Goal: Task Accomplishment & Management: Use online tool/utility

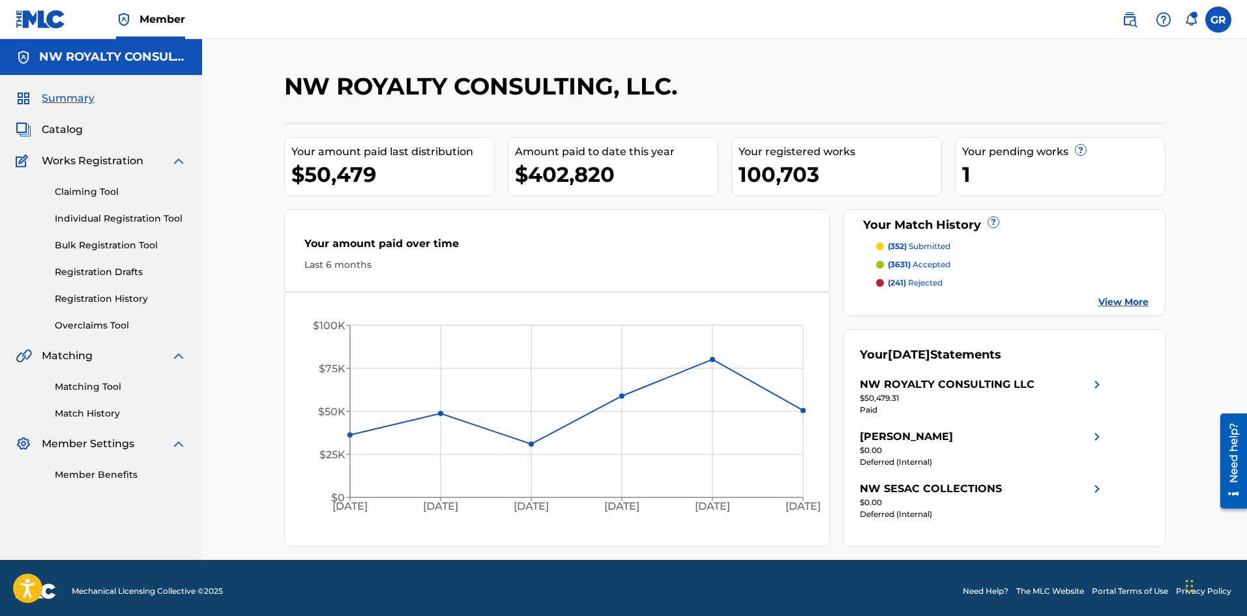
click at [784, 76] on div "NW ROYALTY CONSULTING, LLC." at bounding box center [623, 91] width 678 height 38
click at [93, 385] on link "Matching Tool" at bounding box center [121, 387] width 132 height 14
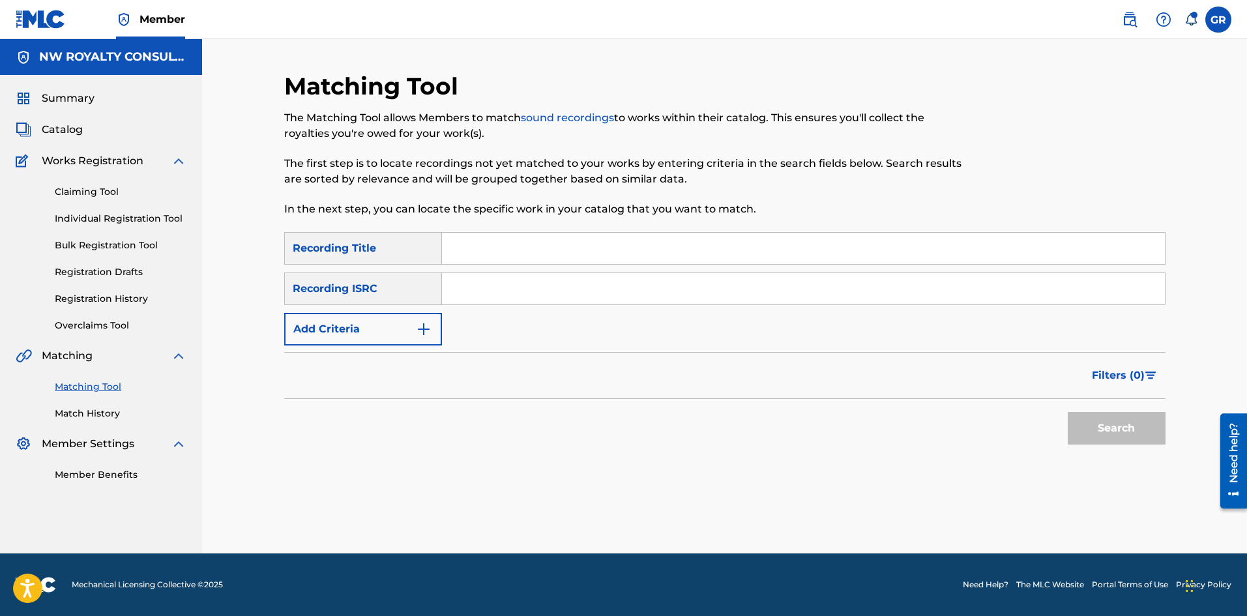
click at [64, 126] on span "Catalog" at bounding box center [62, 130] width 41 height 16
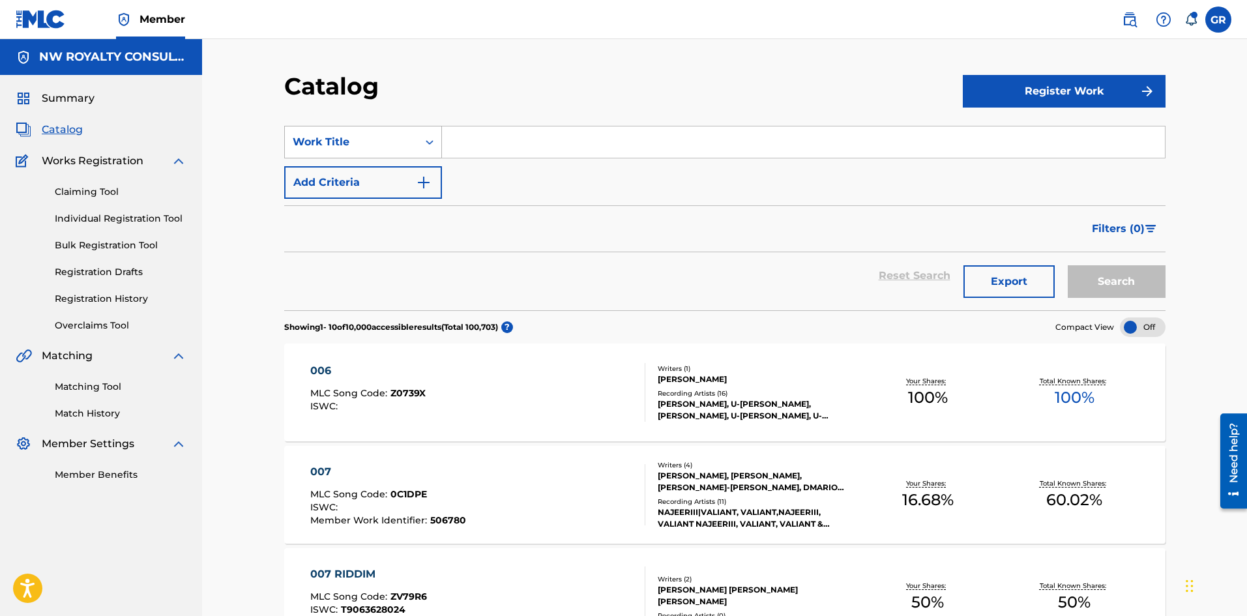
click at [401, 139] on div "Work Title" at bounding box center [351, 142] width 117 height 16
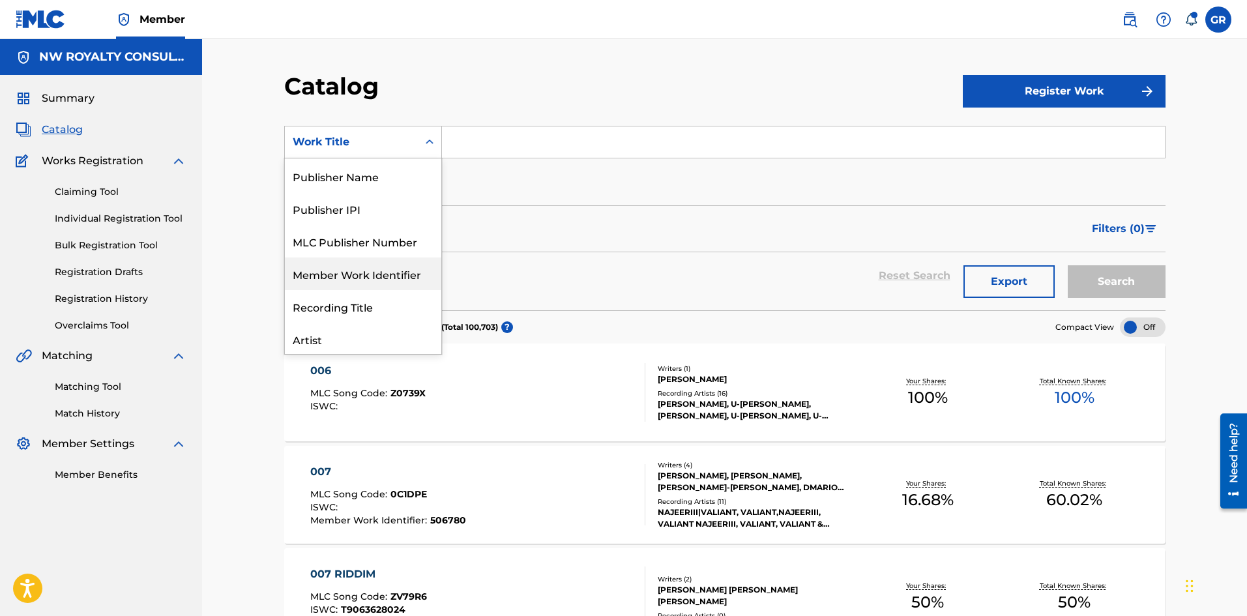
scroll to position [65, 0]
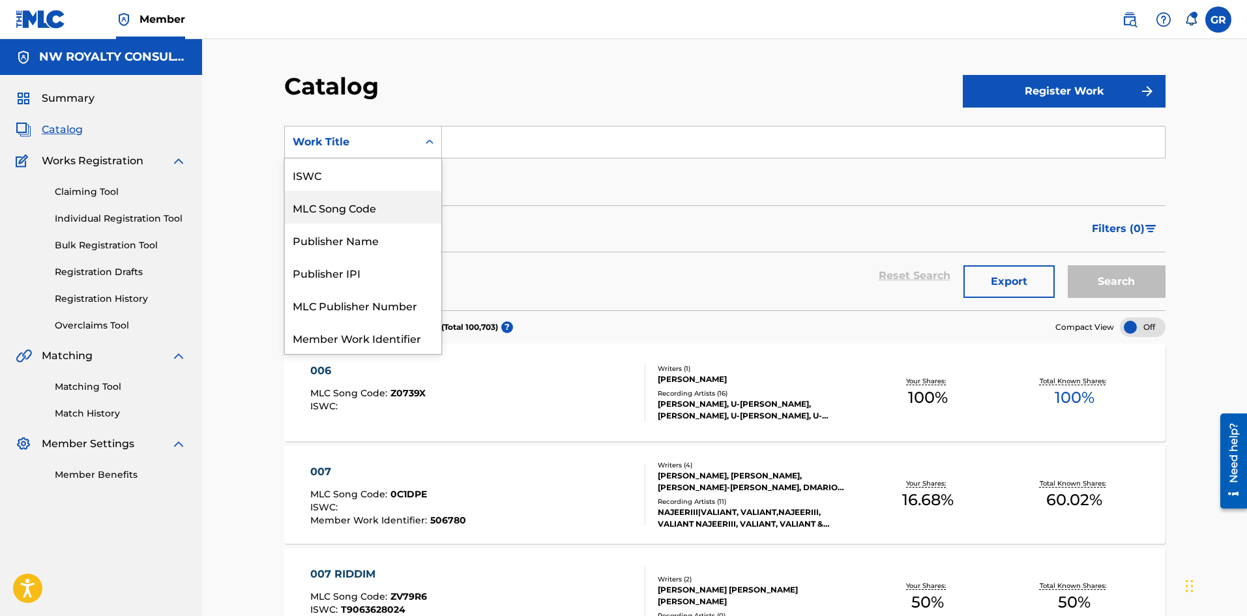
click at [369, 205] on div "MLC Song Code" at bounding box center [363, 207] width 156 height 33
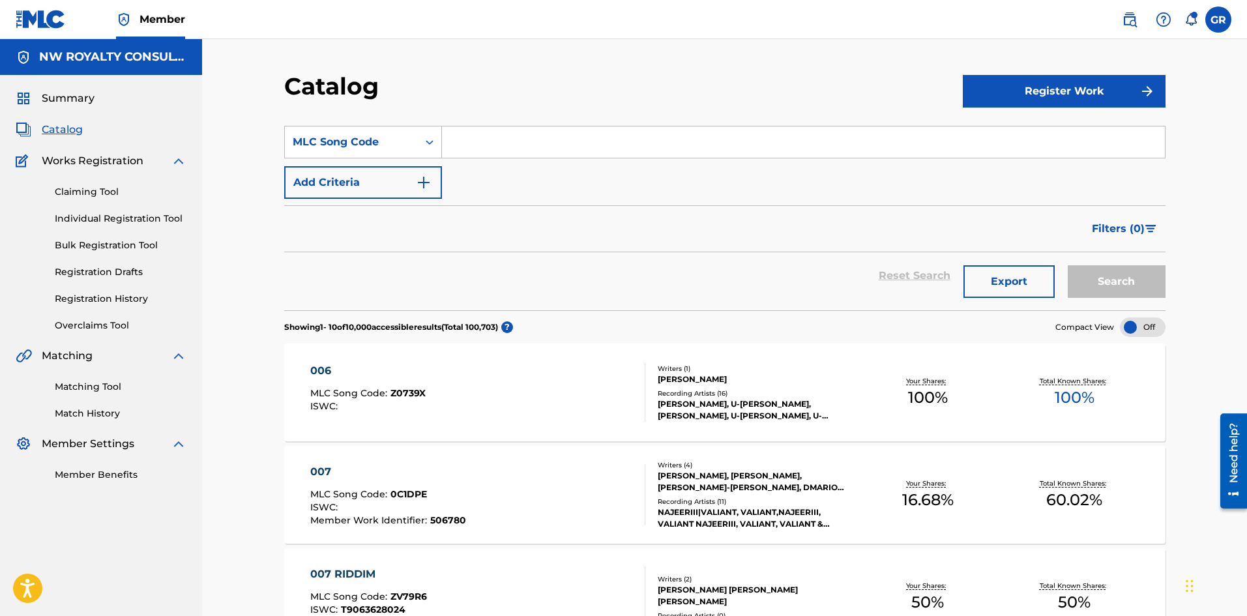
click at [486, 140] on input "Search Form" at bounding box center [803, 141] width 723 height 31
paste input "MV0YBF"
type input "MV0YBF"
click at [1111, 278] on button "Search" at bounding box center [1117, 281] width 98 height 33
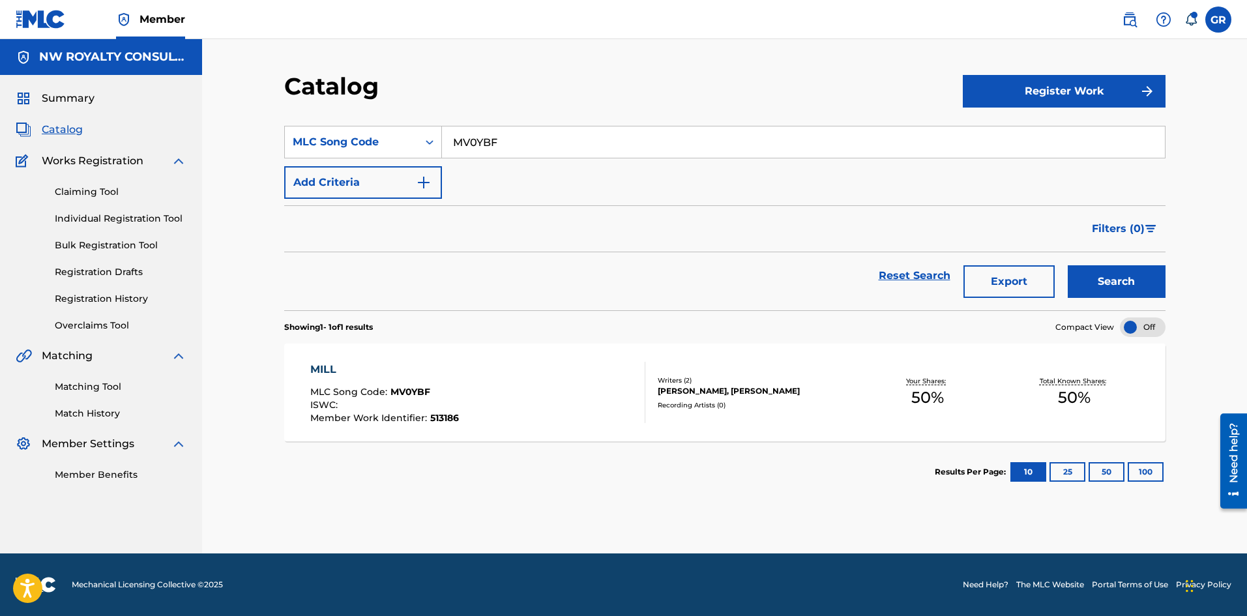
click at [317, 368] on div "MILL" at bounding box center [384, 370] width 149 height 16
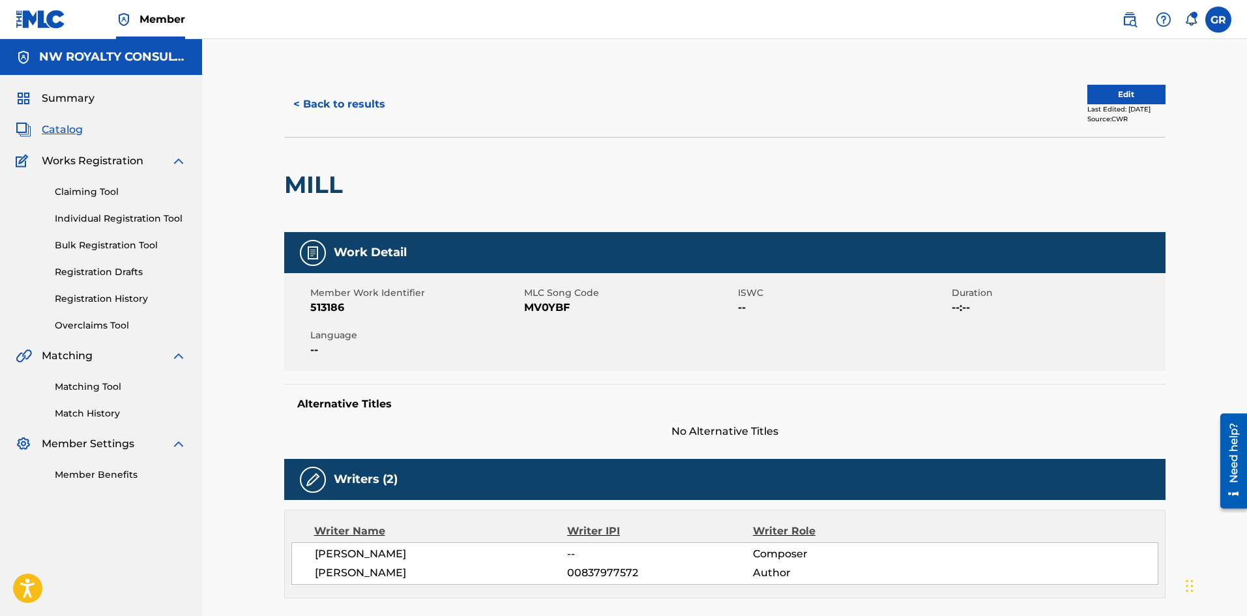
click at [1110, 96] on button "Edit" at bounding box center [1126, 95] width 78 height 20
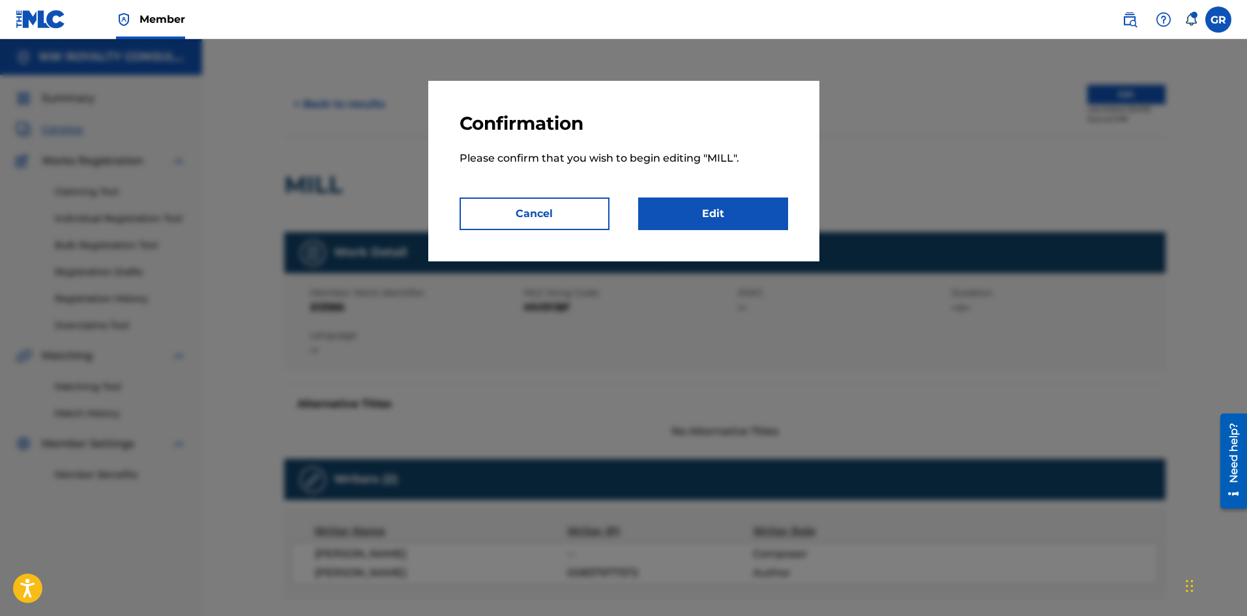
click at [731, 215] on link "Edit" at bounding box center [713, 213] width 150 height 33
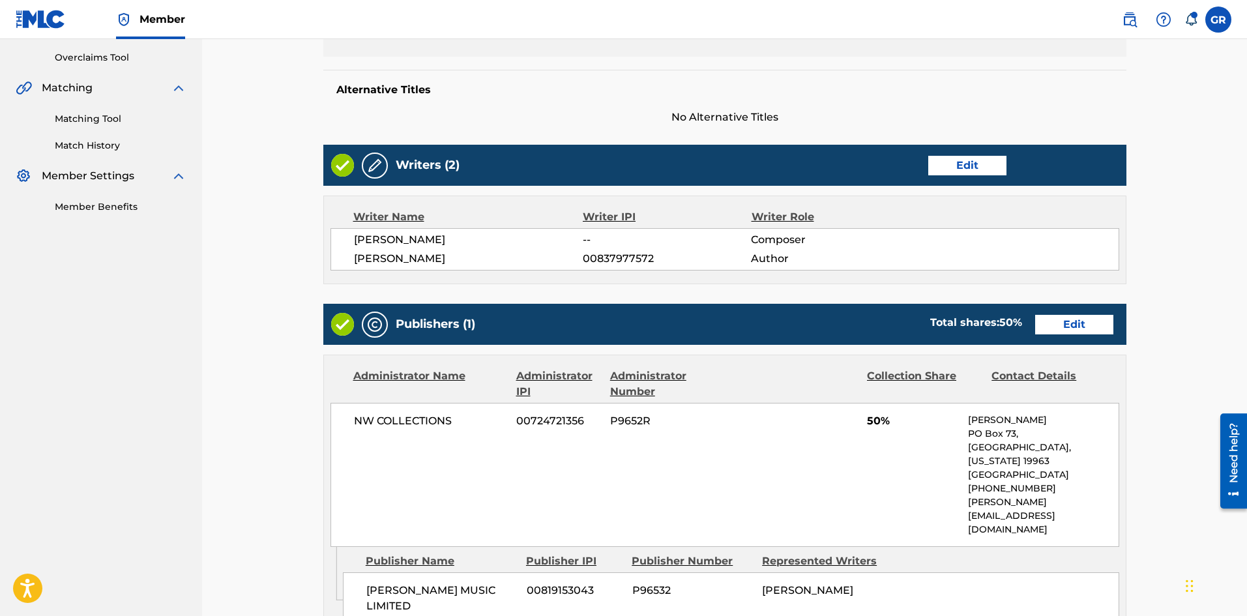
scroll to position [261, 0]
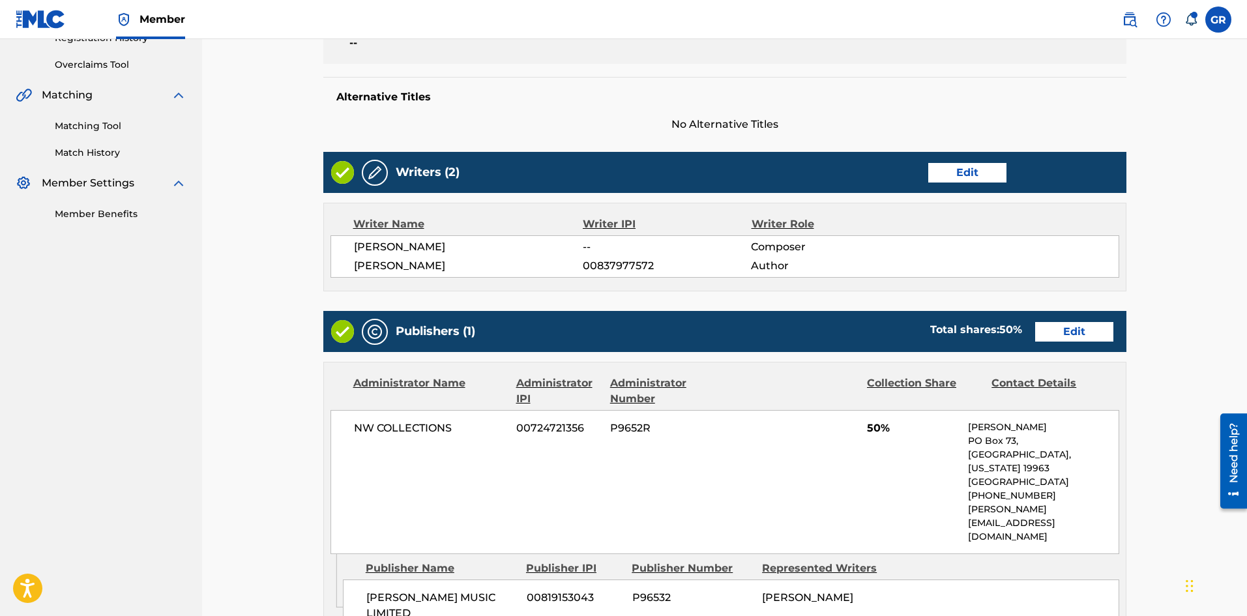
click at [976, 170] on link "Edit" at bounding box center [967, 173] width 78 height 20
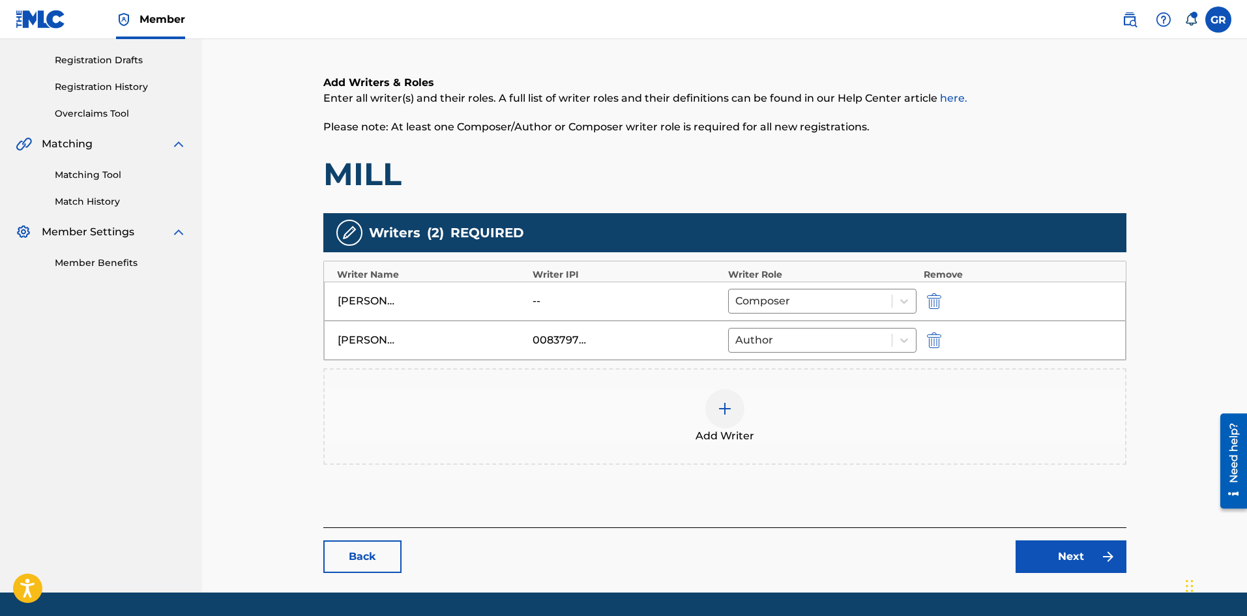
scroll to position [251, 0]
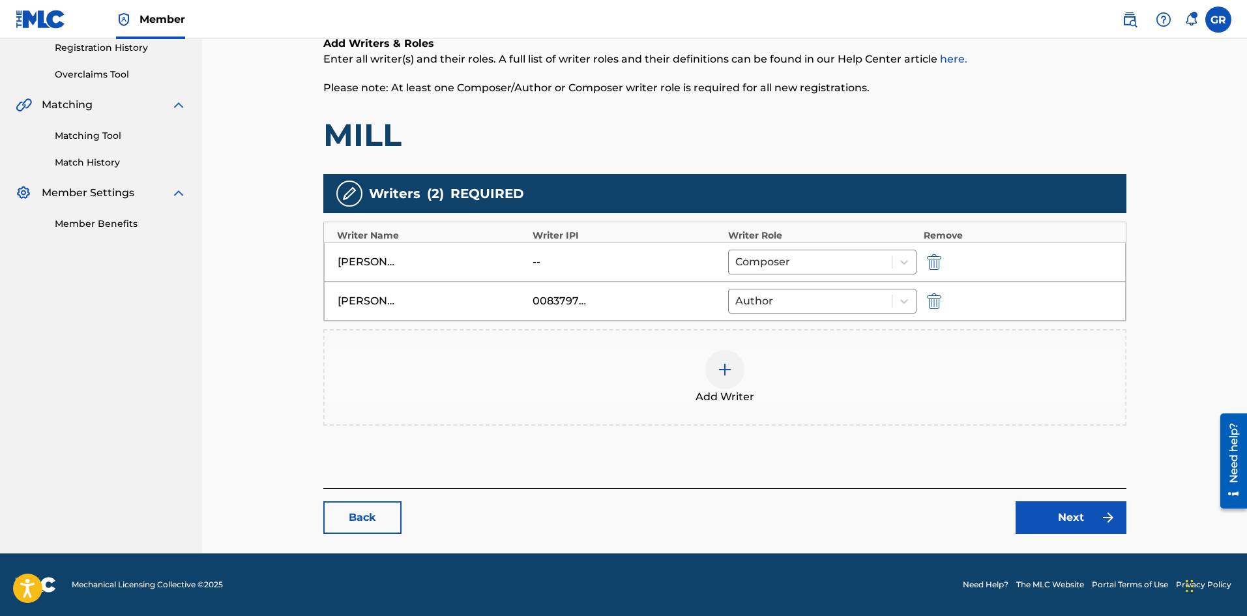
click at [931, 263] on img "submit" at bounding box center [934, 262] width 14 height 16
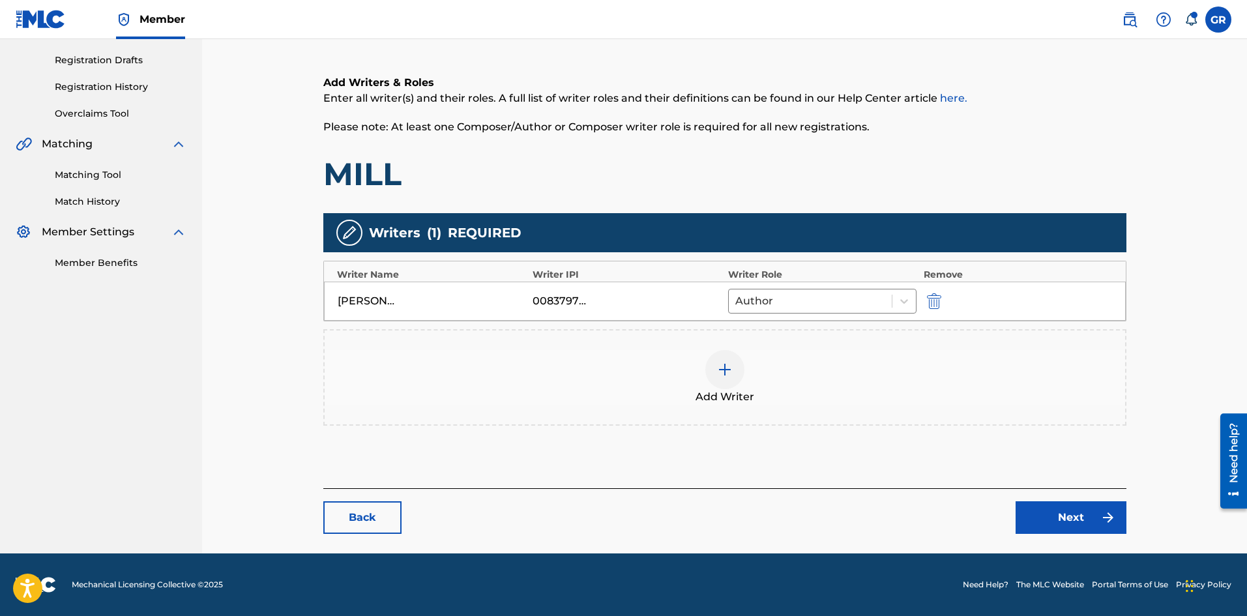
scroll to position [212, 0]
click at [726, 366] on img at bounding box center [725, 370] width 16 height 16
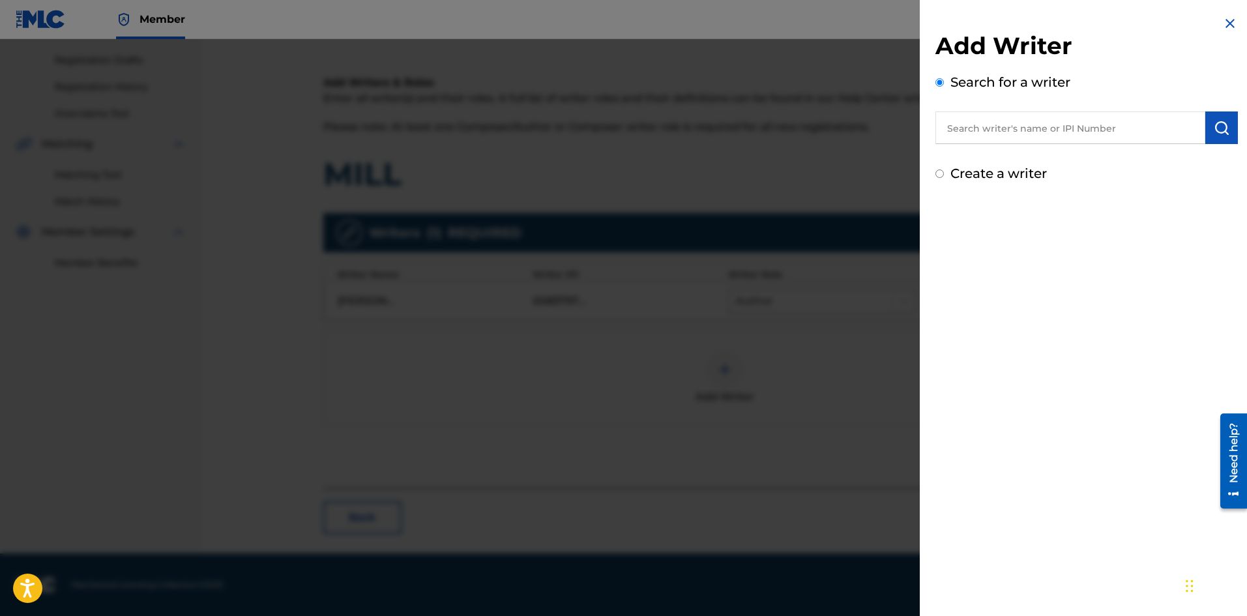
click at [990, 128] on input "text" at bounding box center [1070, 127] width 270 height 33
paste input "[PERSON_NAME]"
type input "[PERSON_NAME]"
click at [1217, 121] on img "submit" at bounding box center [1222, 128] width 16 height 16
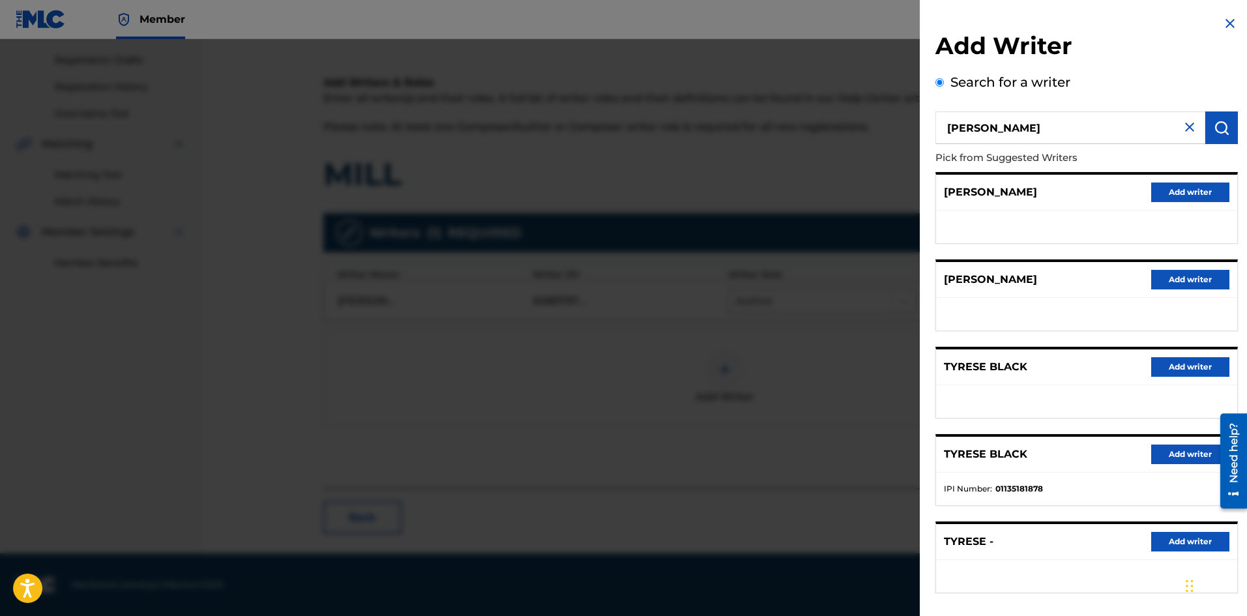
scroll to position [59, 0]
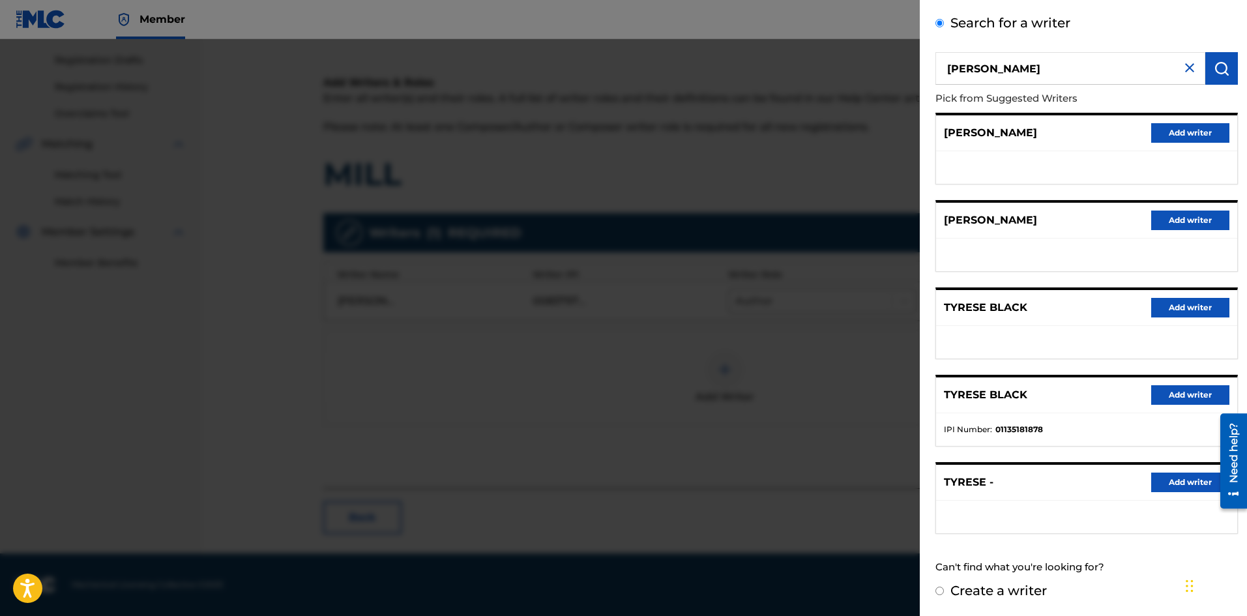
click at [939, 591] on input "Create a writer" at bounding box center [939, 591] width 8 height 8
radio input "false"
radio input "true"
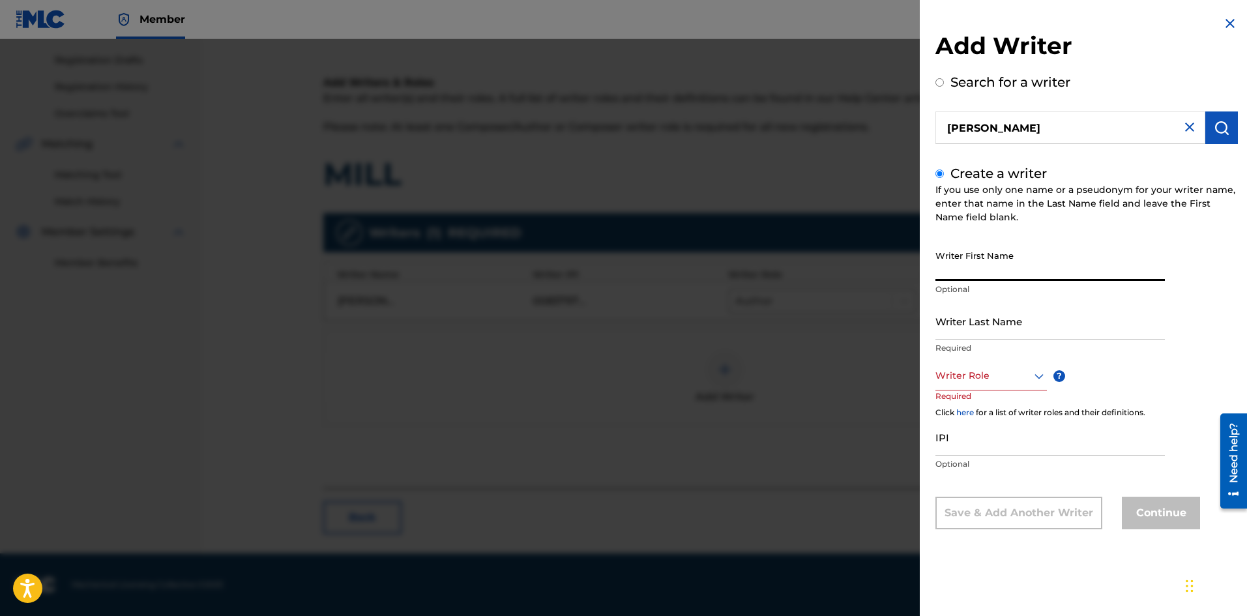
click at [960, 263] on input "Writer First Name" at bounding box center [1049, 262] width 229 height 37
paste input "[PERSON_NAME]"
type input "[PERSON_NAME]"
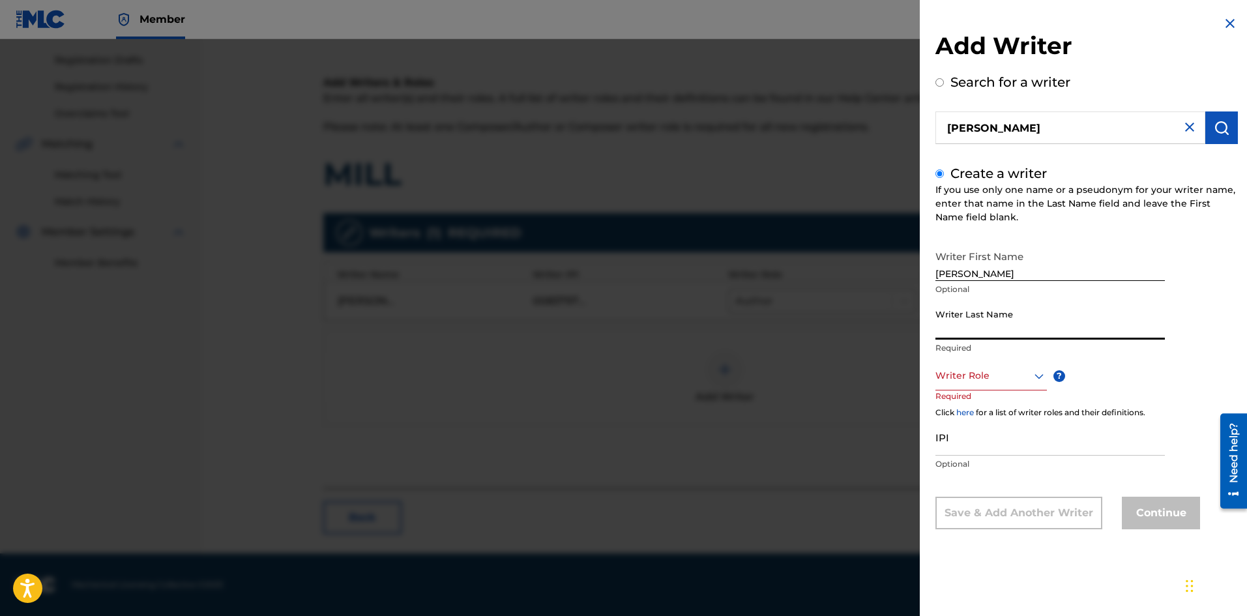
click at [973, 327] on input "Writer Last Name" at bounding box center [1049, 320] width 229 height 37
paste input "[PERSON_NAME]"
type input "[PERSON_NAME]"
drag, startPoint x: 1017, startPoint y: 273, endPoint x: 1071, endPoint y: 271, distance: 53.5
click at [1071, 271] on input "[PERSON_NAME]" at bounding box center [1049, 262] width 229 height 37
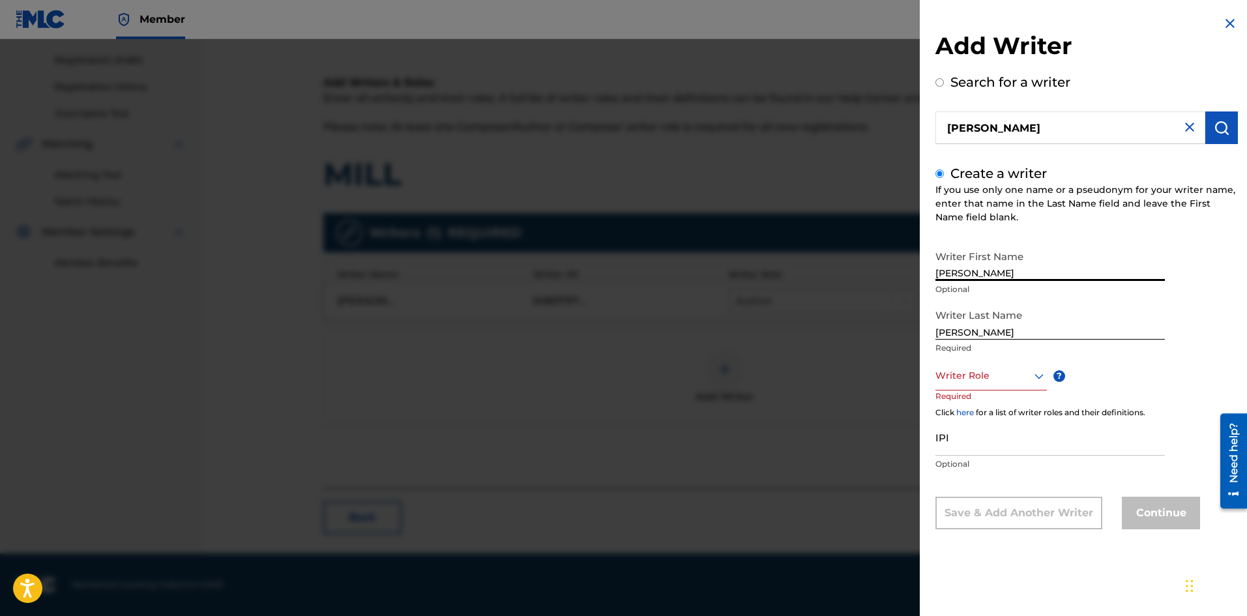
type input "[PERSON_NAME]"
drag, startPoint x: 1020, startPoint y: 332, endPoint x: 911, endPoint y: 334, distance: 108.8
click at [911, 334] on div "Add Writer Search for a writer [PERSON_NAME] Create a writer If you use only on…" at bounding box center [623, 327] width 1247 height 577
type input "BLACK"
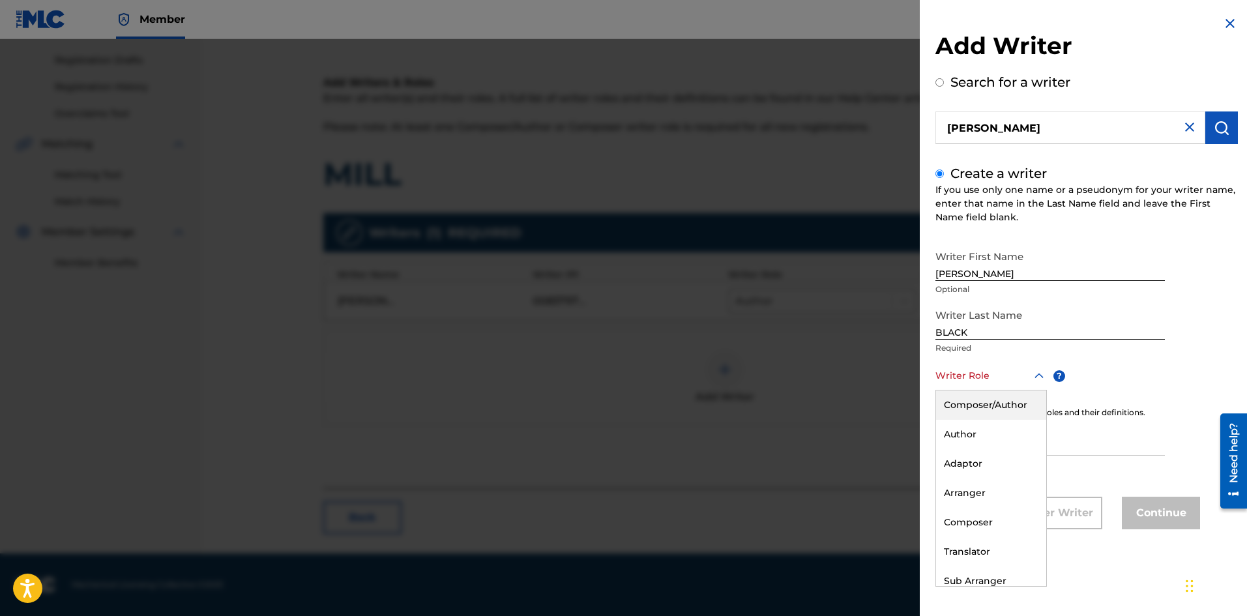
click at [958, 371] on div at bounding box center [990, 376] width 111 height 16
click at [975, 517] on div "Composer" at bounding box center [991, 522] width 110 height 29
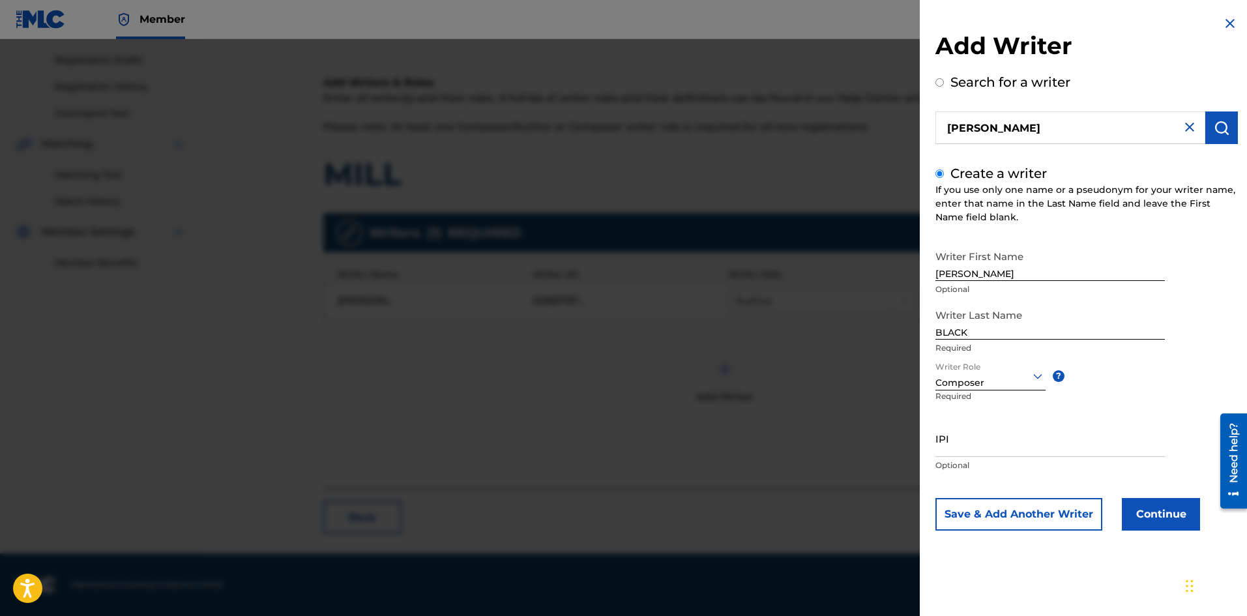
click at [957, 443] on input "IPI" at bounding box center [1049, 438] width 229 height 37
paste input "1135181878"
type input "1135181878"
click at [1165, 510] on button "Continue" at bounding box center [1161, 514] width 78 height 33
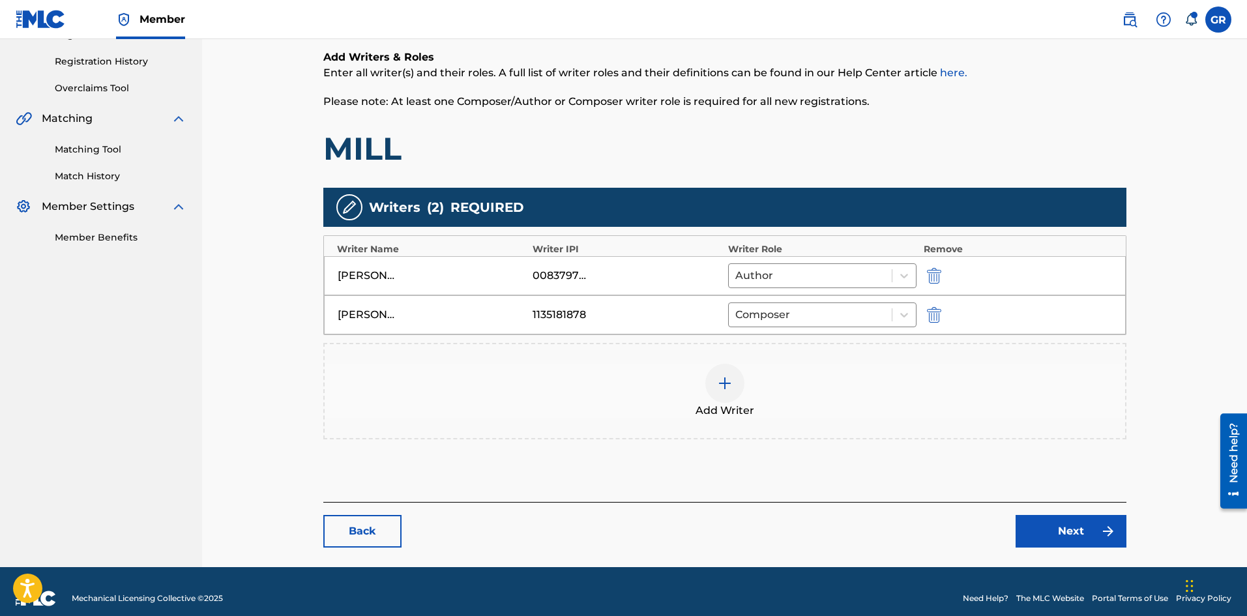
scroll to position [251, 0]
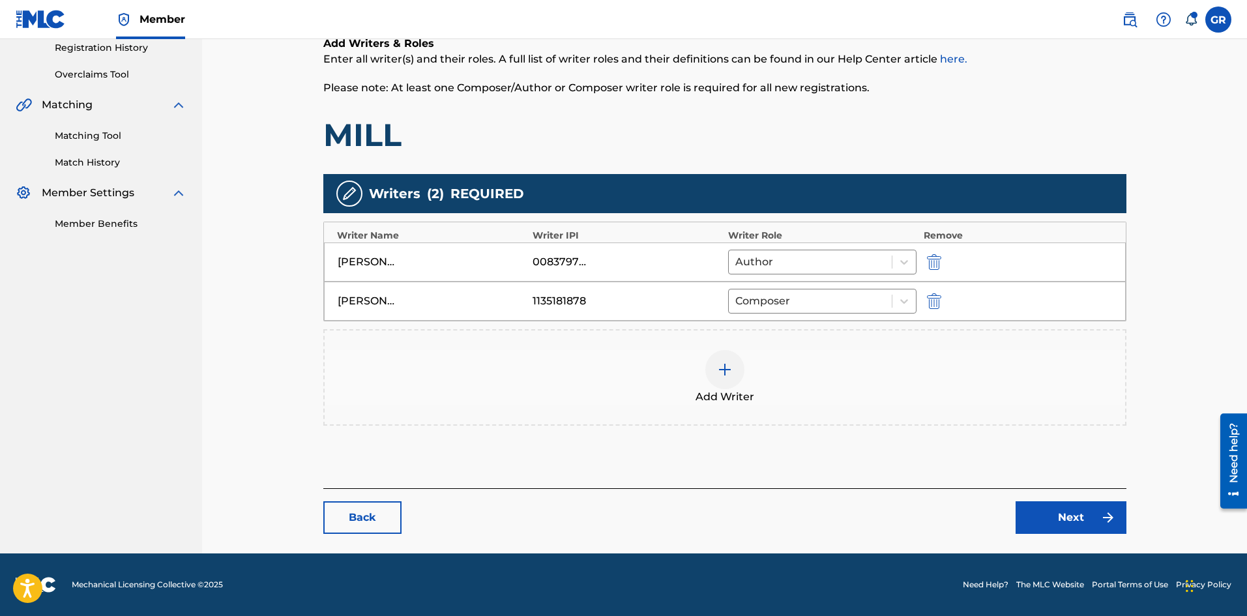
click at [1049, 513] on link "Next" at bounding box center [1070, 517] width 111 height 33
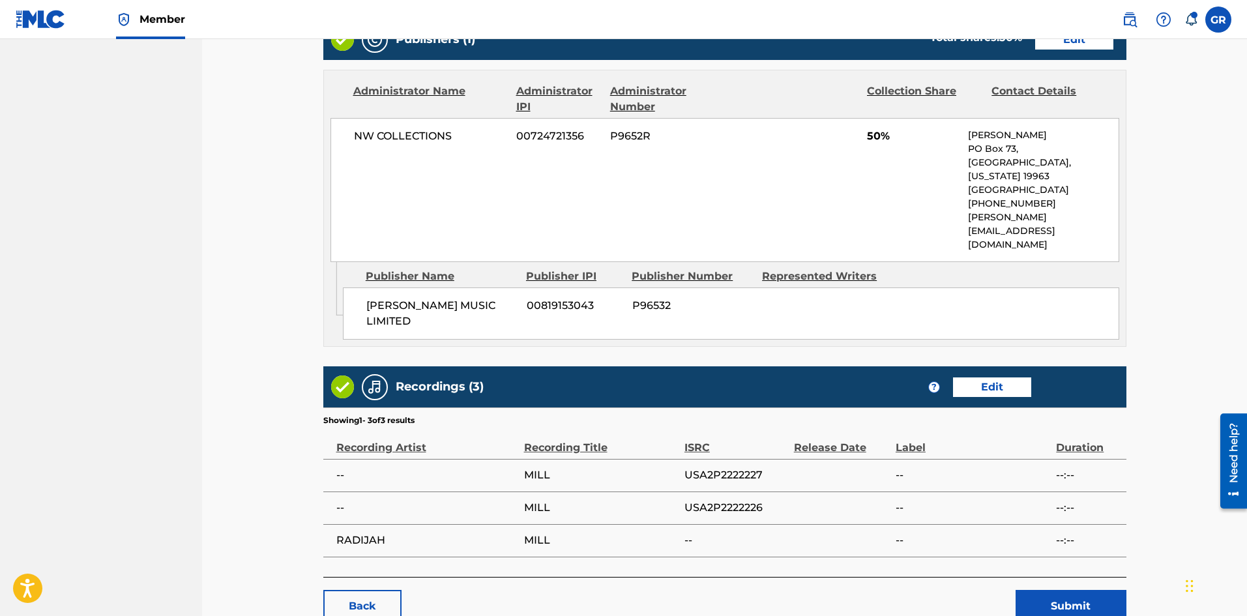
scroll to position [600, 0]
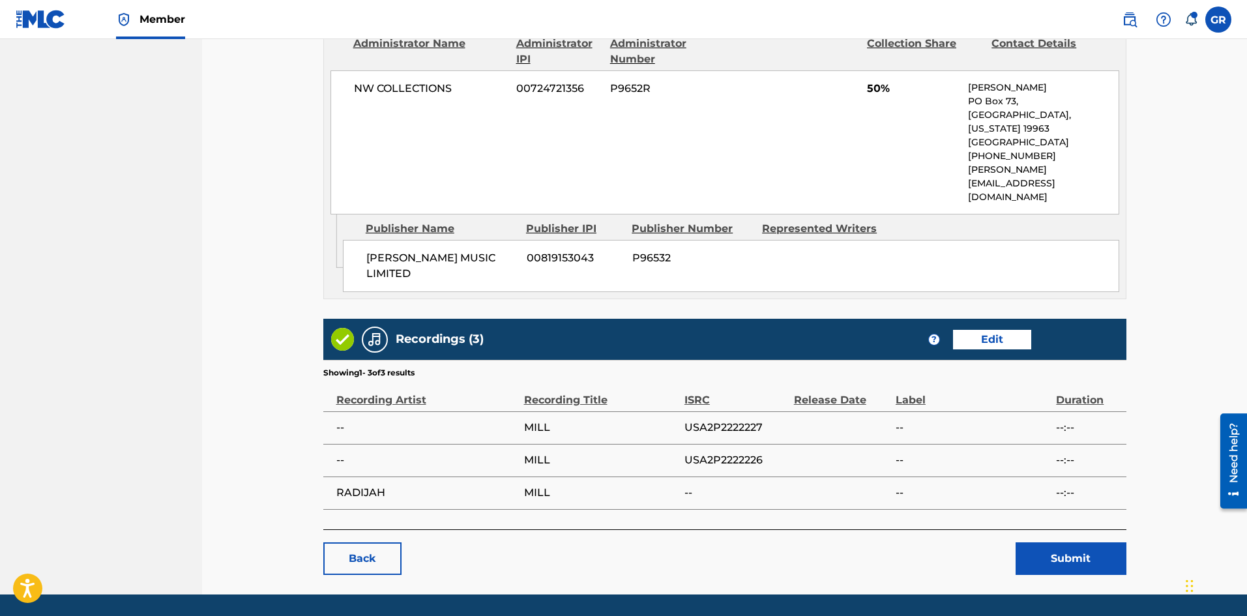
click at [1068, 542] on button "Submit" at bounding box center [1070, 558] width 111 height 33
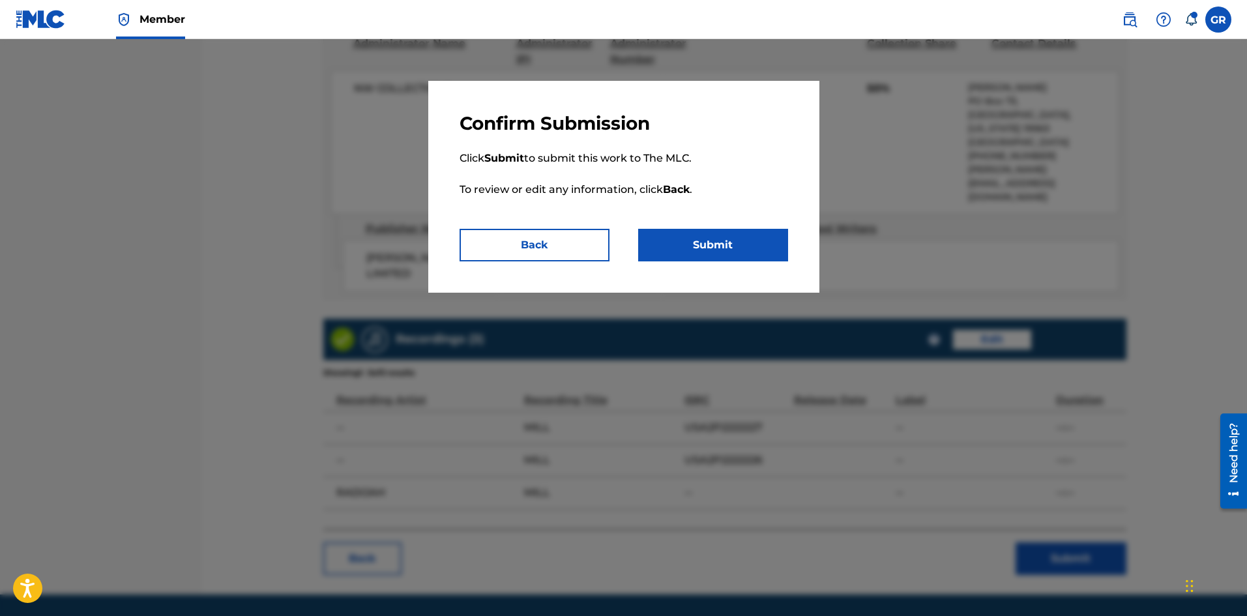
click at [564, 248] on button "Back" at bounding box center [534, 245] width 150 height 33
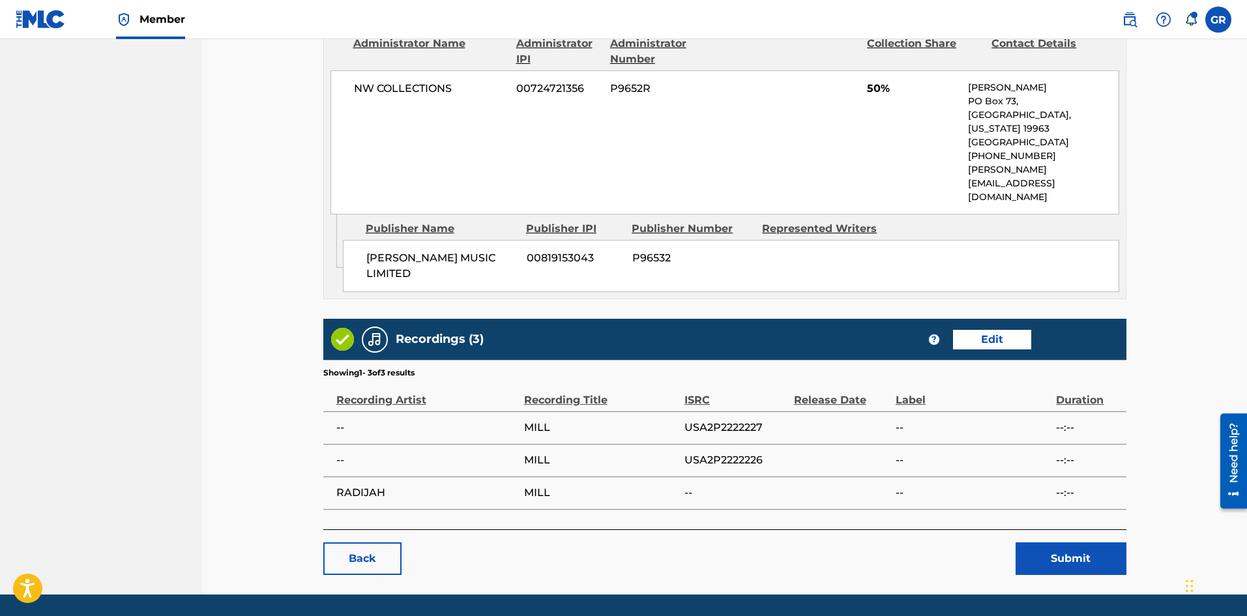
click at [348, 542] on link "Back" at bounding box center [362, 558] width 78 height 33
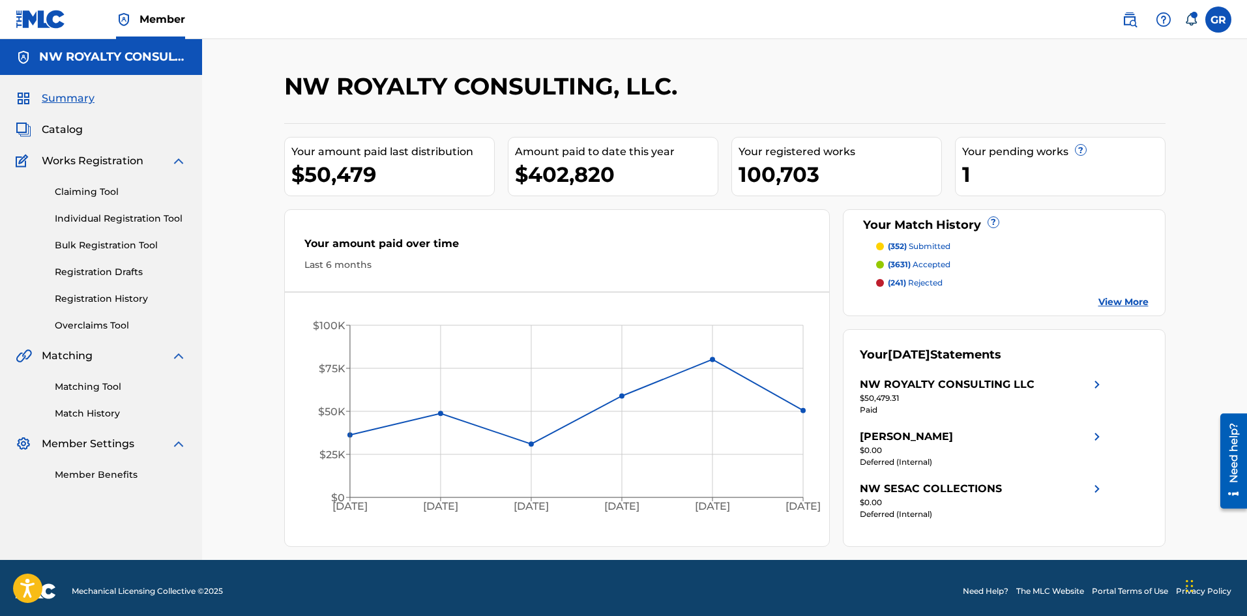
click at [67, 123] on span "Catalog" at bounding box center [62, 130] width 41 height 16
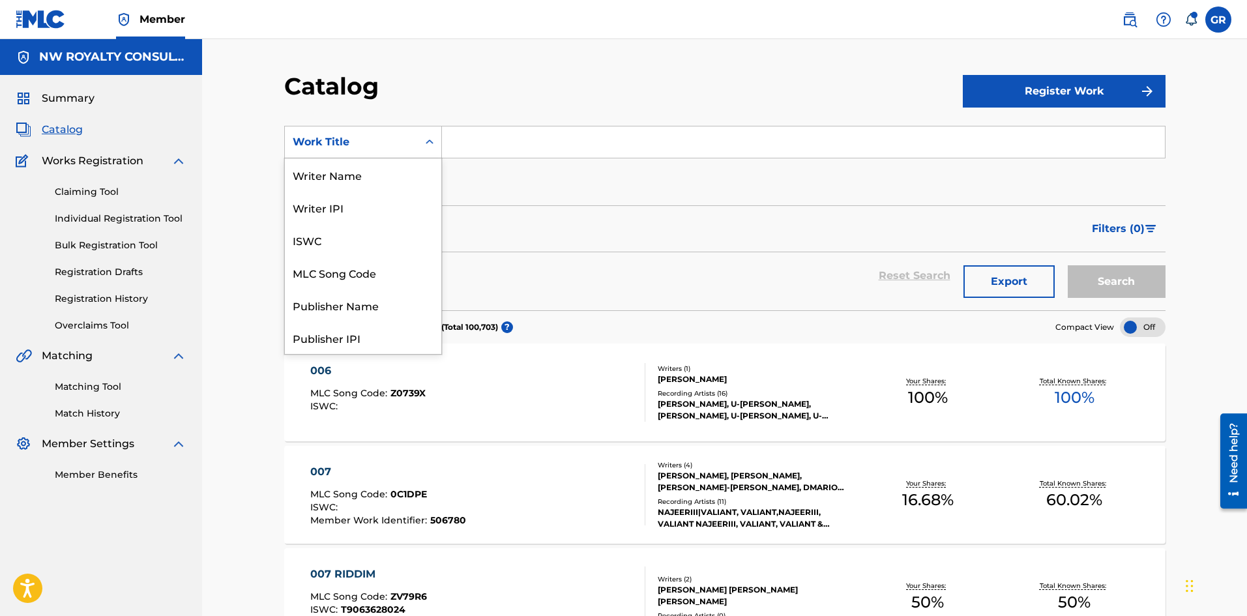
click at [371, 140] on div "Work Title" at bounding box center [351, 142] width 117 height 16
click at [373, 274] on div "MLC Song Code" at bounding box center [363, 272] width 156 height 33
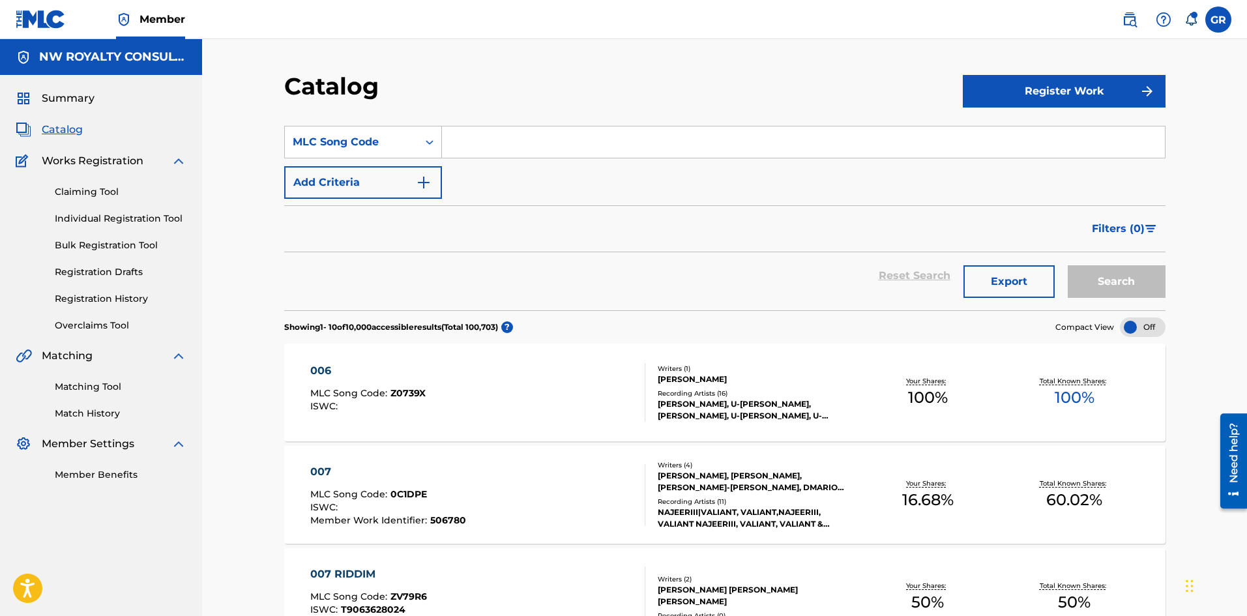
click at [462, 143] on input "Search Form" at bounding box center [803, 141] width 723 height 31
paste input "MV0YBF"
type input "MV0YBF"
click at [1096, 278] on button "Search" at bounding box center [1117, 281] width 98 height 33
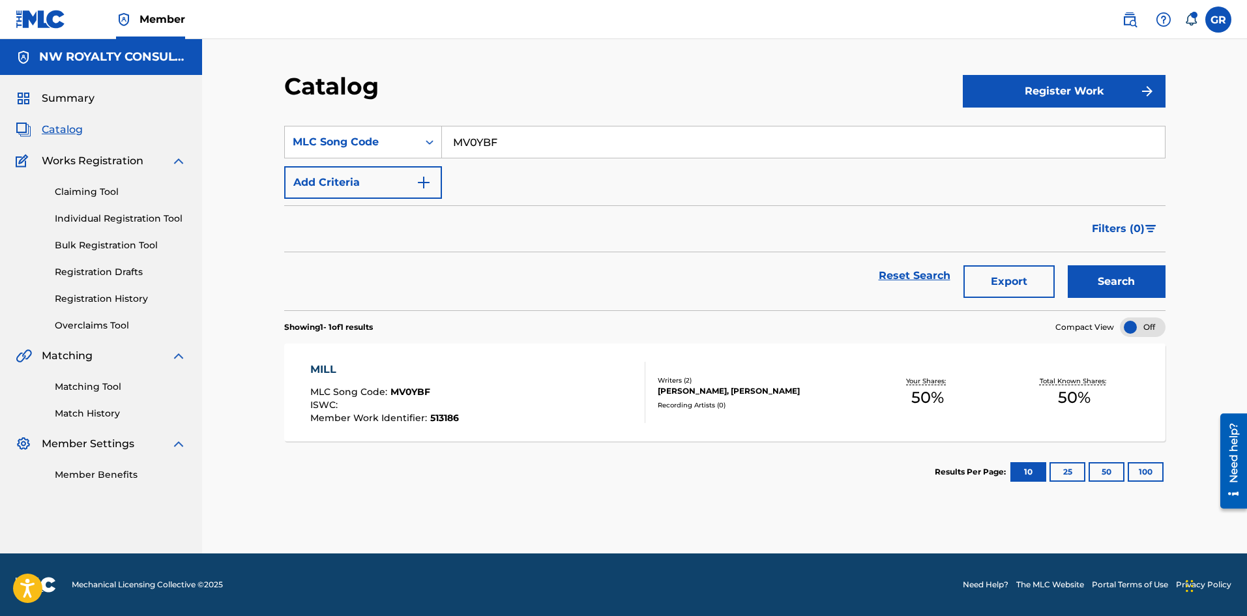
click at [326, 370] on div "MILL" at bounding box center [384, 370] width 149 height 16
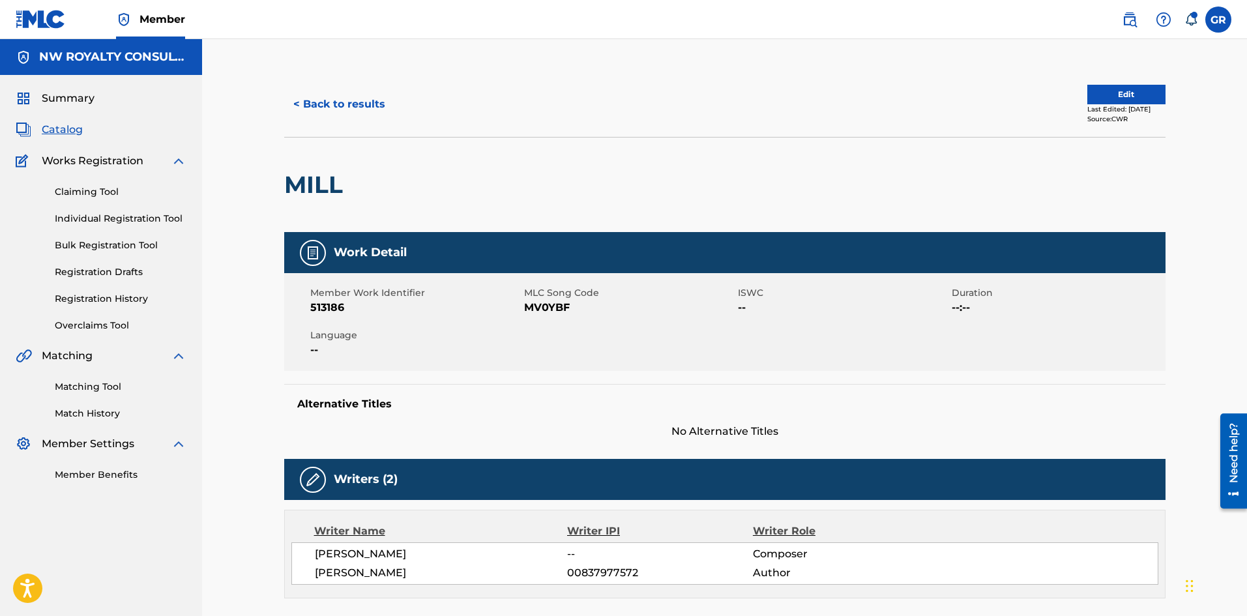
click at [1105, 95] on button "Edit" at bounding box center [1126, 95] width 78 height 20
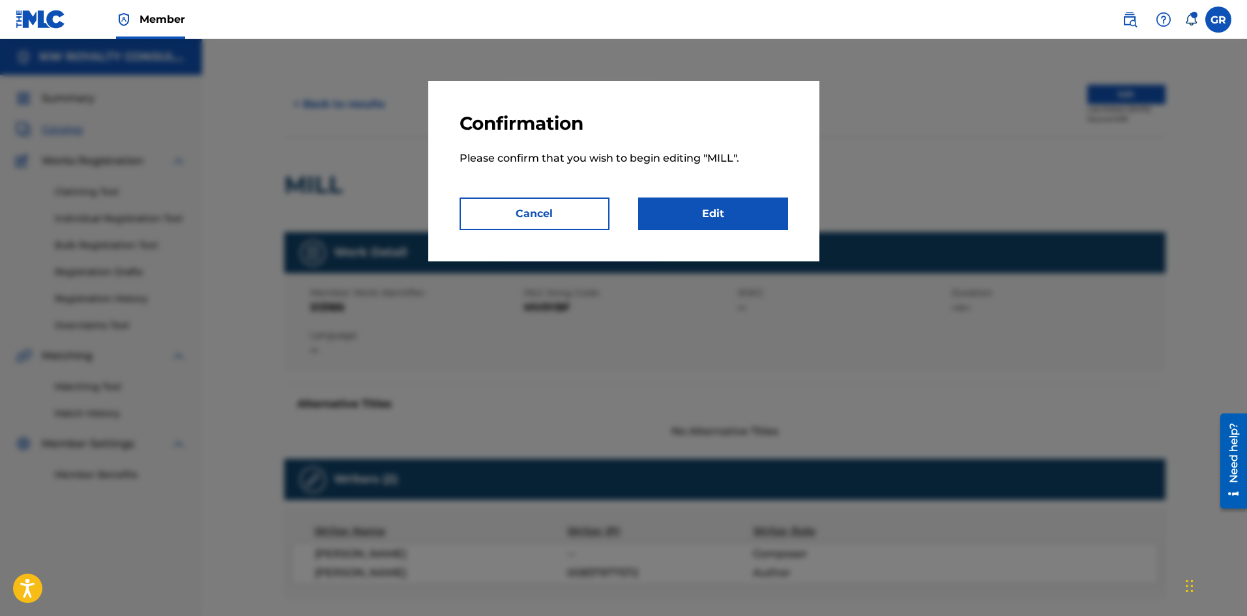
click at [728, 213] on link "Edit" at bounding box center [713, 213] width 150 height 33
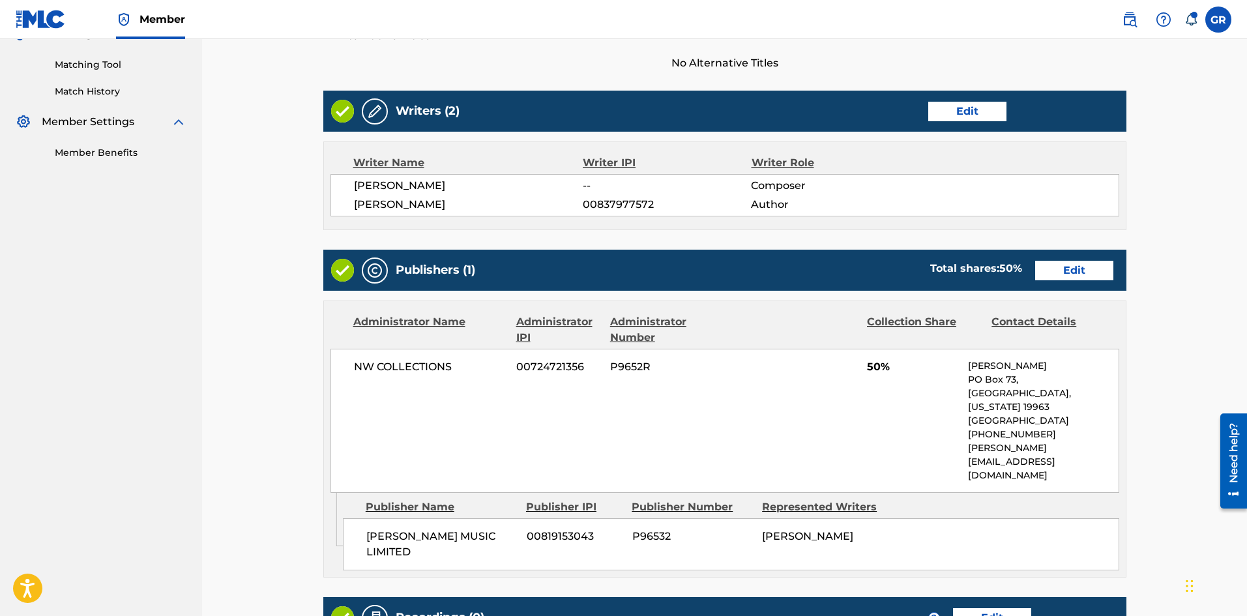
scroll to position [326, 0]
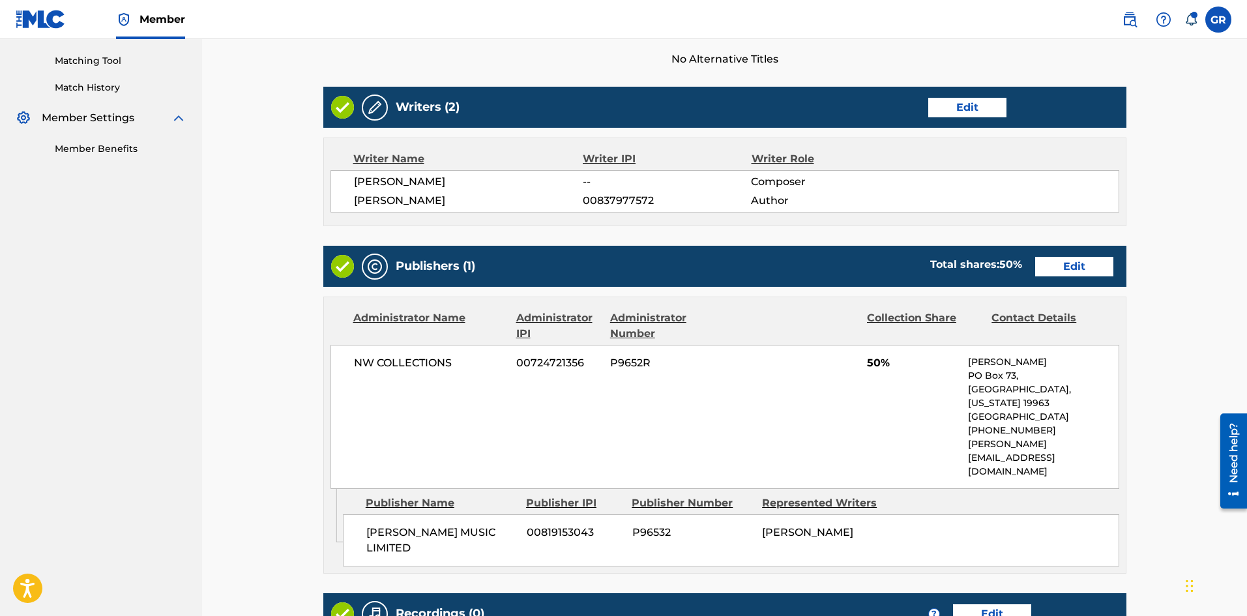
click at [1069, 265] on link "Edit" at bounding box center [1074, 267] width 78 height 20
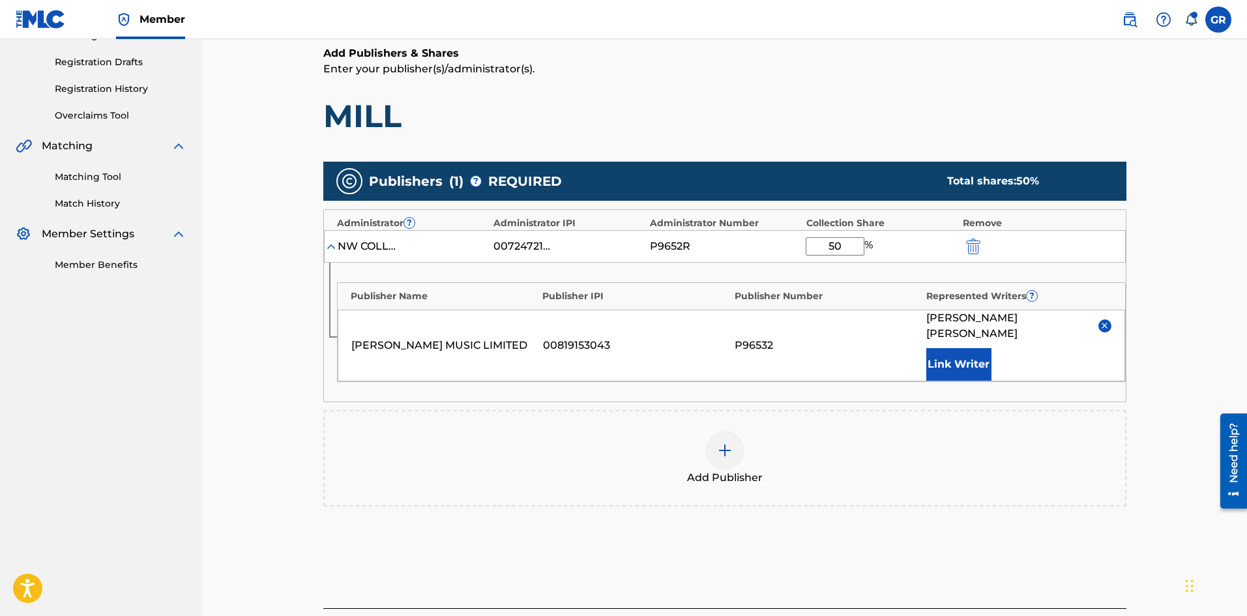
scroll to position [261, 0]
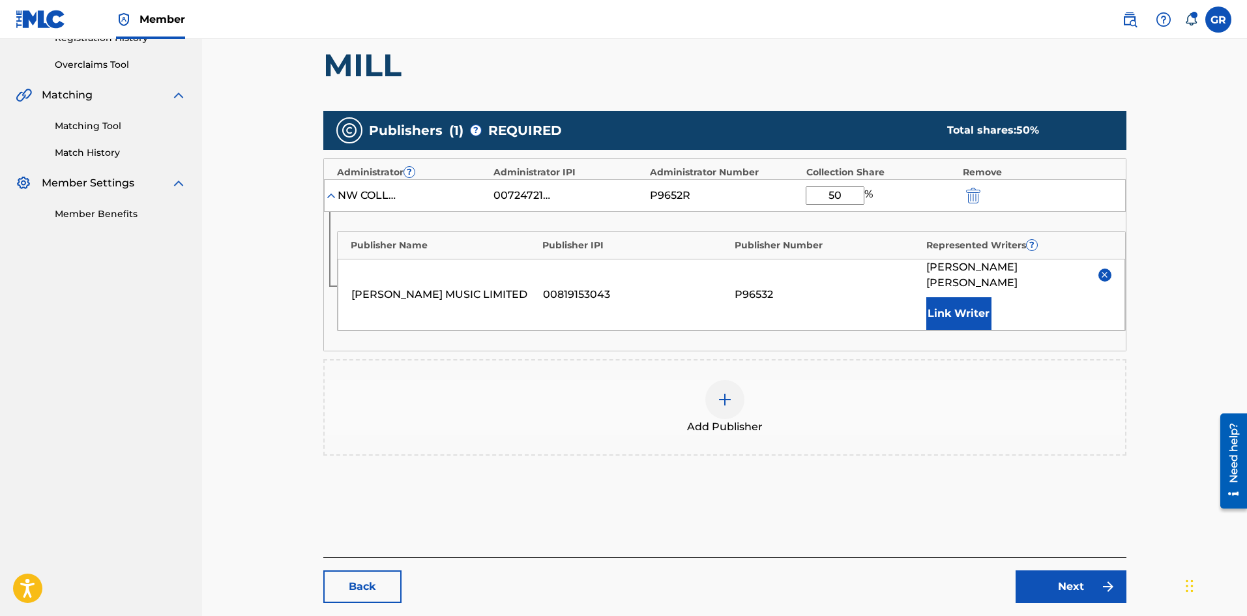
drag, startPoint x: 844, startPoint y: 193, endPoint x: 812, endPoint y: 192, distance: 31.9
click at [812, 192] on input "50" at bounding box center [835, 195] width 59 height 18
type input "100"
click at [1075, 572] on link "Next" at bounding box center [1070, 586] width 111 height 33
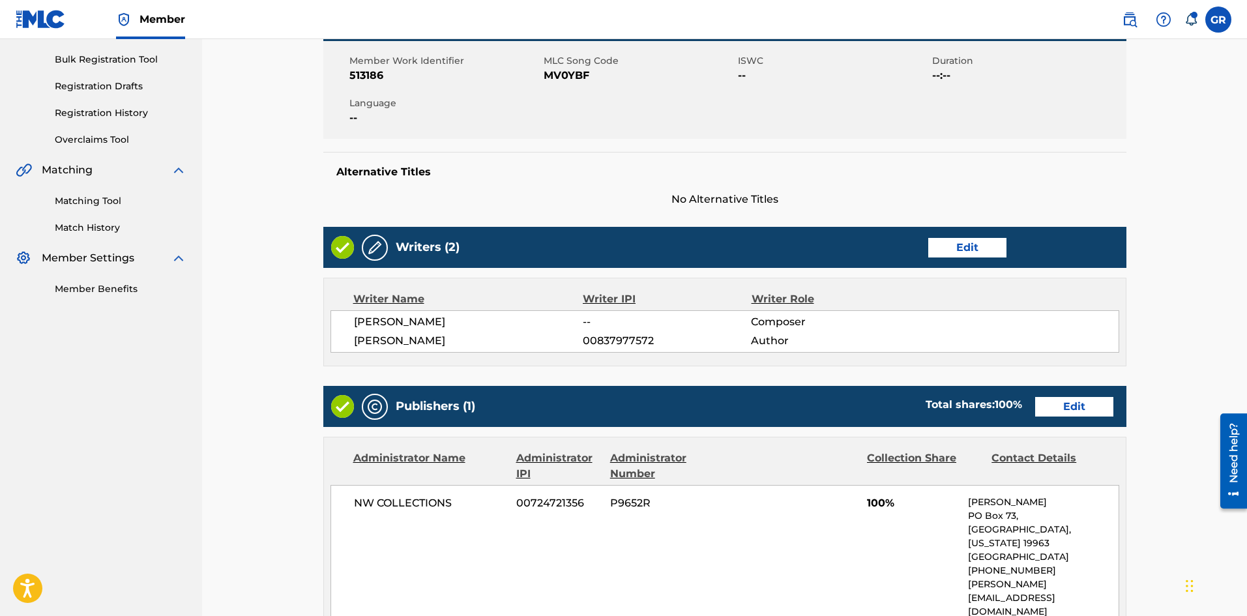
scroll to position [196, 0]
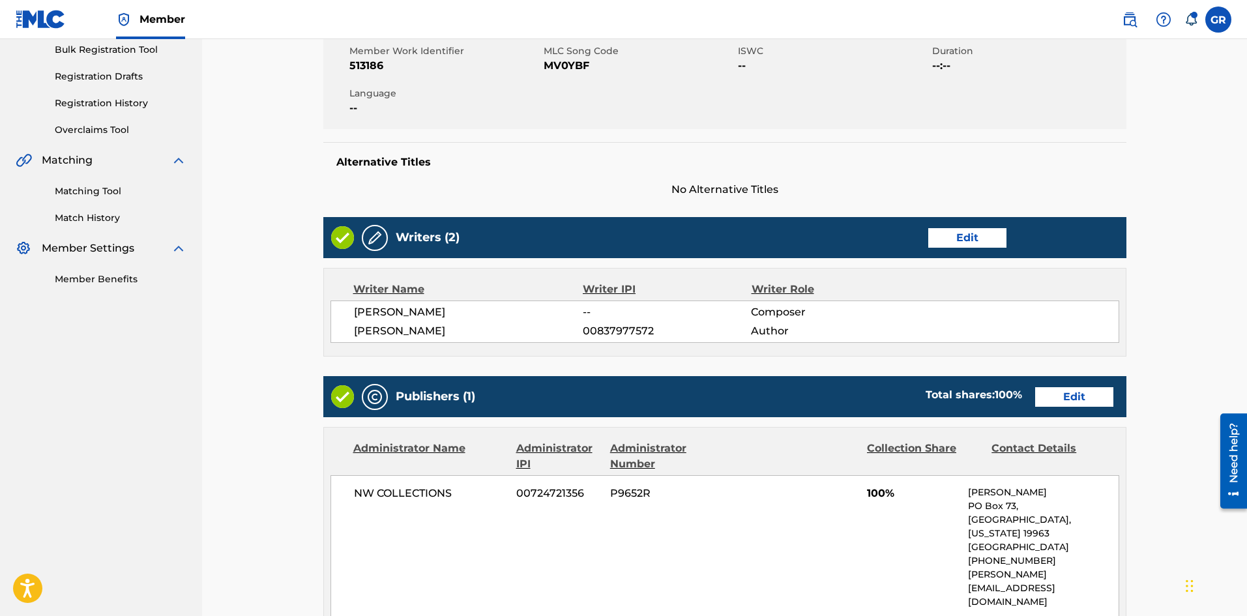
click at [961, 240] on link "Edit" at bounding box center [967, 238] width 78 height 20
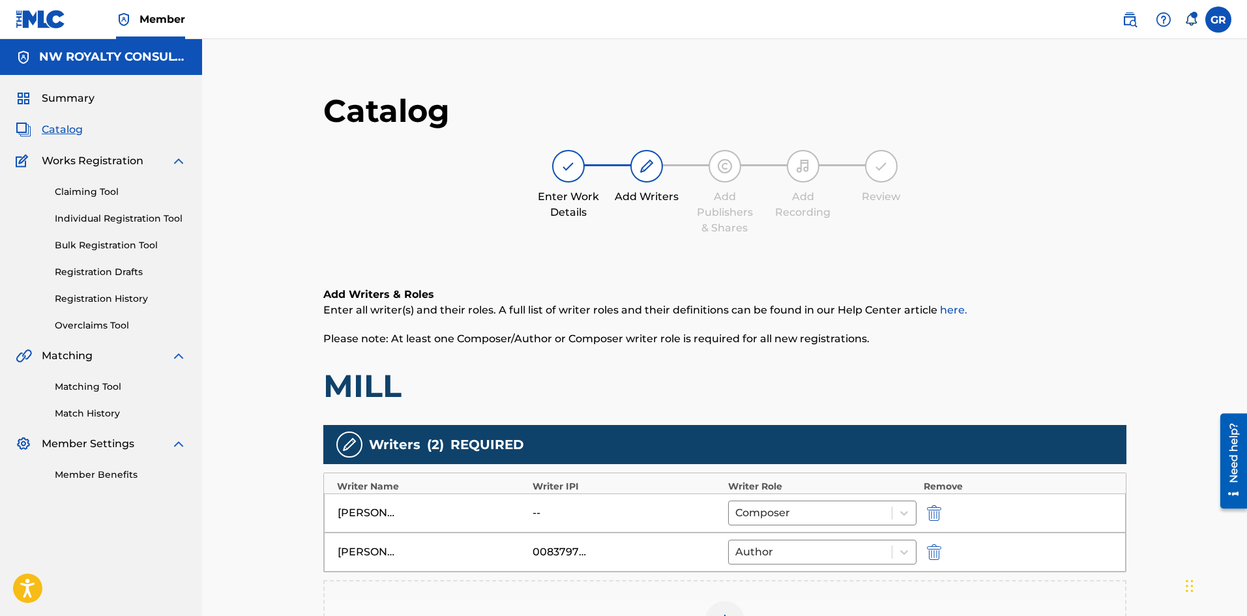
click at [931, 508] on img "submit" at bounding box center [934, 513] width 14 height 16
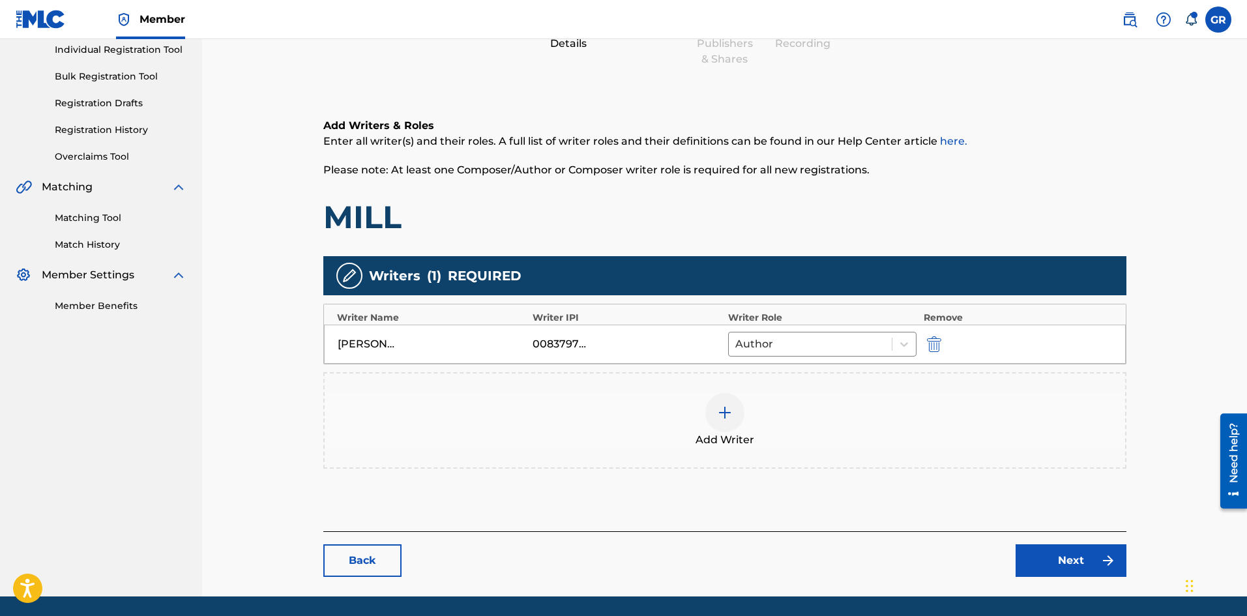
scroll to position [212, 0]
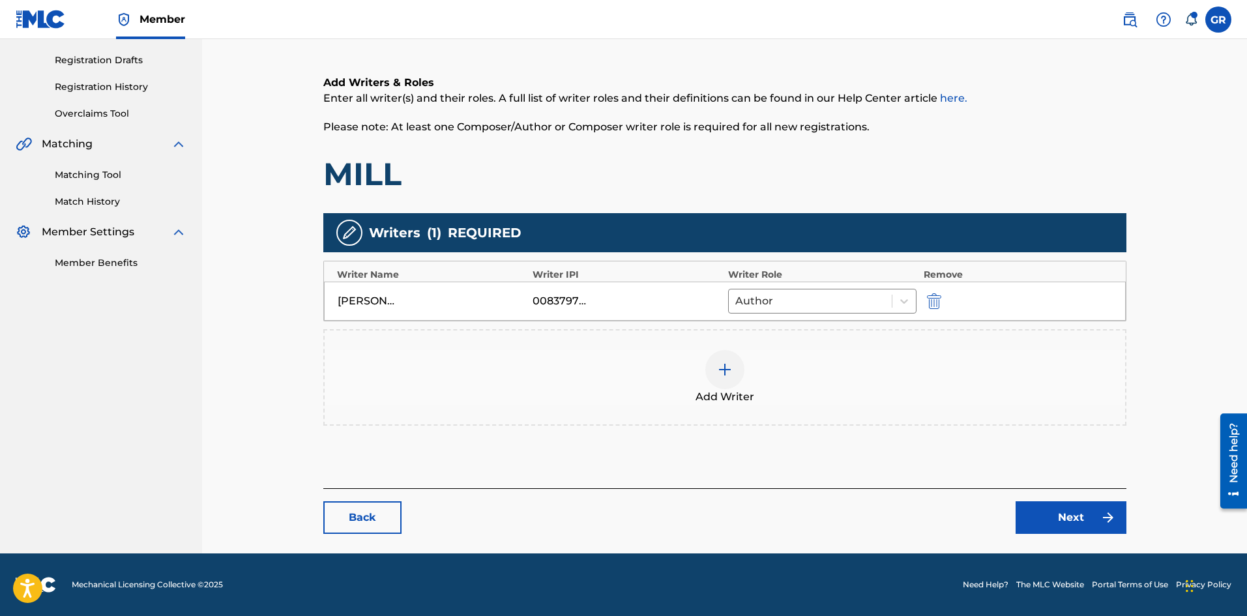
click at [729, 368] on img at bounding box center [725, 370] width 16 height 16
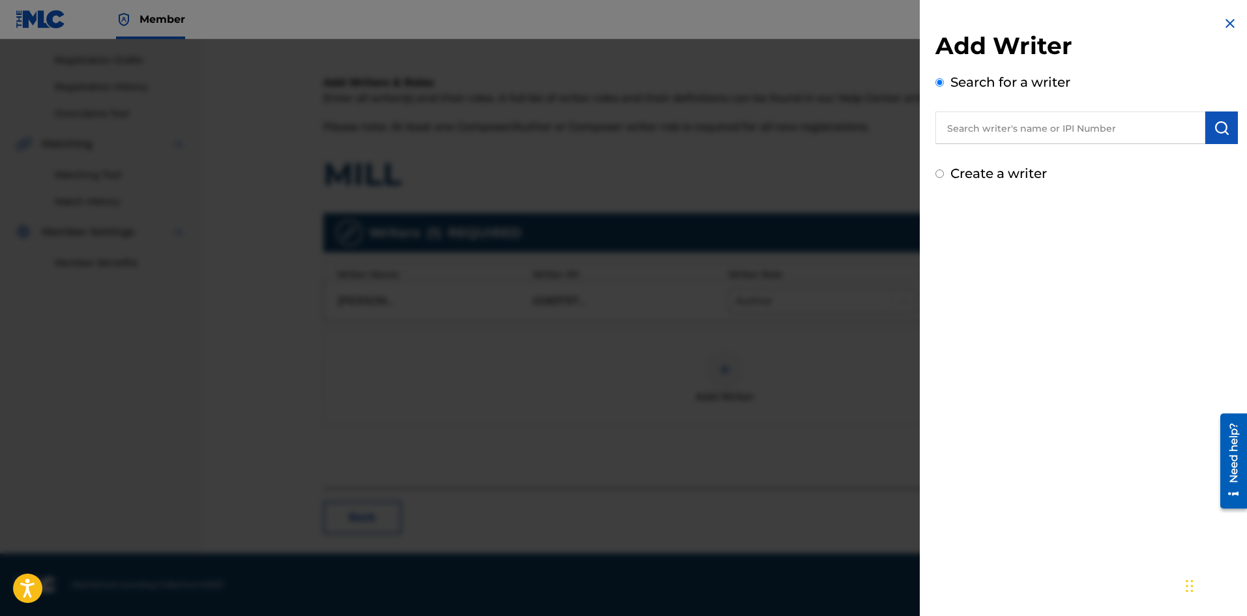
click at [994, 129] on input "text" at bounding box center [1070, 127] width 270 height 33
paste input "[PERSON_NAME]"
type input "[PERSON_NAME]"
click at [1221, 126] on img "submit" at bounding box center [1222, 128] width 16 height 16
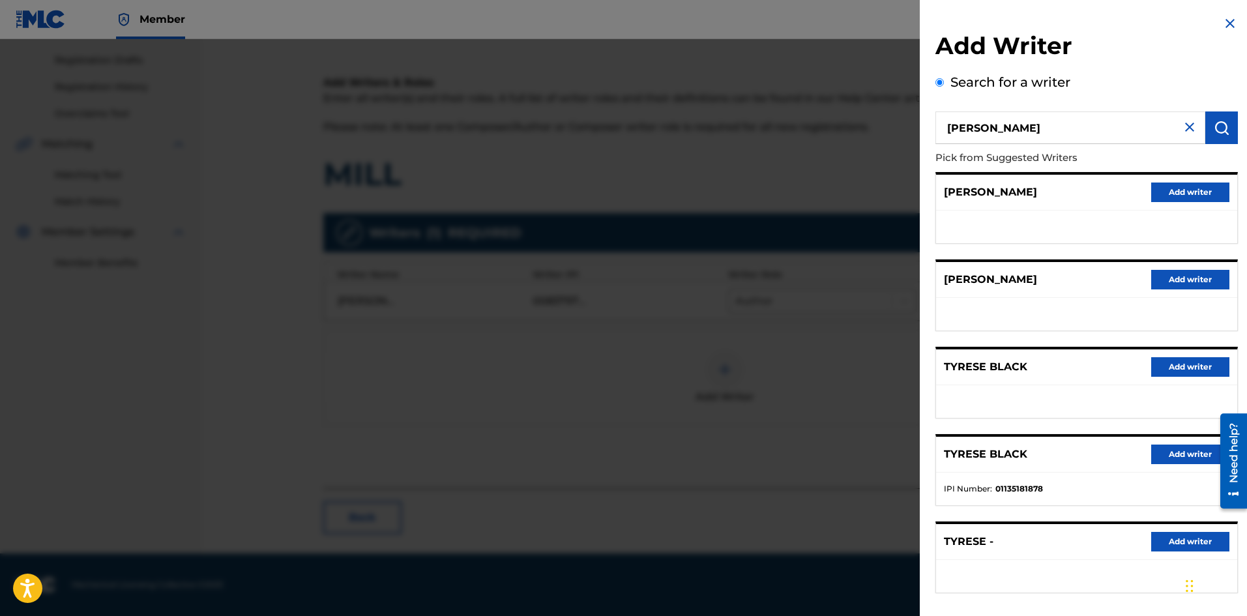
scroll to position [59, 0]
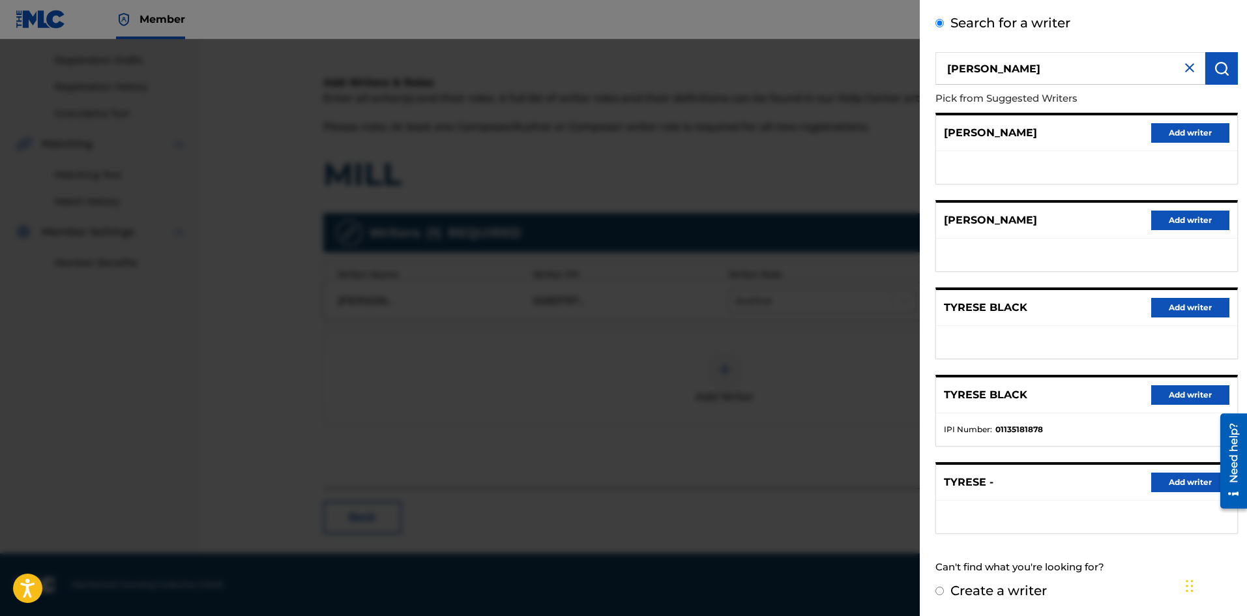
click at [940, 589] on input "Create a writer" at bounding box center [939, 591] width 8 height 8
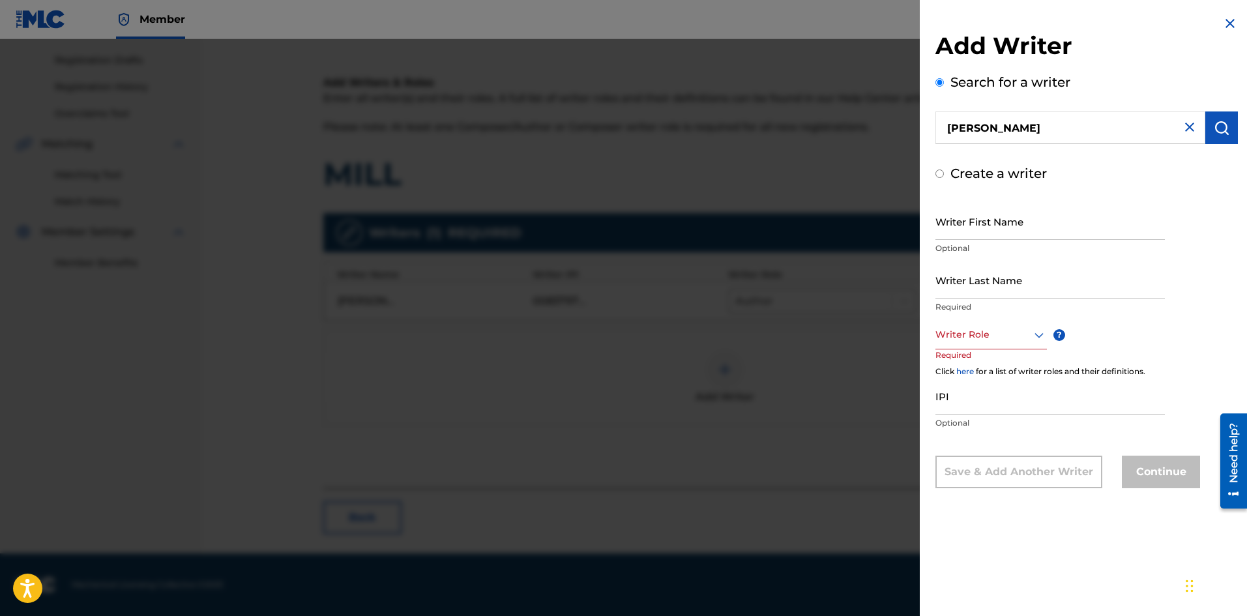
radio input "false"
radio input "true"
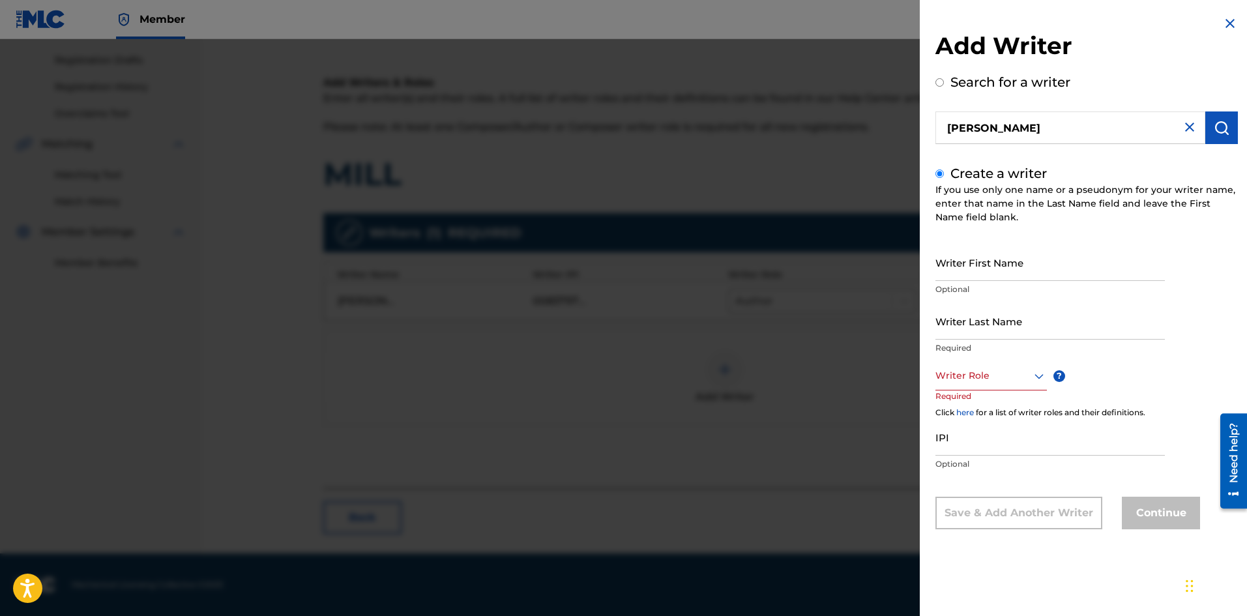
click at [973, 267] on input "Writer First Name" at bounding box center [1049, 262] width 229 height 37
paste input "[PERSON_NAME]"
type input "[PERSON_NAME]"
click at [963, 327] on input "Writer Last Name" at bounding box center [1049, 320] width 229 height 37
paste input "[PERSON_NAME]"
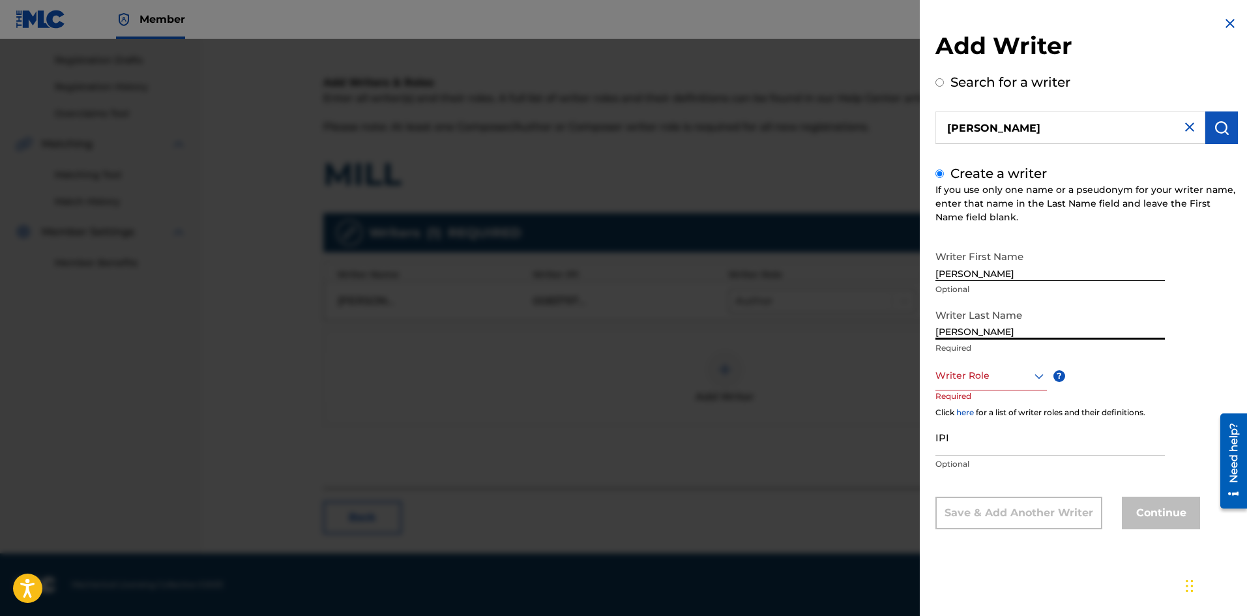
type input "[PERSON_NAME]"
click at [965, 378] on div at bounding box center [990, 376] width 111 height 16
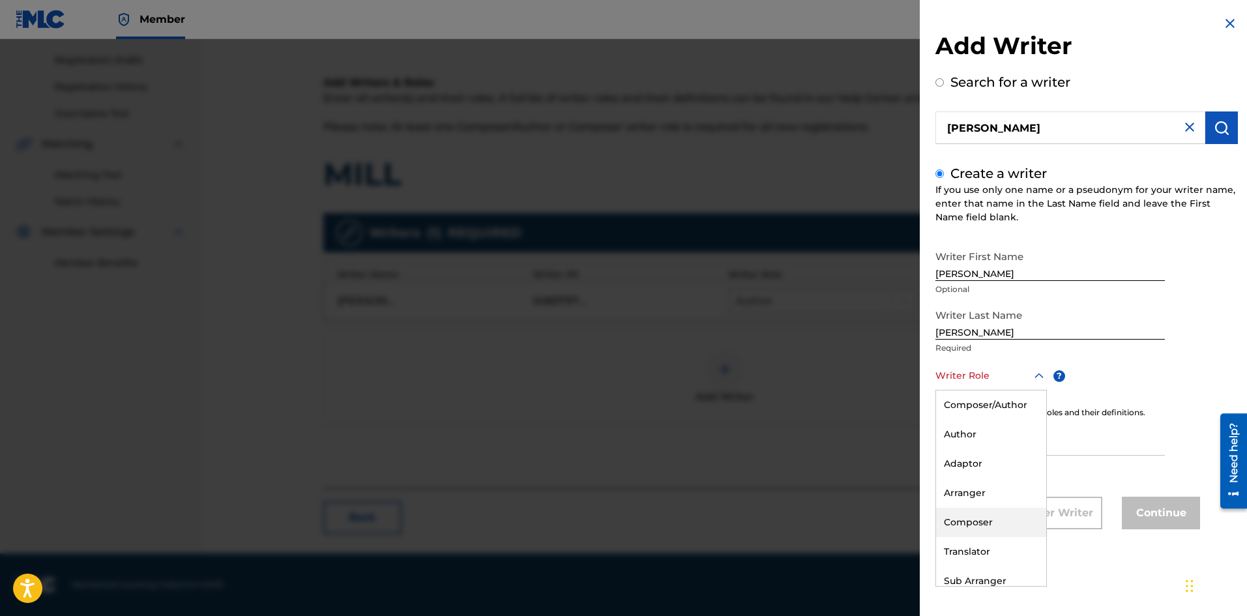
click at [976, 519] on div "Composer" at bounding box center [991, 522] width 110 height 29
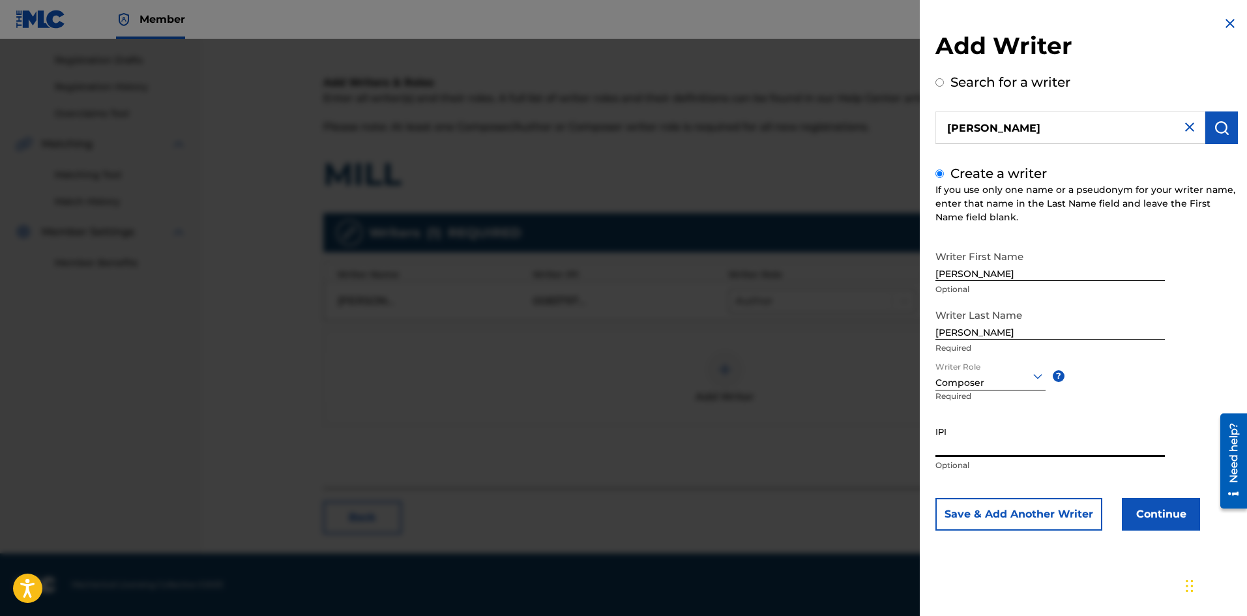
click at [973, 441] on input "IPI" at bounding box center [1049, 438] width 229 height 37
paste input "1135181878"
type input "1135181878"
drag, startPoint x: 1017, startPoint y: 272, endPoint x: 1111, endPoint y: 271, distance: 94.5
click at [1111, 271] on input "[PERSON_NAME]" at bounding box center [1049, 262] width 229 height 37
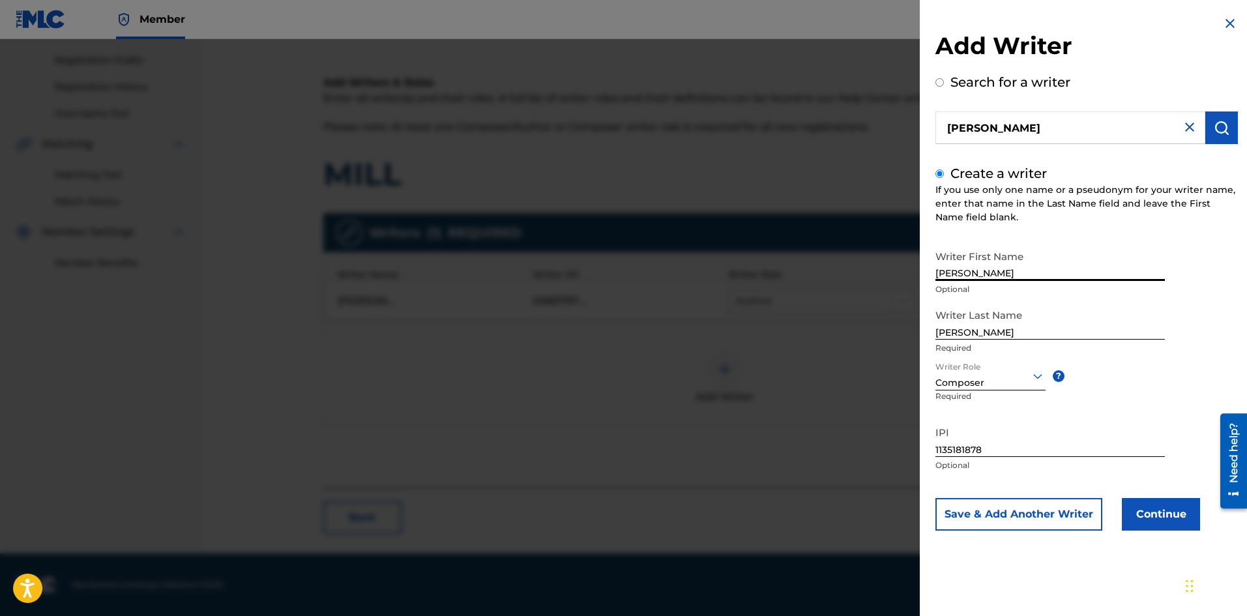
type input "[PERSON_NAME]"
drag, startPoint x: 1021, startPoint y: 333, endPoint x: 879, endPoint y: 337, distance: 142.8
click at [879, 337] on div "Add Writer Search for a writer [PERSON_NAME] Create a writer If you use only on…" at bounding box center [623, 327] width 1247 height 577
type input "BLACK"
click at [1152, 512] on button "Continue" at bounding box center [1161, 514] width 78 height 33
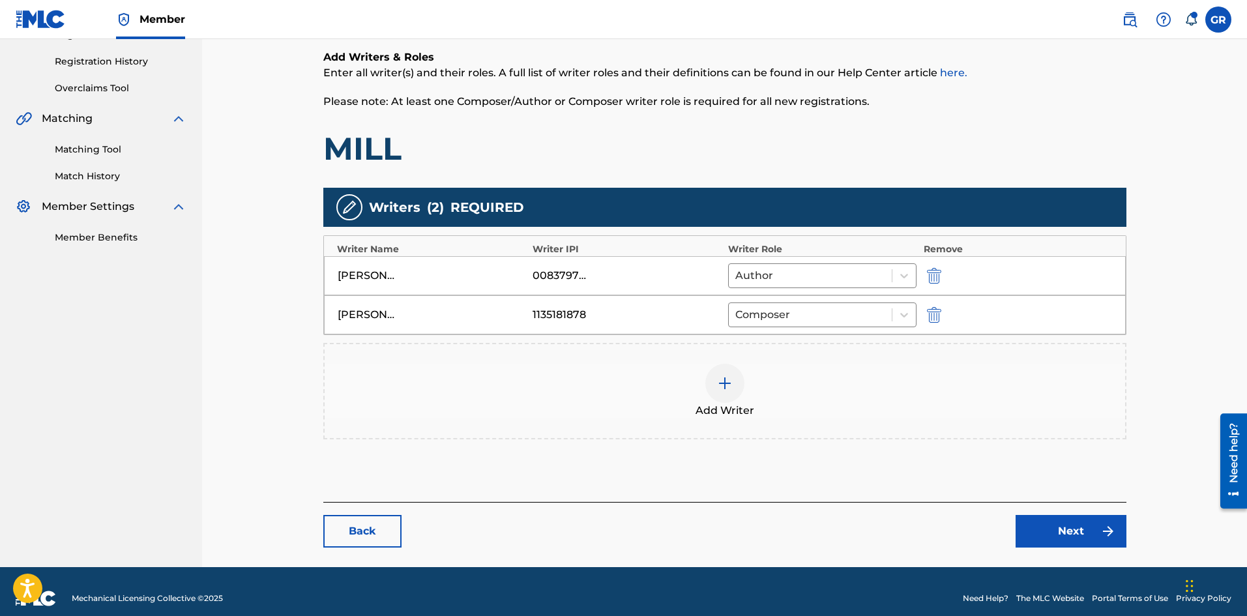
scroll to position [251, 0]
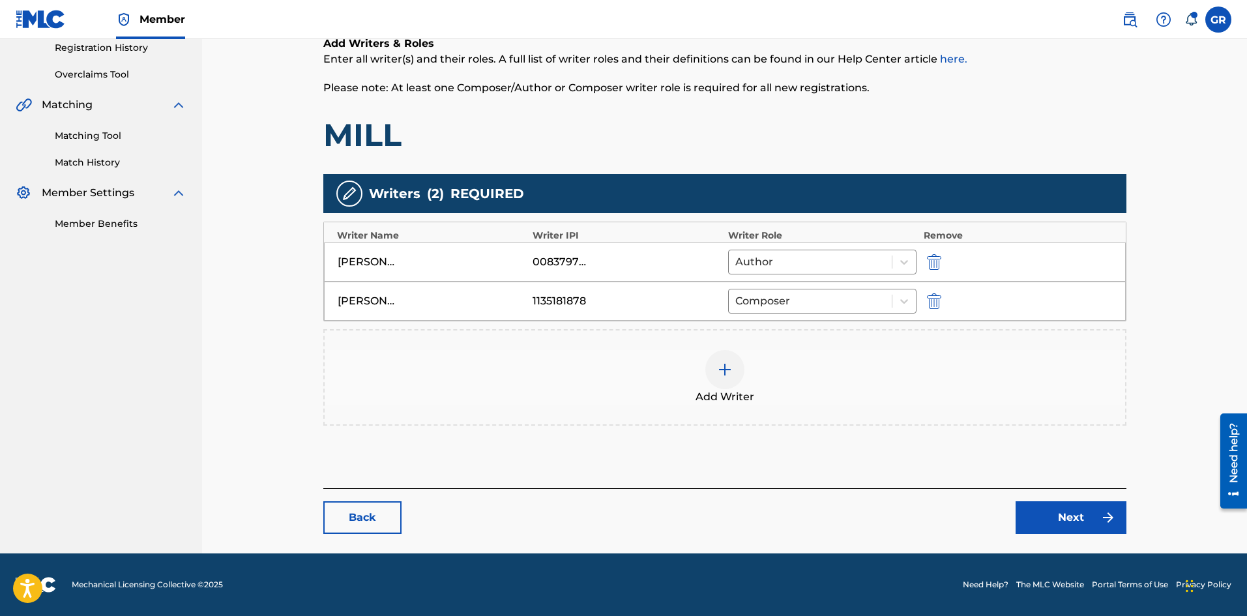
click at [1083, 525] on link "Next" at bounding box center [1070, 517] width 111 height 33
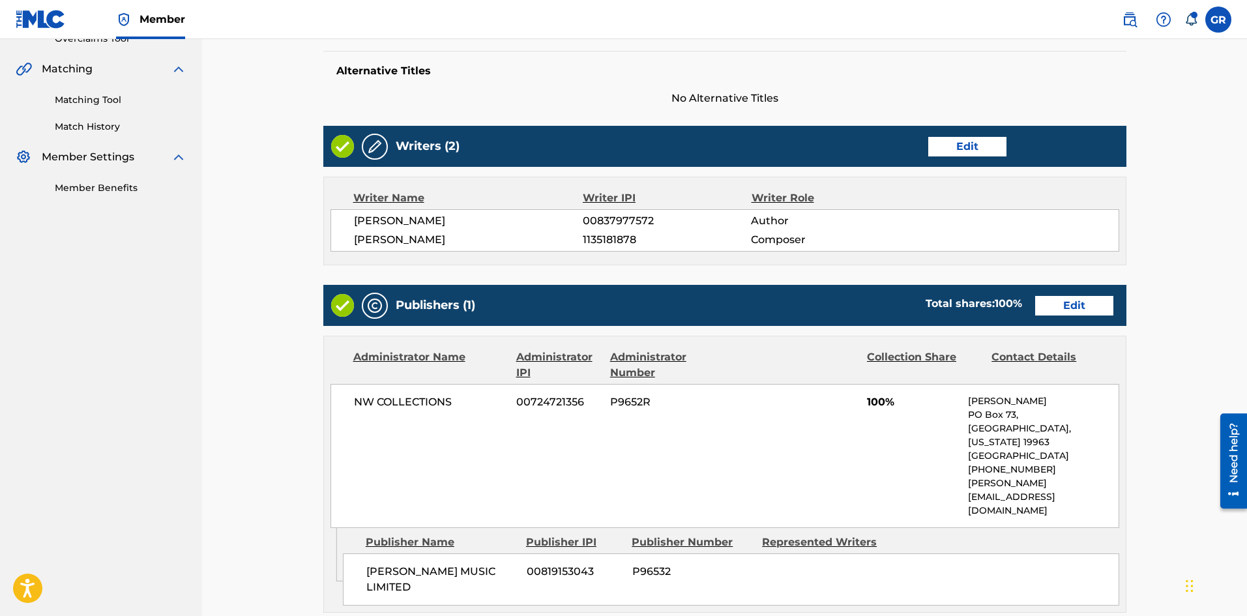
scroll to position [326, 0]
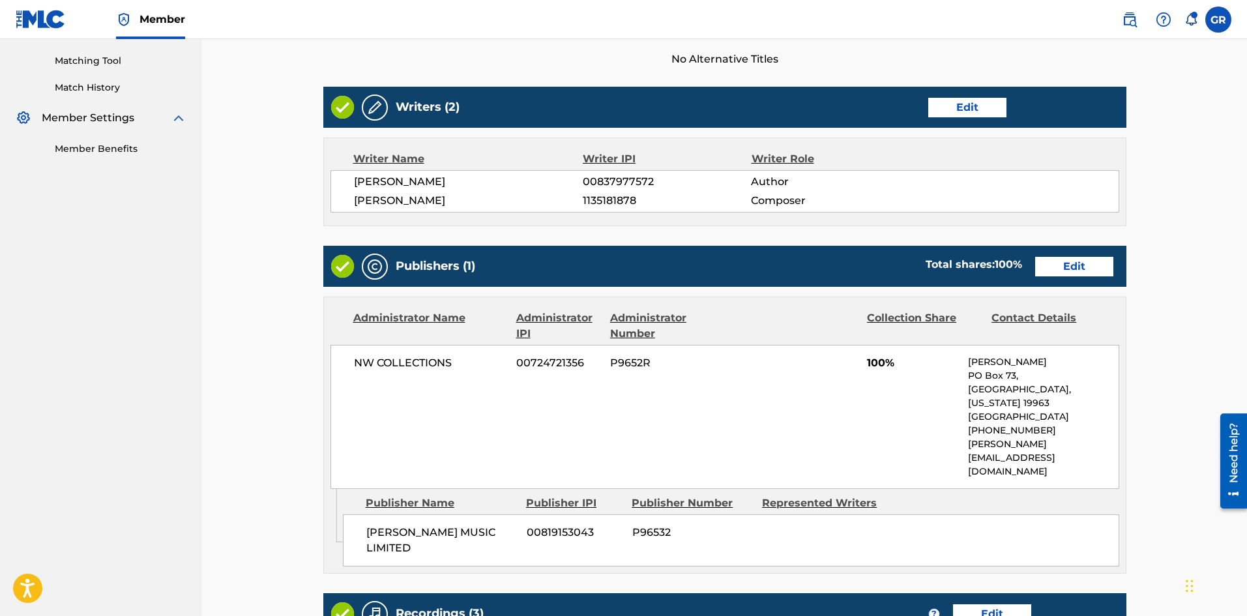
click at [1047, 265] on link "Edit" at bounding box center [1074, 267] width 78 height 20
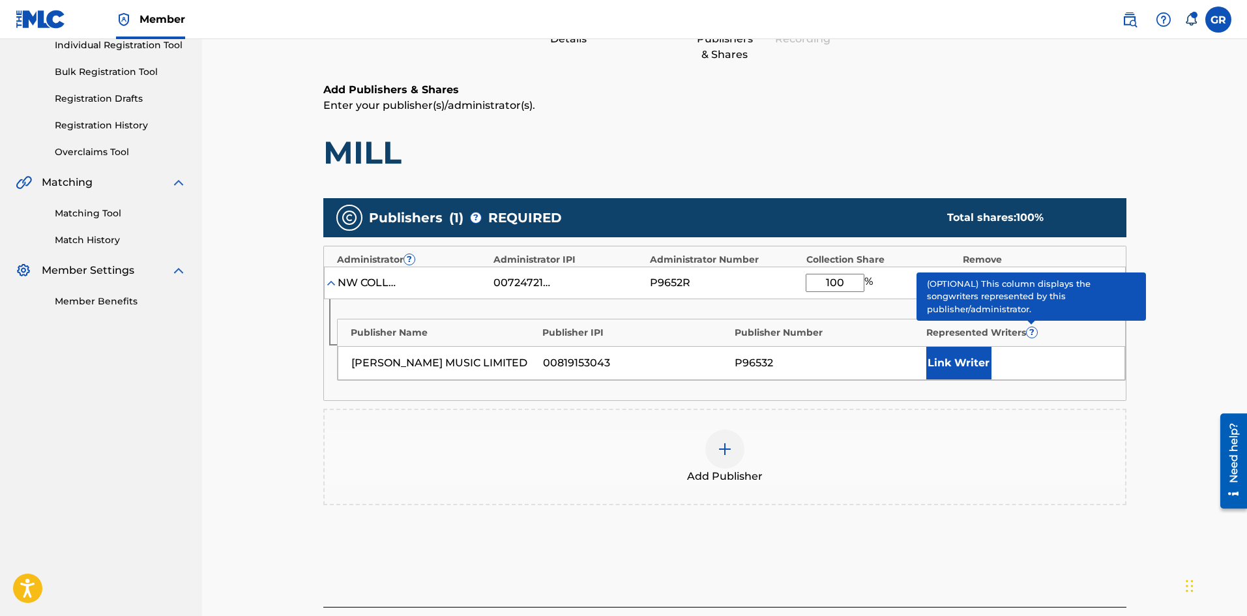
scroll to position [196, 0]
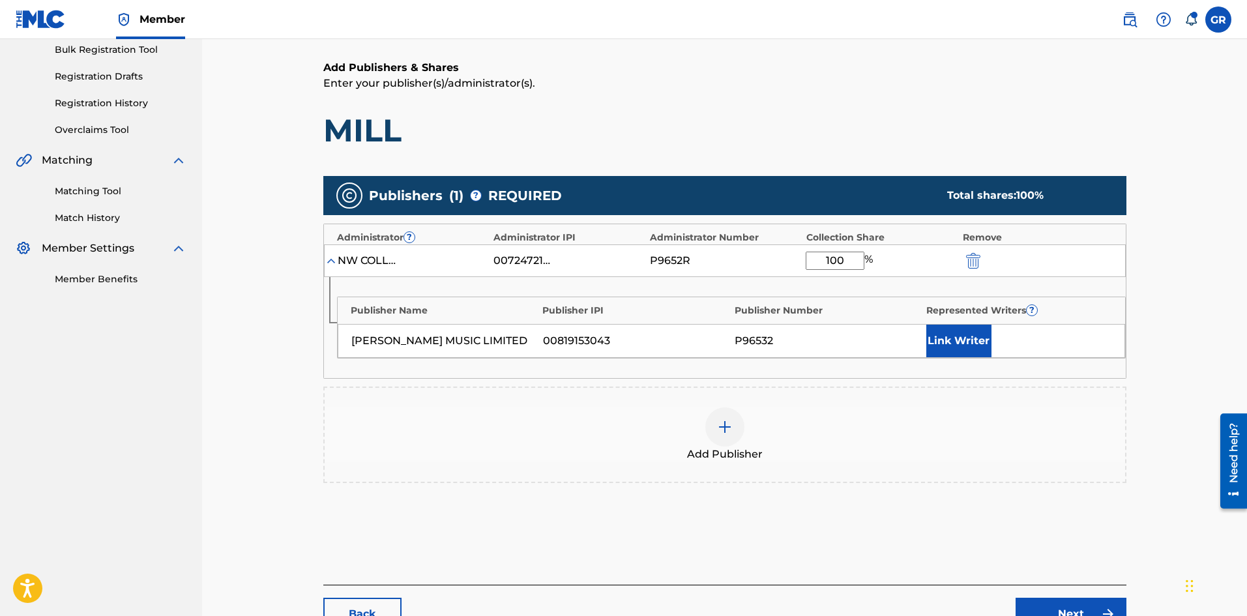
click at [972, 335] on button "Link Writer" at bounding box center [958, 341] width 65 height 33
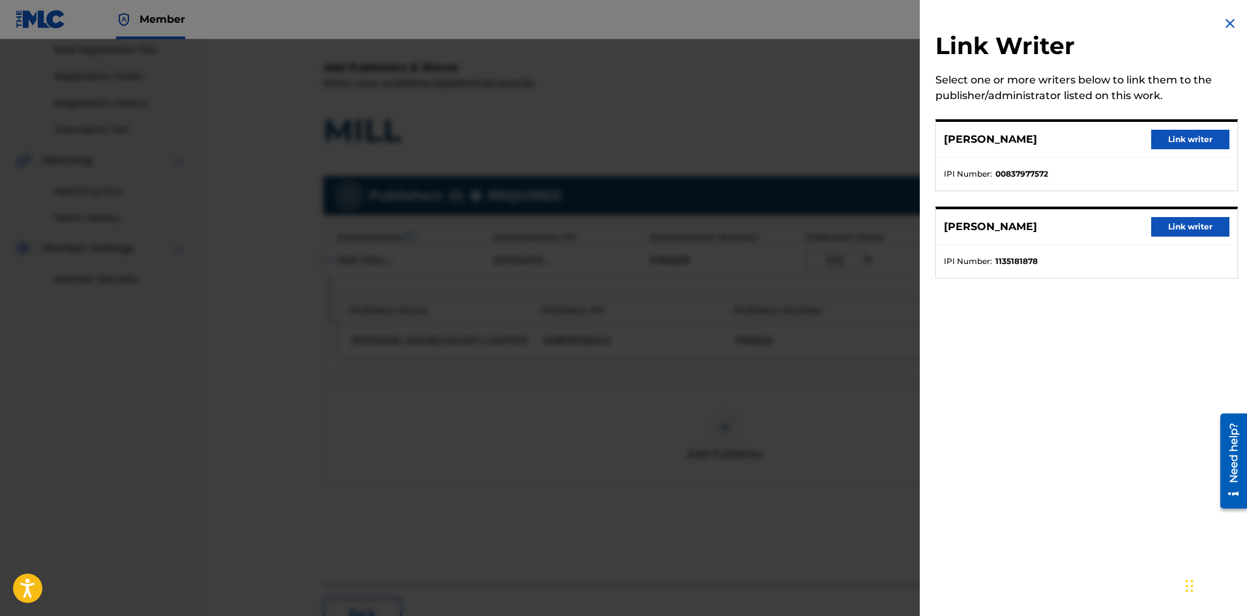
click at [1172, 134] on button "Link writer" at bounding box center [1190, 140] width 78 height 20
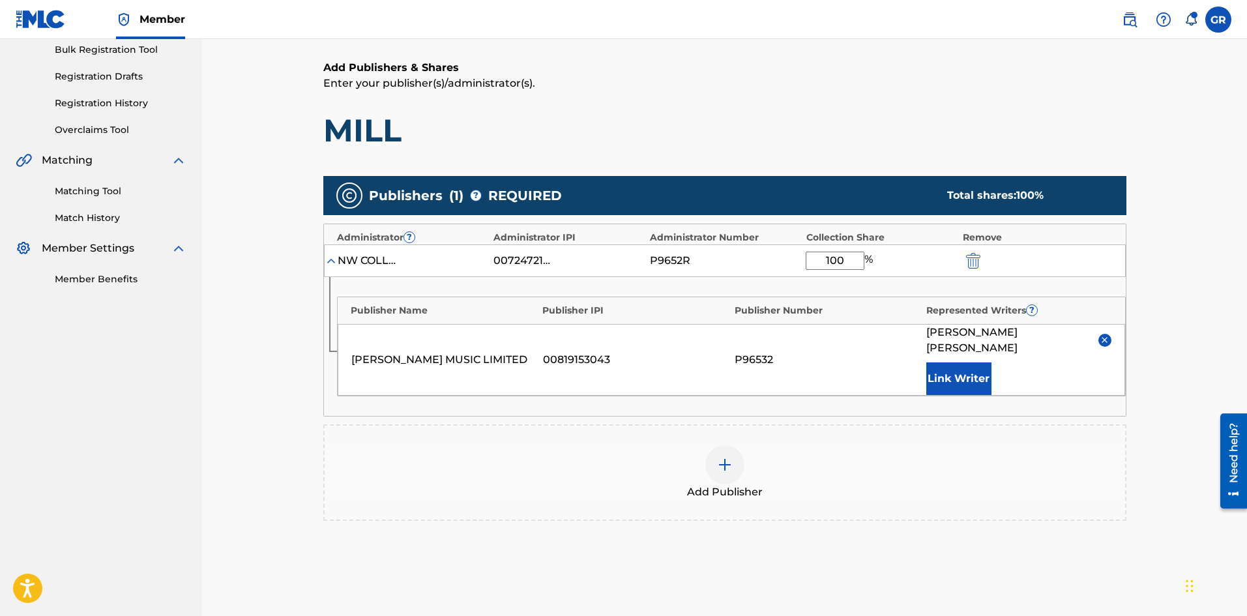
click at [951, 362] on button "Link Writer" at bounding box center [958, 378] width 65 height 33
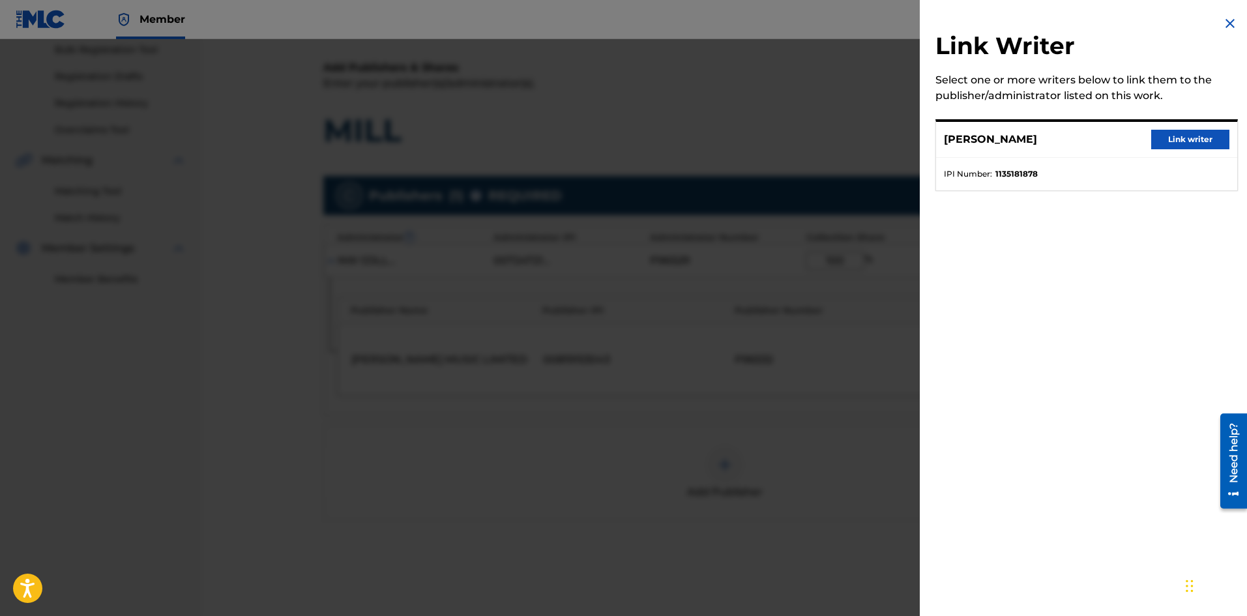
click at [1180, 137] on button "Link writer" at bounding box center [1190, 140] width 78 height 20
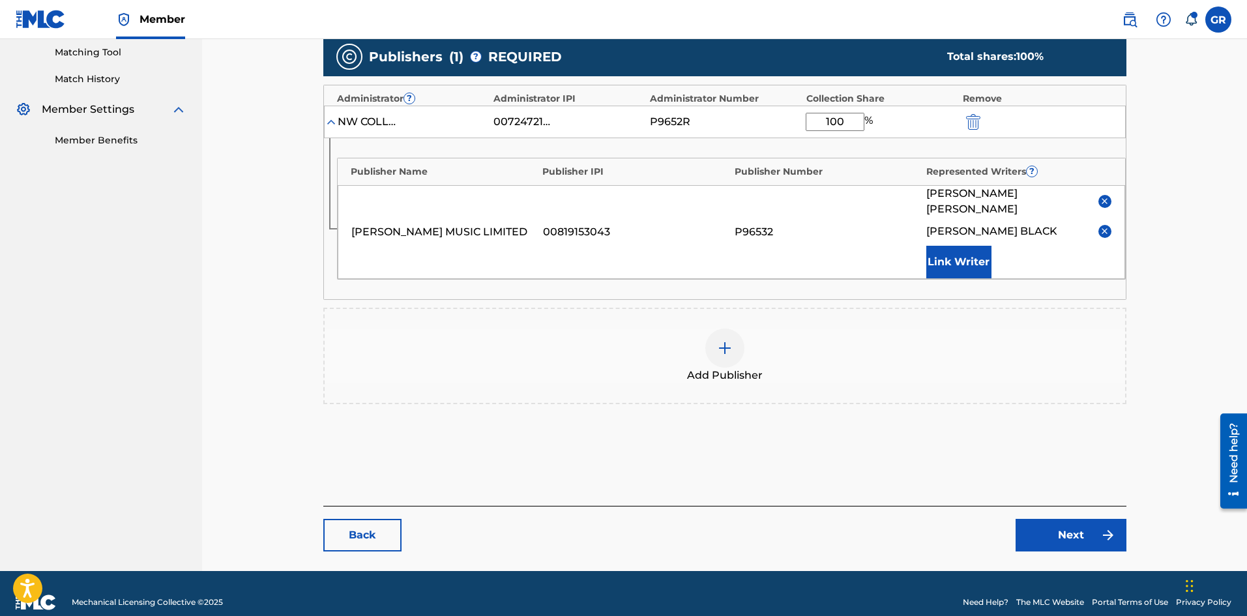
scroll to position [336, 0]
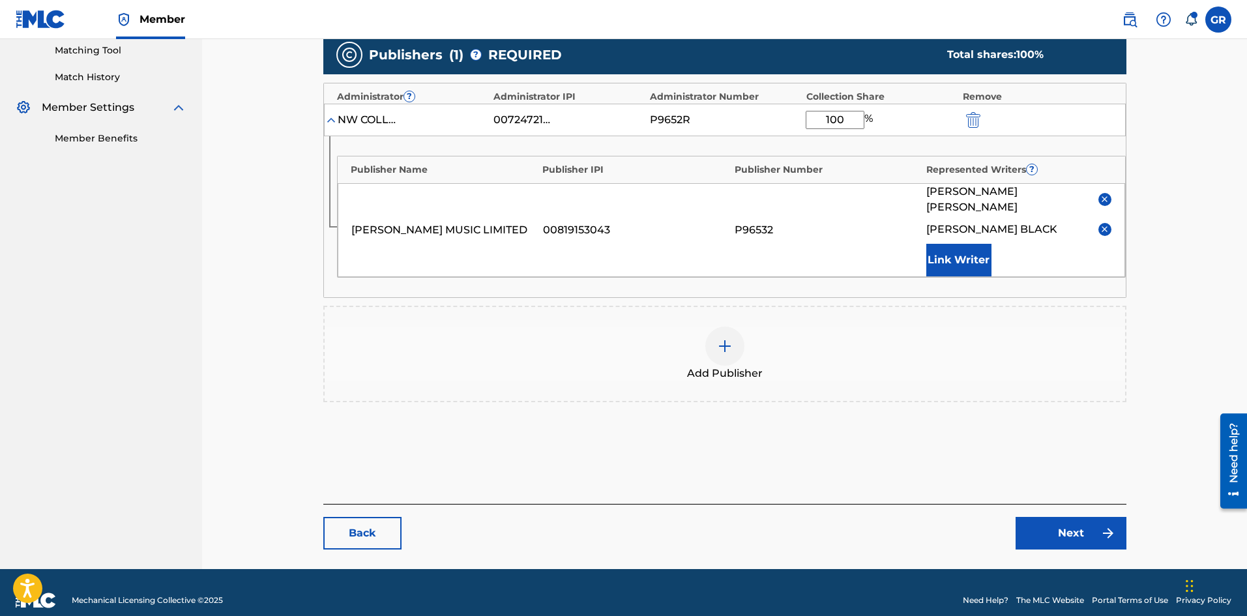
click at [1060, 517] on link "Next" at bounding box center [1070, 533] width 111 height 33
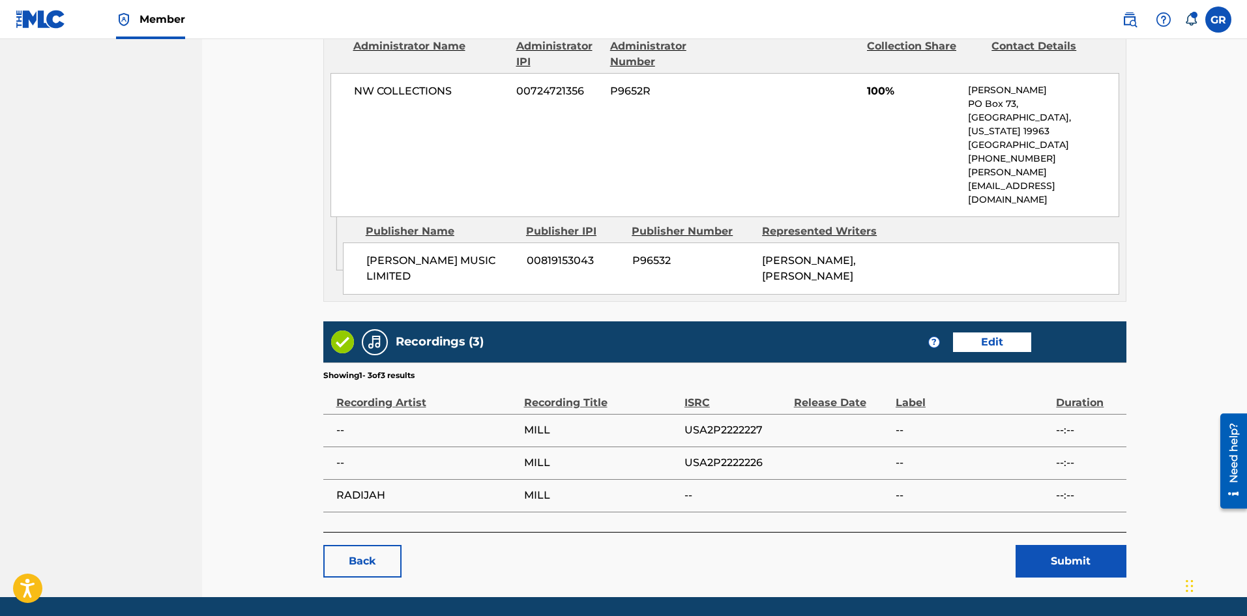
scroll to position [600, 0]
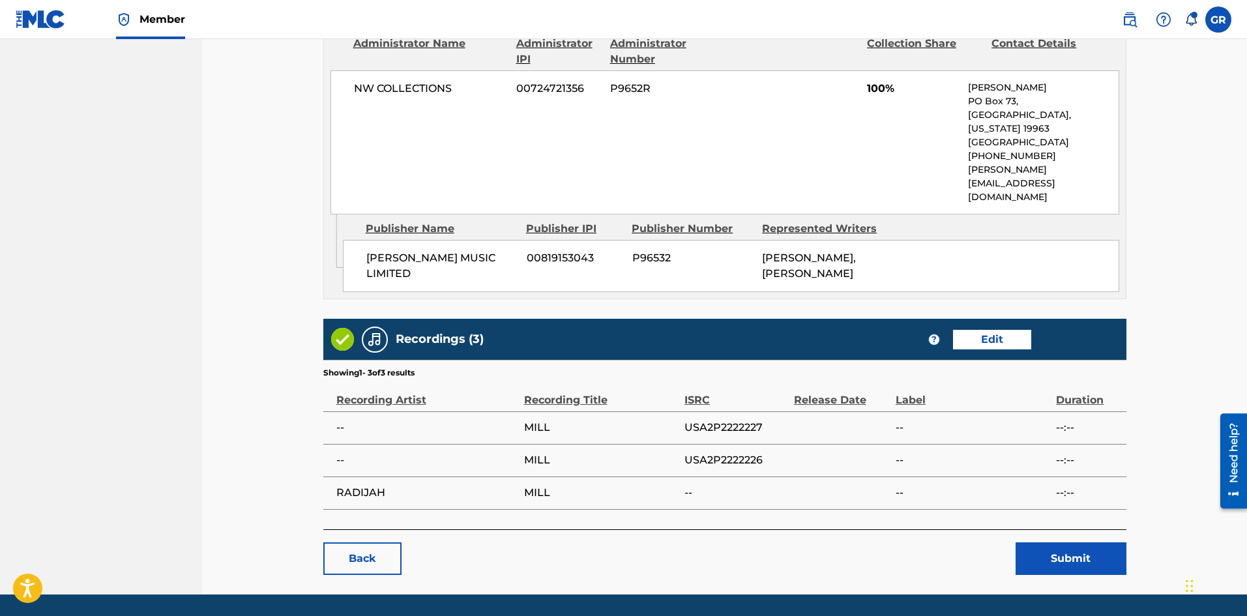
click at [1083, 542] on button "Submit" at bounding box center [1070, 558] width 111 height 33
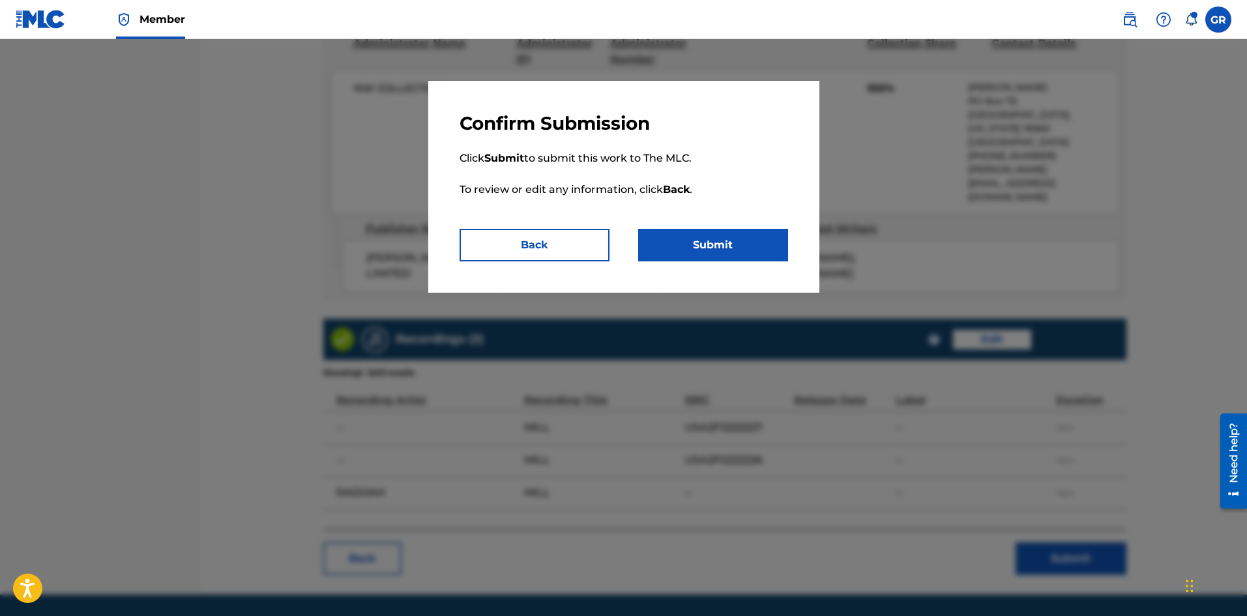
click at [725, 244] on button "Submit" at bounding box center [713, 245] width 150 height 33
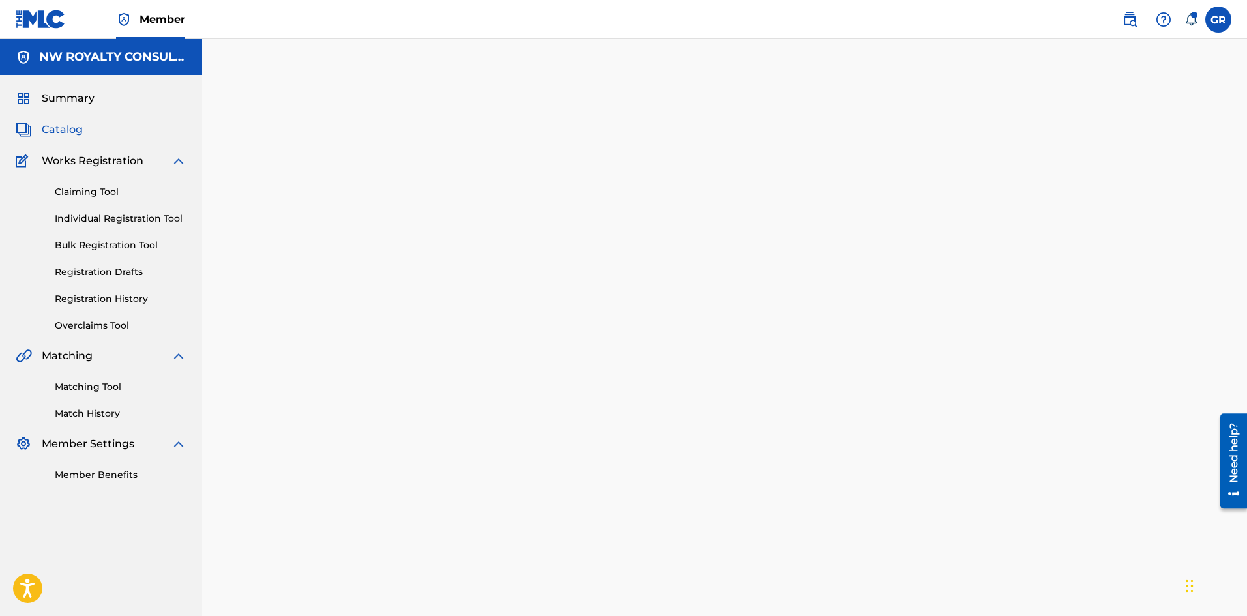
click at [85, 388] on link "Matching Tool" at bounding box center [121, 387] width 132 height 14
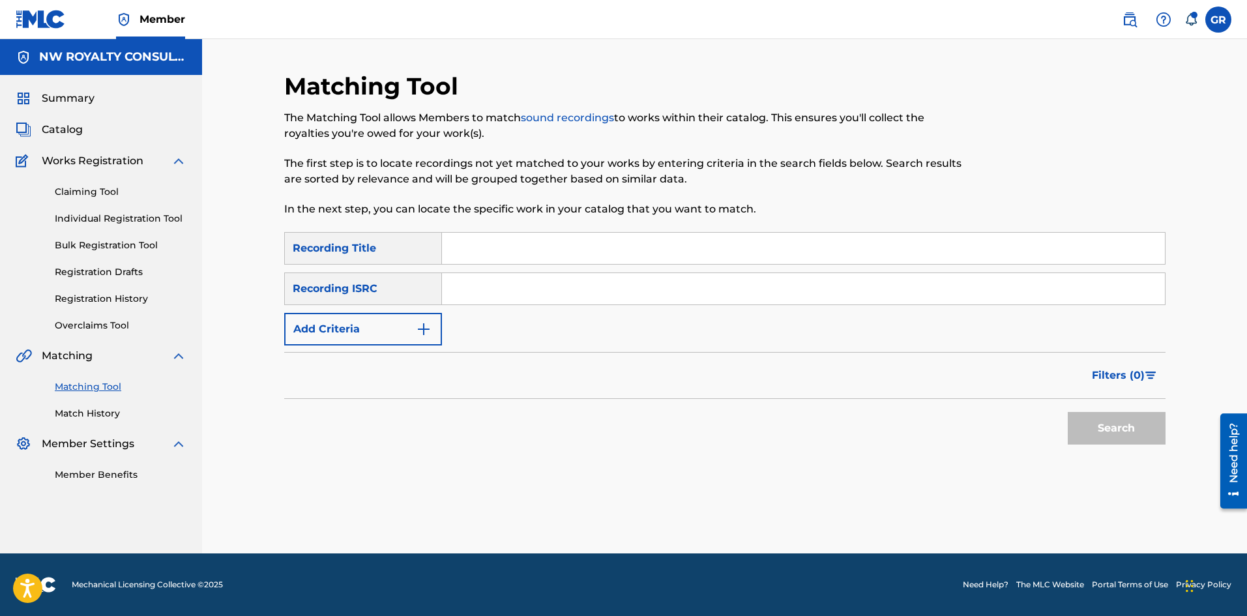
click at [460, 250] on input "Search Form" at bounding box center [803, 248] width 723 height 31
paste input "AFFI KILL MI"
type input "AFFI KILL MI"
click at [422, 329] on img "Search Form" at bounding box center [424, 329] width 16 height 16
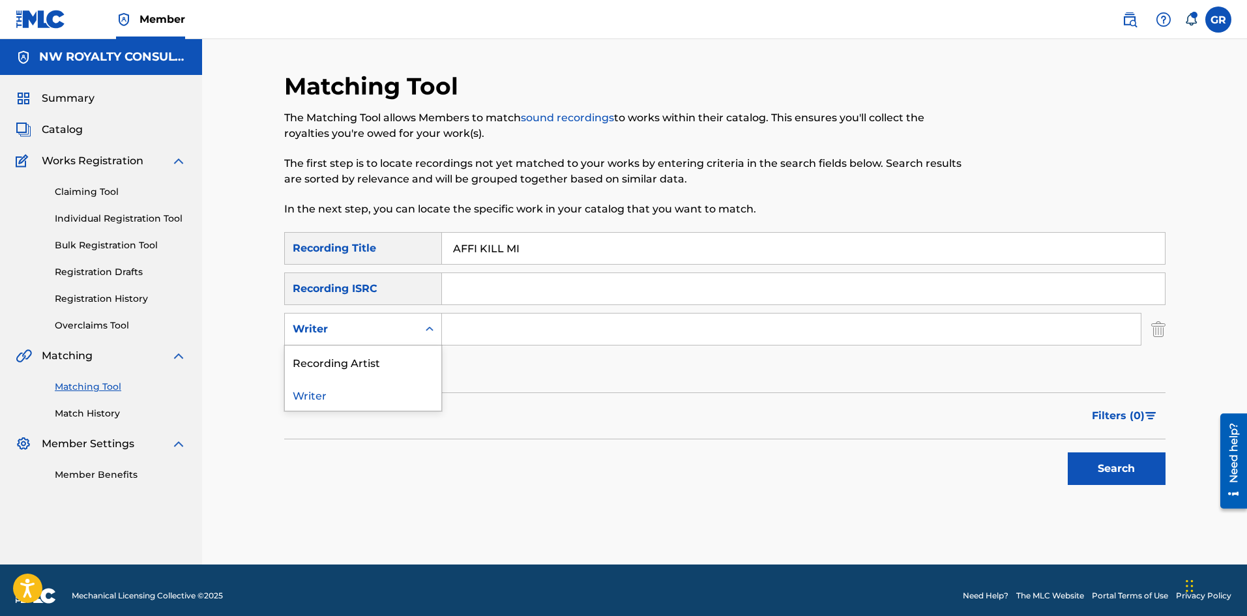
click at [422, 329] on div "Search Form" at bounding box center [429, 328] width 23 height 23
drag, startPoint x: 334, startPoint y: 367, endPoint x: 414, endPoint y: 350, distance: 81.9
click at [334, 366] on div "Recording Artist" at bounding box center [363, 361] width 156 height 33
click at [476, 321] on input "Search Form" at bounding box center [791, 328] width 699 height 31
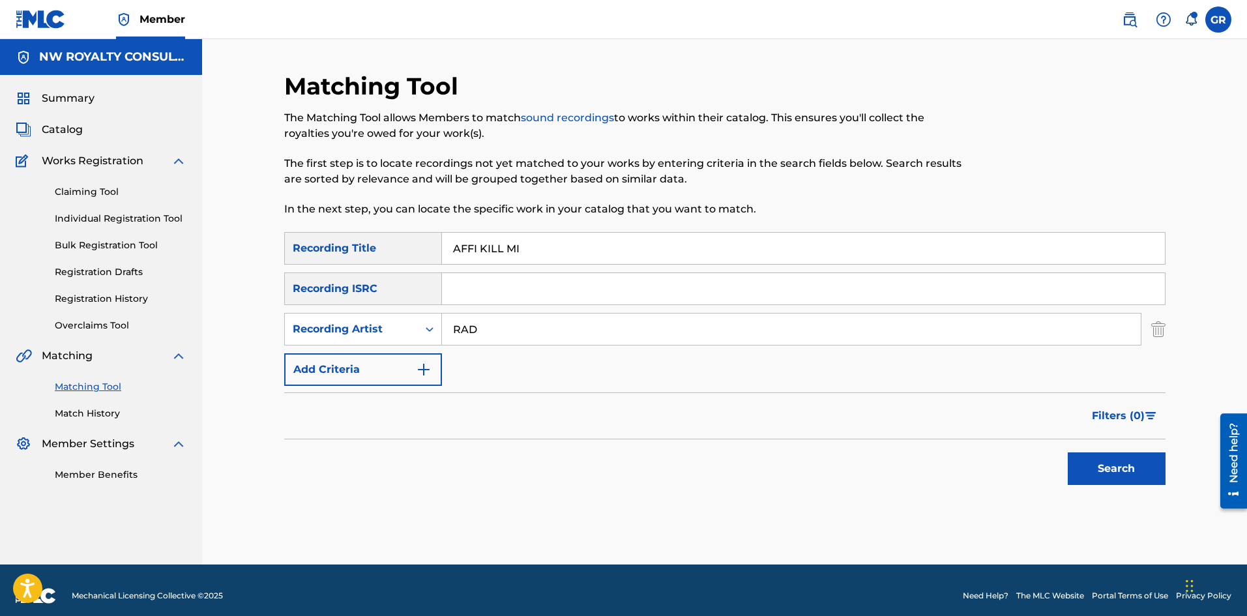
click at [491, 332] on input "RAD" at bounding box center [791, 328] width 699 height 31
type input "RADIJAH"
click at [1068, 452] on button "Search" at bounding box center [1117, 468] width 98 height 33
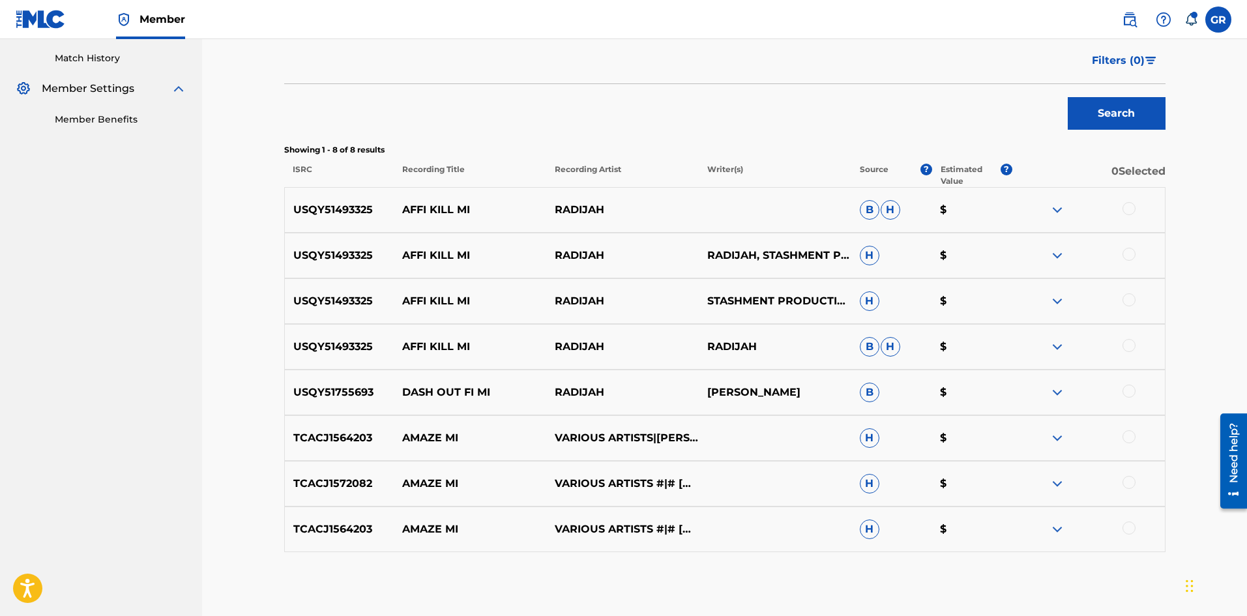
scroll to position [391, 0]
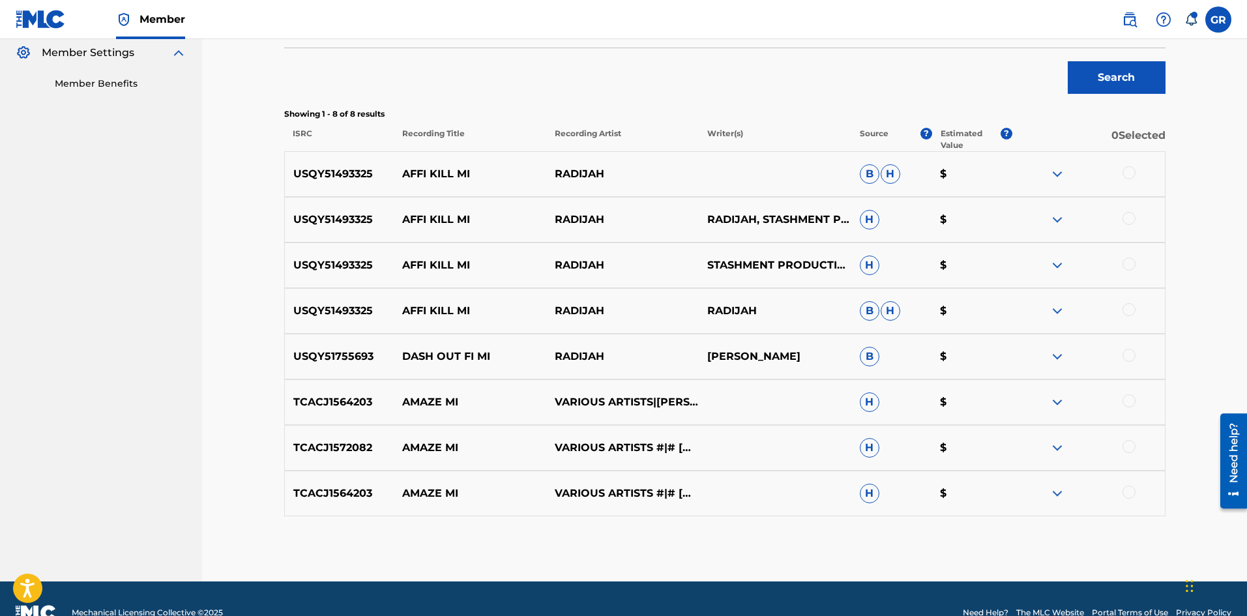
click at [1130, 310] on div at bounding box center [1128, 309] width 13 height 13
click at [1135, 265] on div at bounding box center [1128, 263] width 13 height 13
click at [1126, 215] on div at bounding box center [1128, 218] width 13 height 13
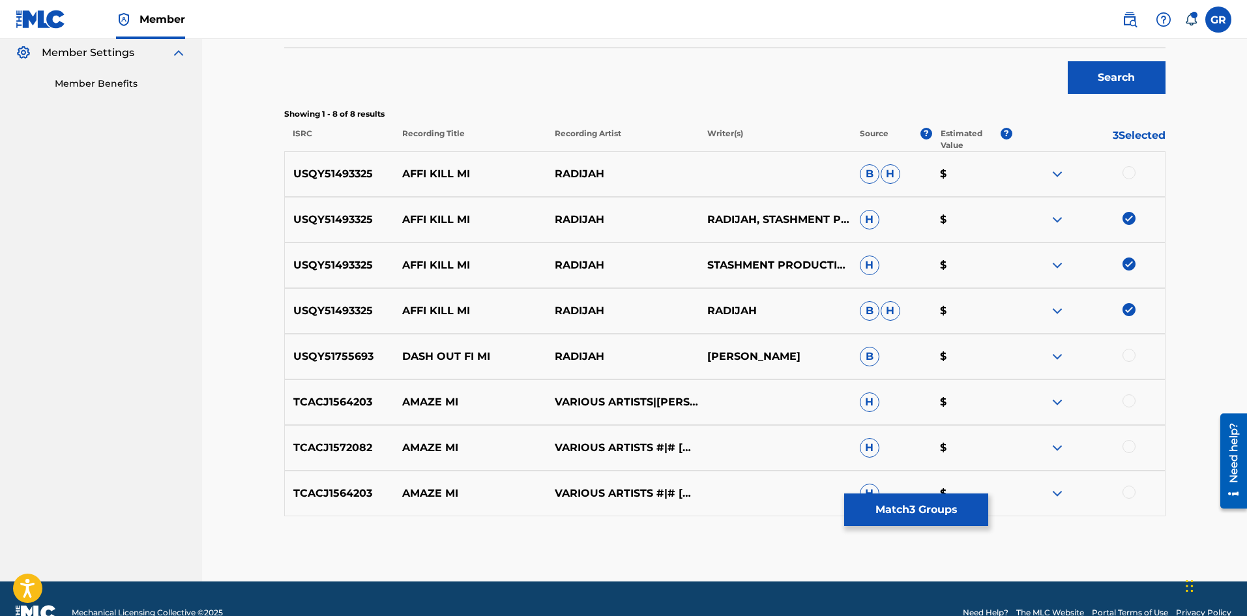
click at [1128, 171] on div at bounding box center [1128, 172] width 13 height 13
click at [933, 510] on button "Match 4 Groups" at bounding box center [916, 509] width 144 height 33
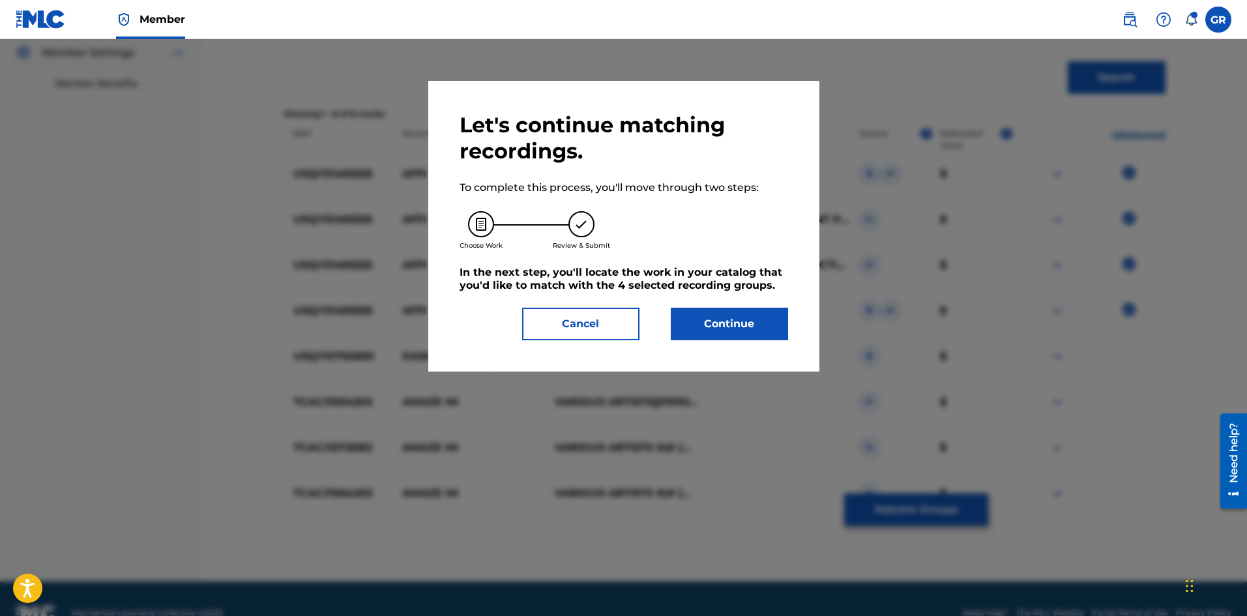
click at [742, 334] on button "Continue" at bounding box center [729, 324] width 117 height 33
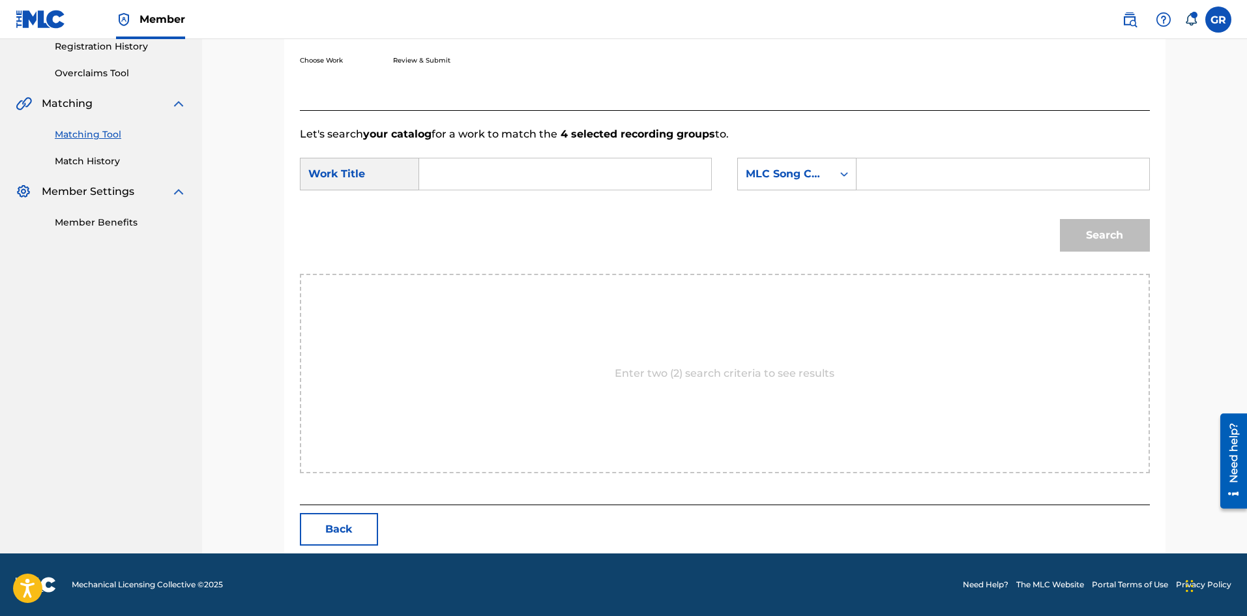
click at [455, 176] on input "Search Form" at bounding box center [565, 173] width 270 height 31
paste input "AFFI KILL MI"
type input "AFFI KILL MI"
click at [890, 170] on input "Search Form" at bounding box center [1002, 173] width 270 height 31
paste input "AA192C"
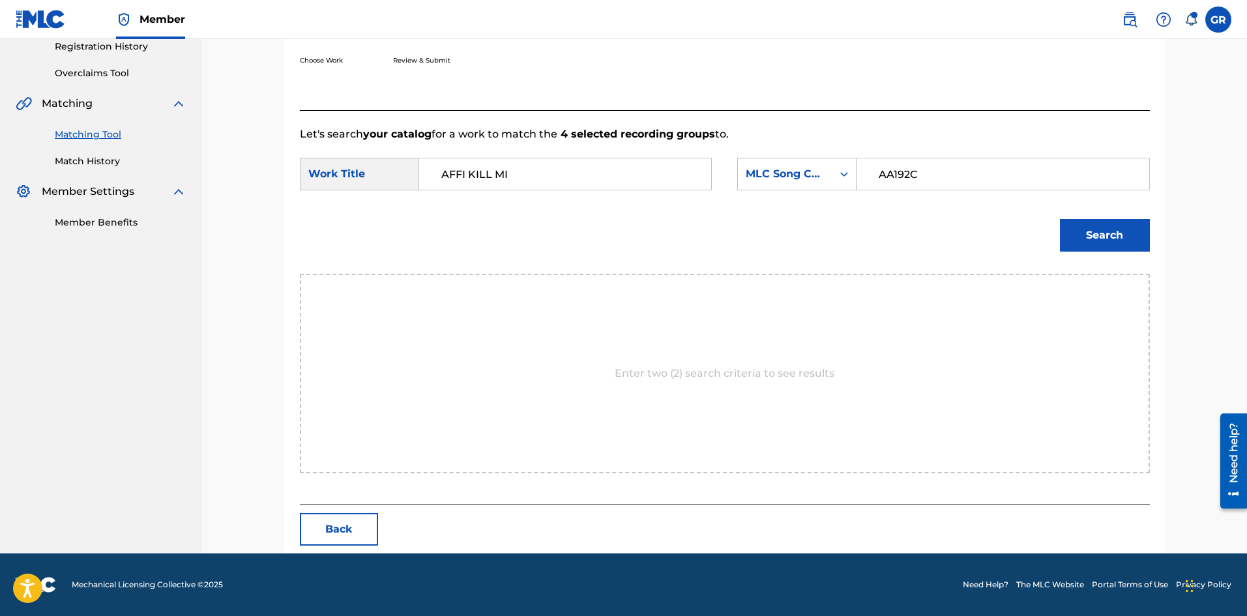
type input "AA192C"
click at [1100, 235] on button "Search" at bounding box center [1105, 235] width 90 height 33
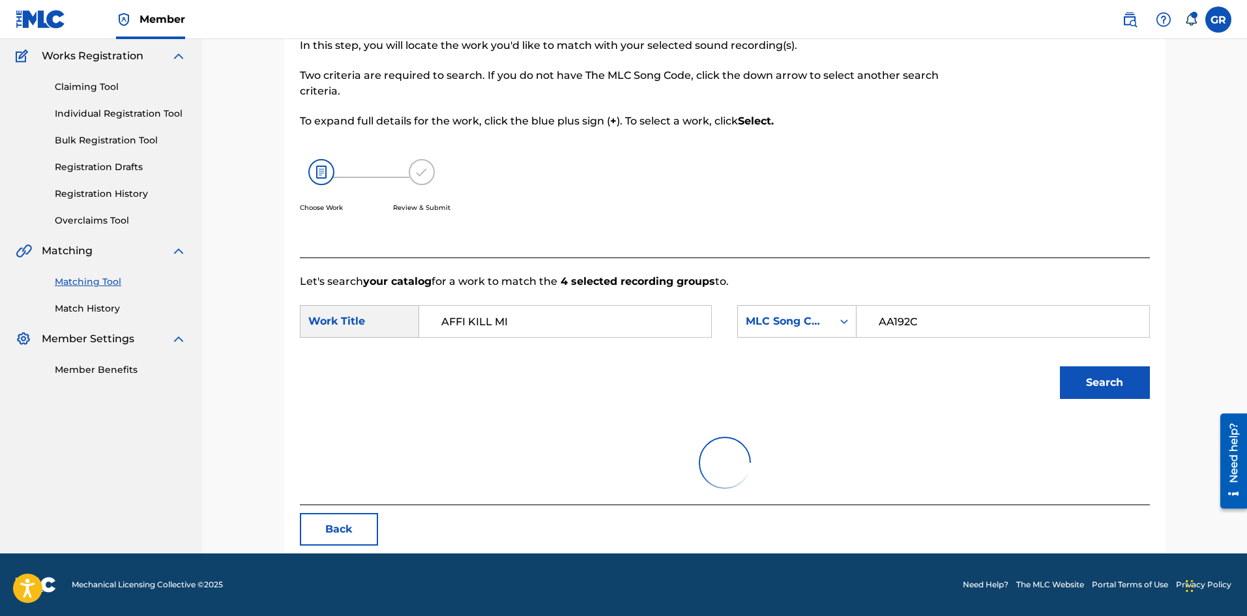
scroll to position [214, 0]
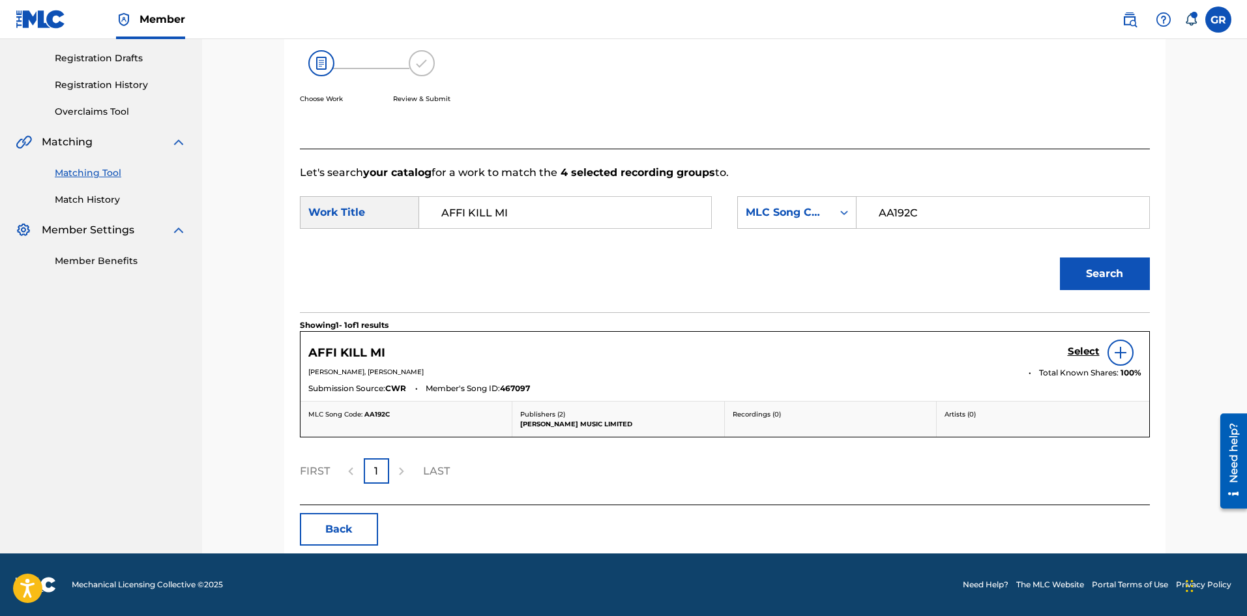
click at [1077, 352] on h5 "Select" at bounding box center [1084, 351] width 32 height 12
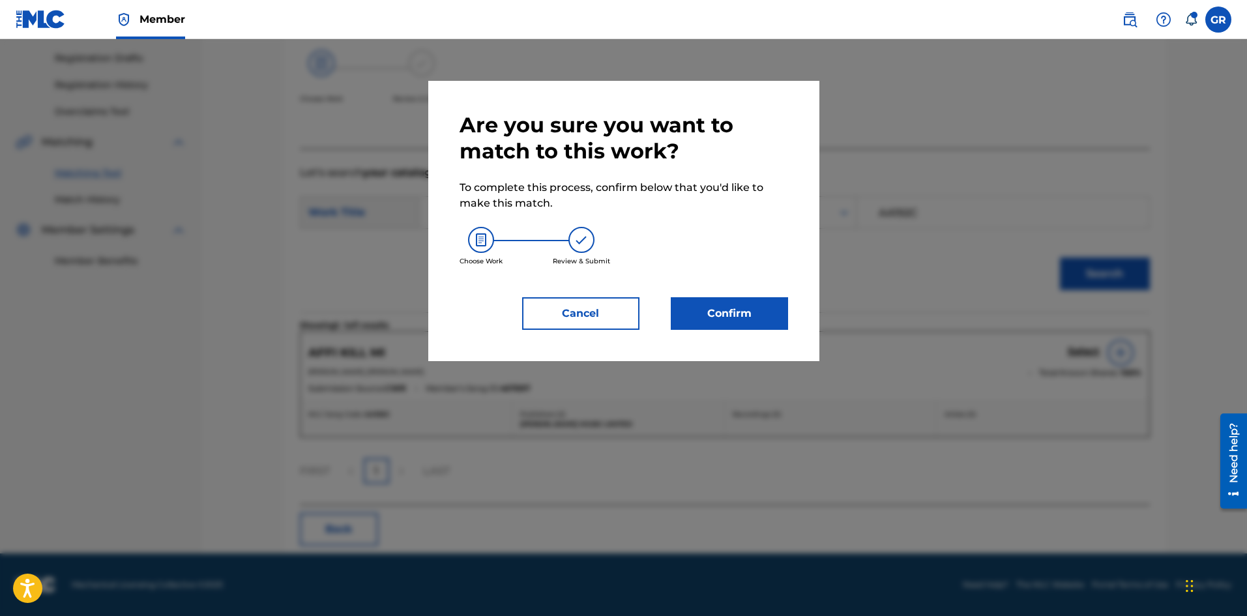
click at [714, 313] on button "Confirm" at bounding box center [729, 313] width 117 height 33
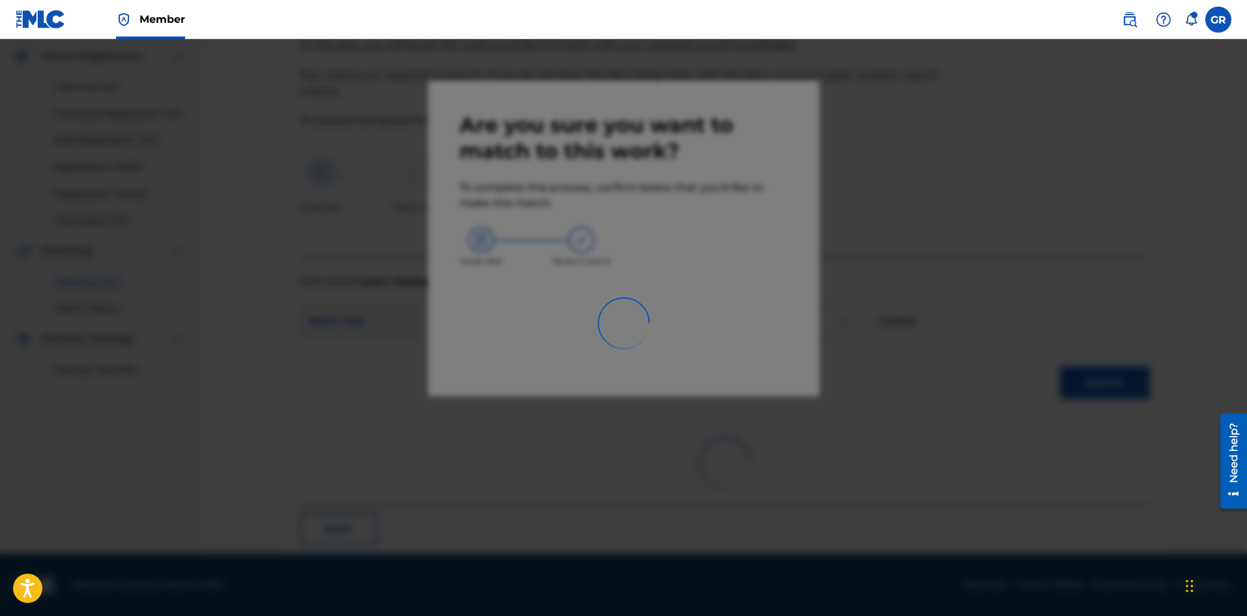
scroll to position [31, 0]
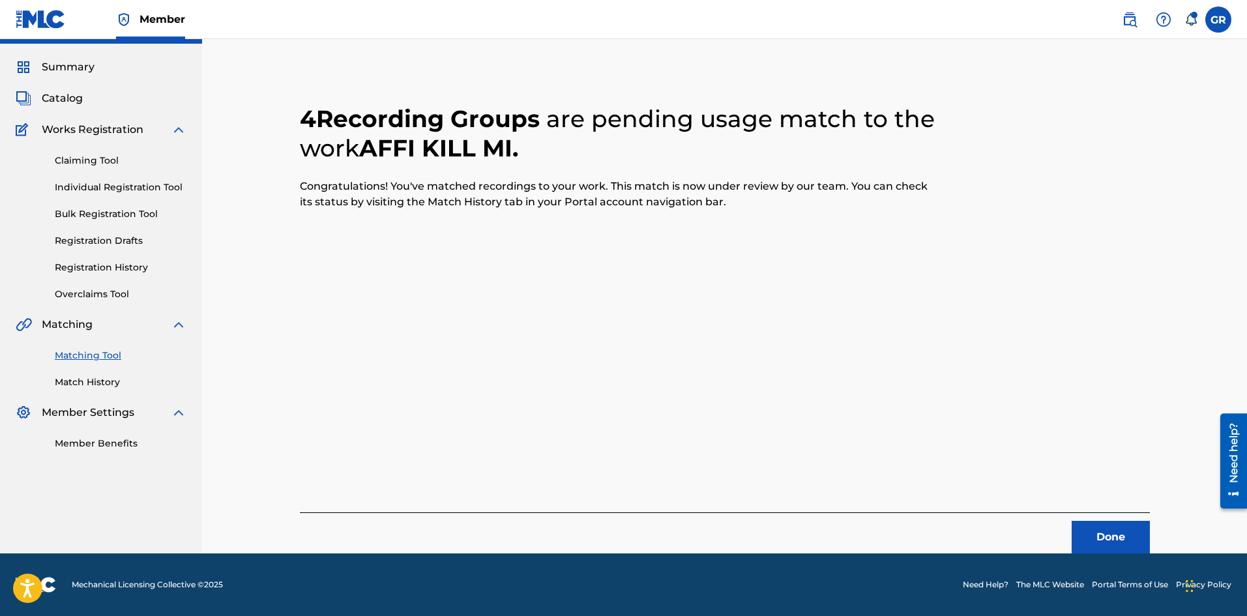
click at [1126, 533] on button "Done" at bounding box center [1110, 537] width 78 height 33
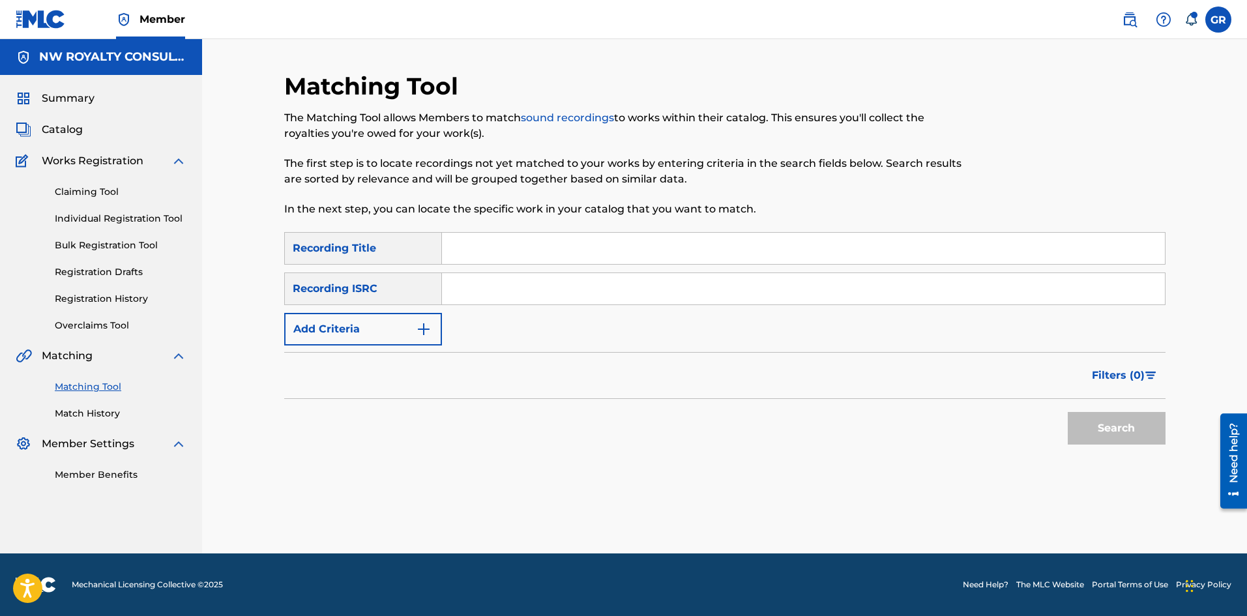
scroll to position [0, 0]
click at [508, 252] on input "Search Form" at bounding box center [803, 248] width 723 height 31
type input "MILL"
click at [420, 319] on button "Add Criteria" at bounding box center [363, 329] width 158 height 33
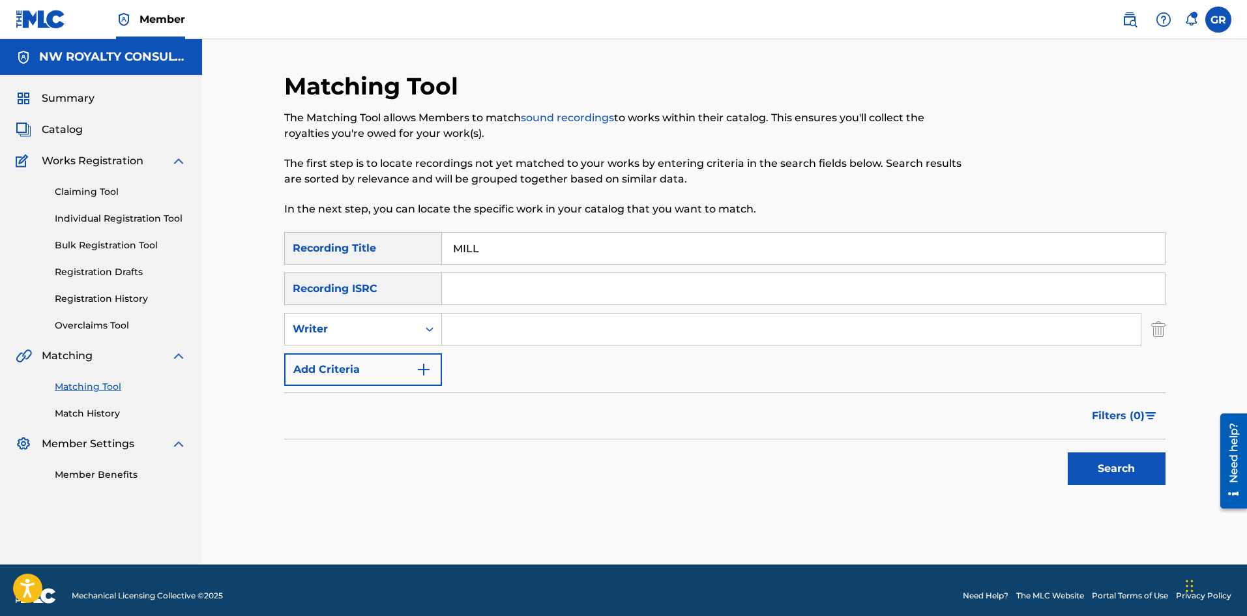
click at [420, 319] on div "Search Form" at bounding box center [429, 328] width 23 height 23
click at [370, 366] on div "Recording Artist" at bounding box center [363, 361] width 156 height 33
click at [465, 327] on input "Search Form" at bounding box center [791, 328] width 699 height 31
type input "RADIJAH"
click at [1121, 471] on button "Search" at bounding box center [1117, 468] width 98 height 33
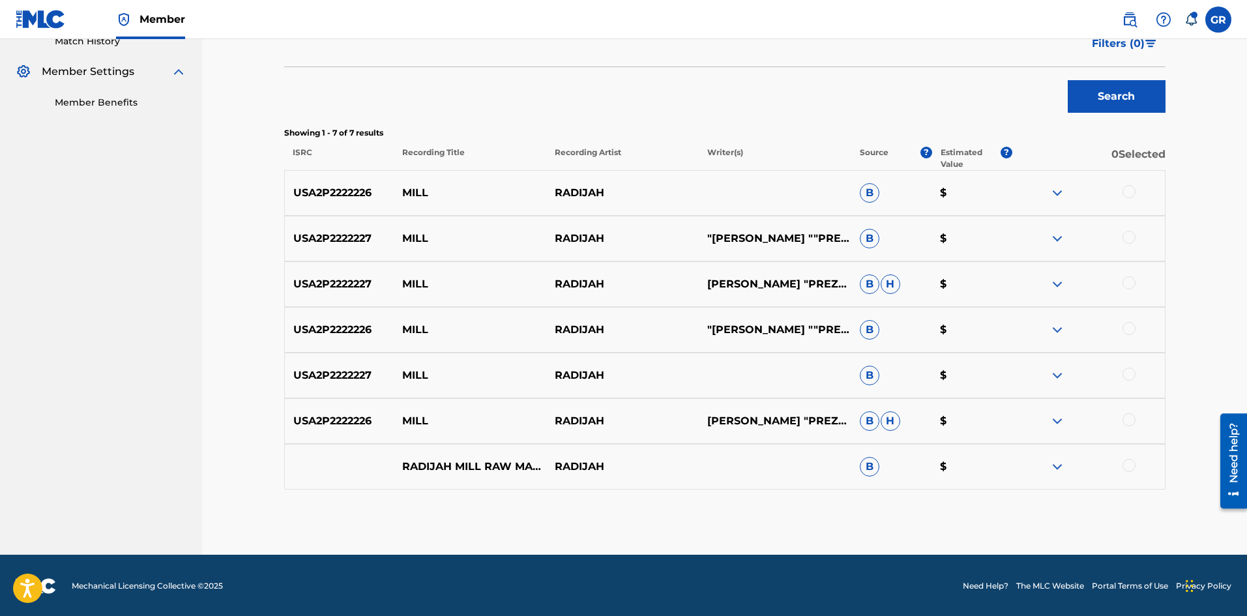
scroll to position [373, 0]
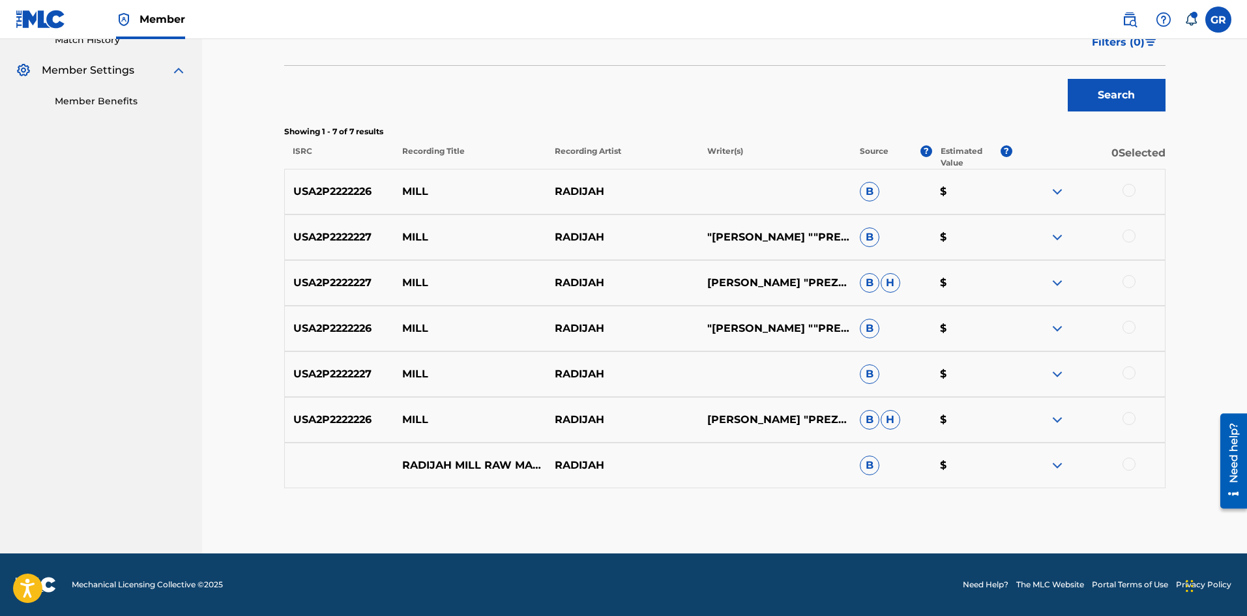
click at [1129, 463] on div at bounding box center [1128, 464] width 13 height 13
click at [1129, 419] on div at bounding box center [1128, 418] width 13 height 13
click at [1129, 372] on div at bounding box center [1128, 372] width 13 height 13
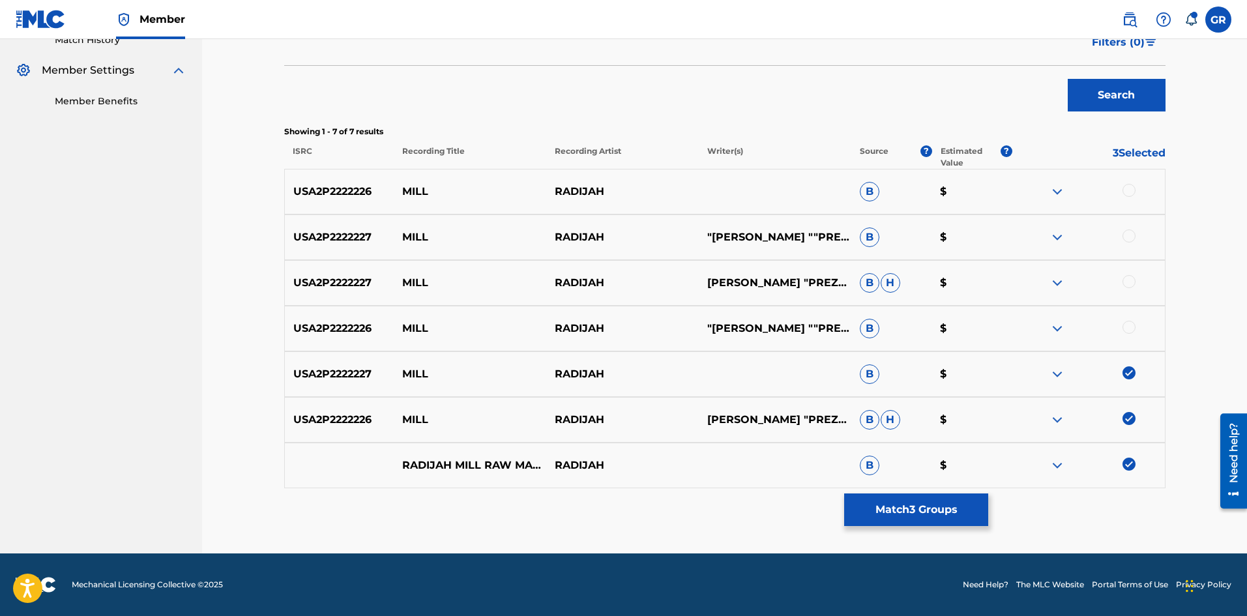
click at [1131, 327] on div at bounding box center [1128, 327] width 13 height 13
click at [1126, 279] on div at bounding box center [1128, 281] width 13 height 13
click at [1129, 237] on div at bounding box center [1128, 235] width 13 height 13
click at [1127, 190] on div at bounding box center [1128, 190] width 13 height 13
click at [916, 509] on button "Match 7 Groups" at bounding box center [916, 509] width 144 height 33
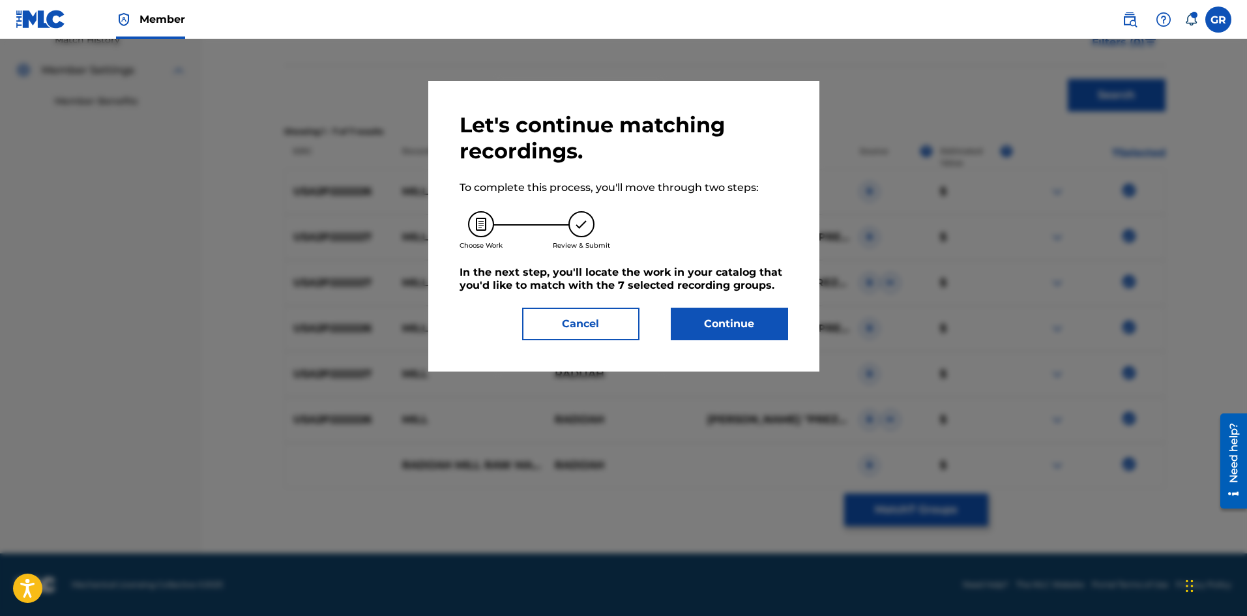
click at [728, 320] on button "Continue" at bounding box center [729, 324] width 117 height 33
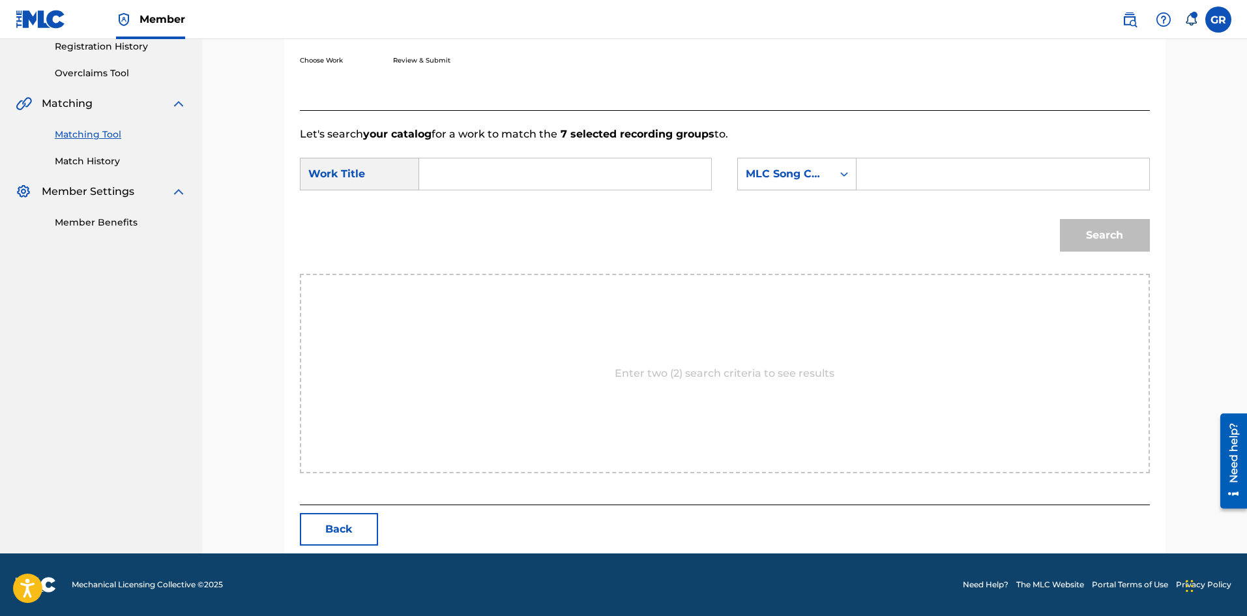
scroll to position [252, 0]
click at [447, 175] on input "Search Form" at bounding box center [565, 173] width 270 height 31
paste input "MILL"
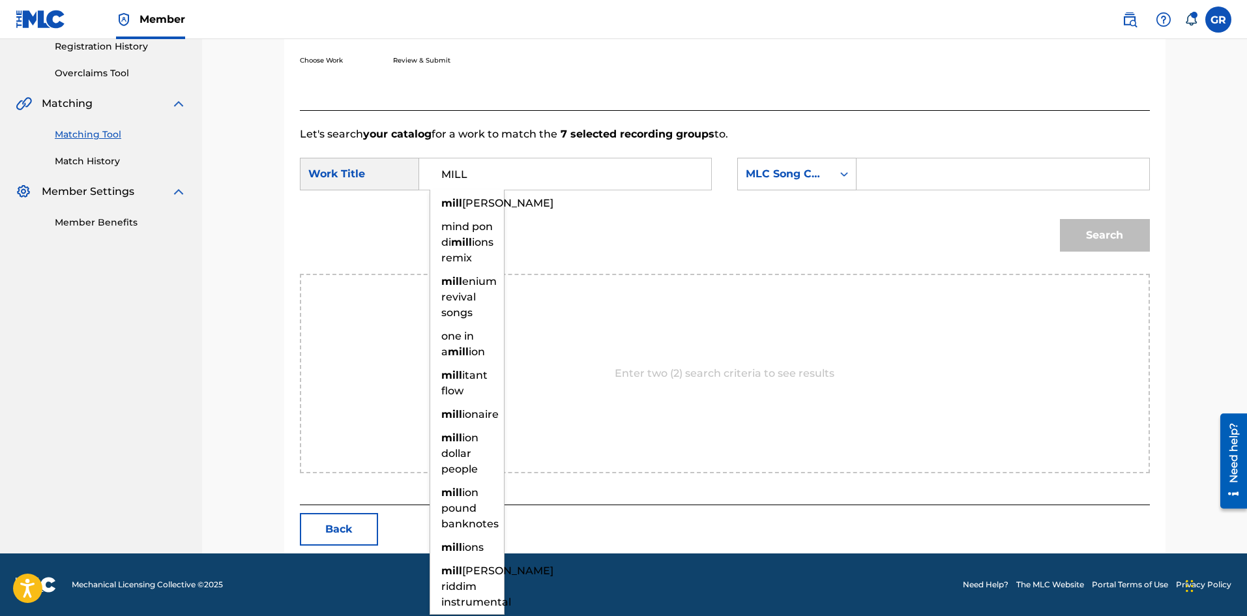
type input "MILL"
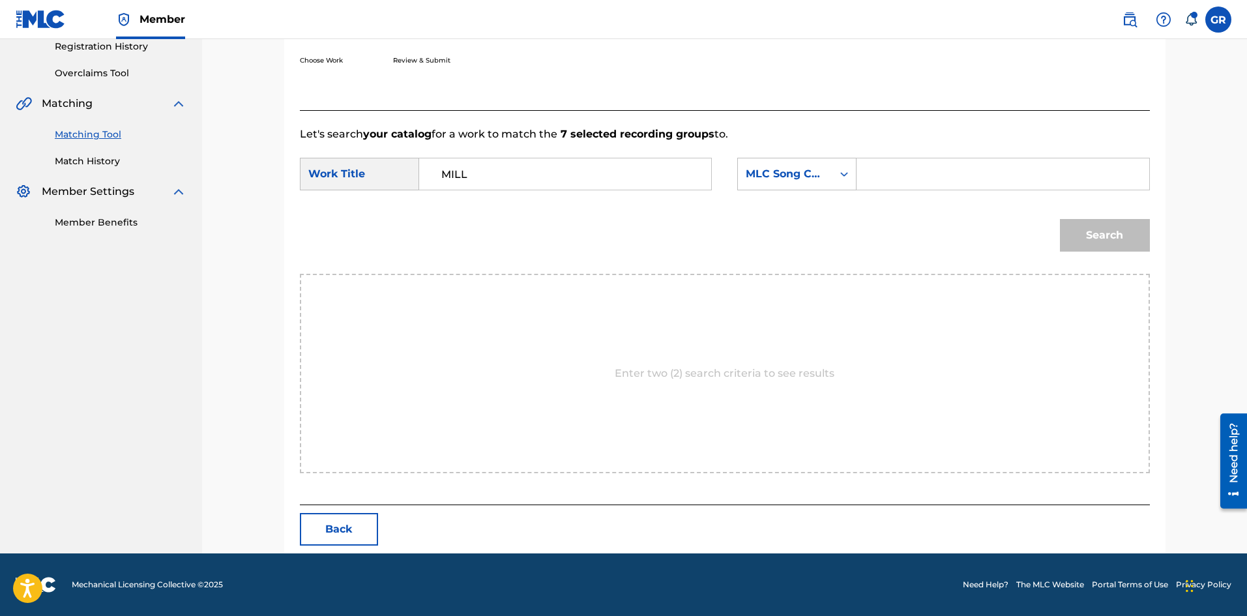
click at [873, 176] on input "Search Form" at bounding box center [1002, 173] width 270 height 31
paste input "MV0YBF"
type input "MV0YBF"
click at [1111, 233] on button "Search" at bounding box center [1105, 235] width 90 height 33
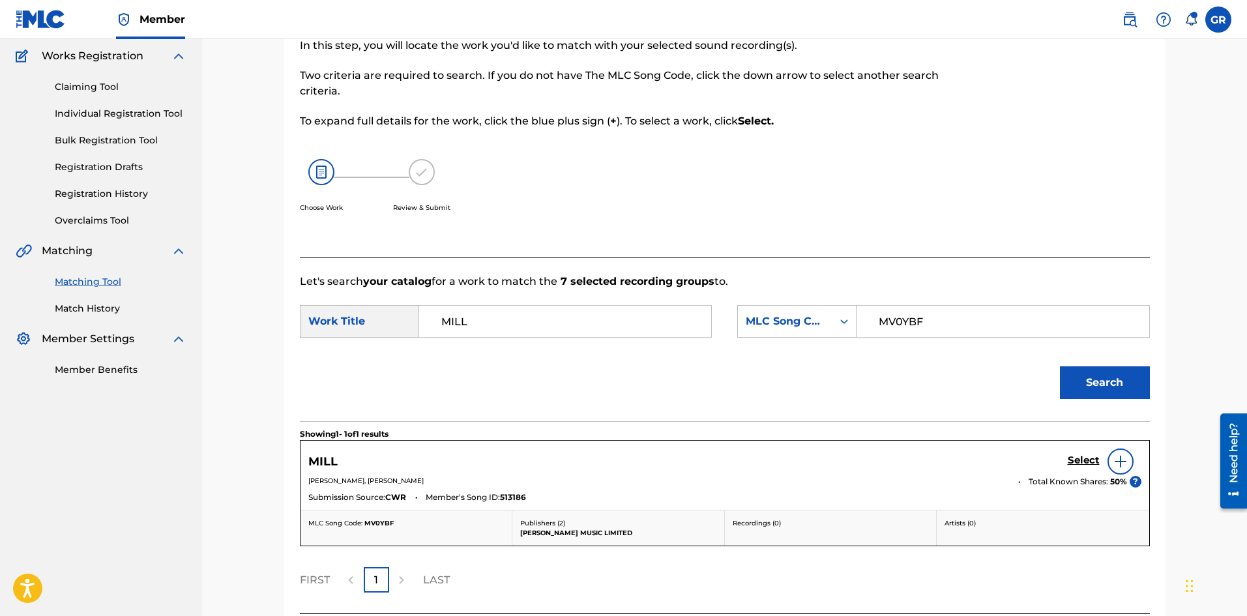
scroll to position [214, 0]
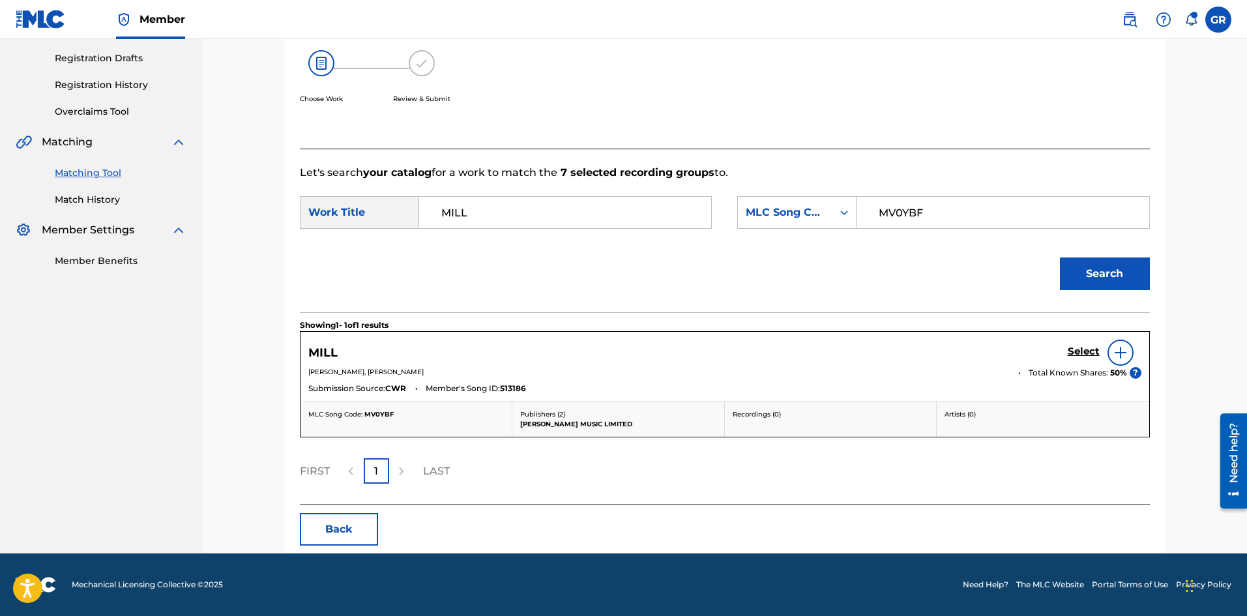
click at [1077, 349] on h5 "Select" at bounding box center [1084, 351] width 32 height 12
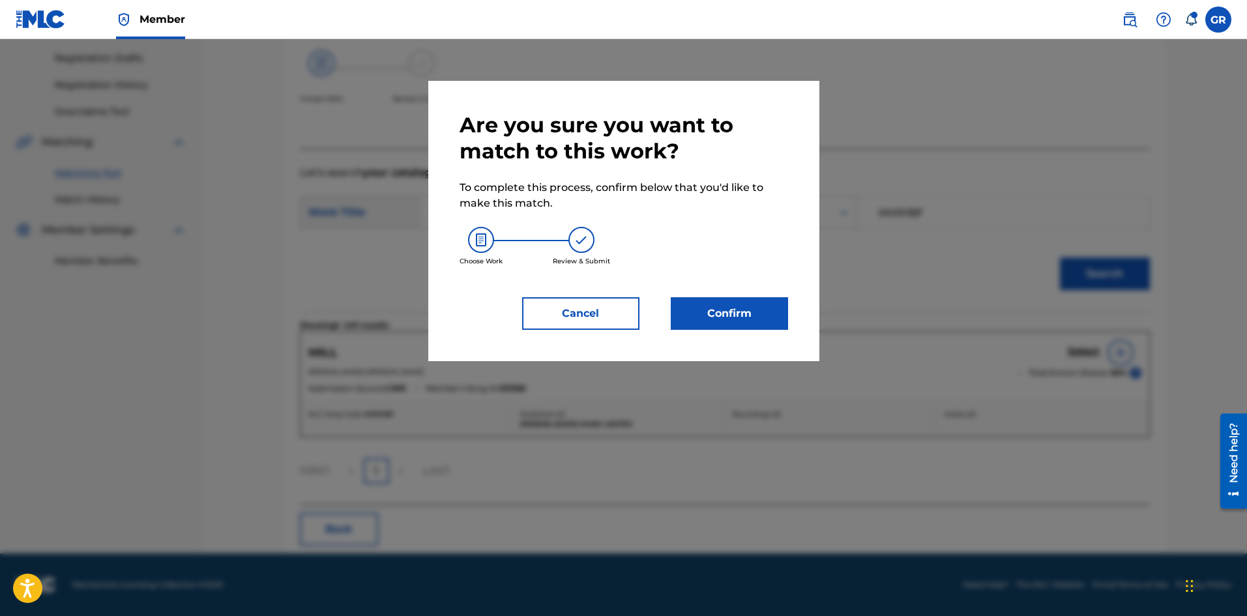
click at [719, 308] on button "Confirm" at bounding box center [729, 313] width 117 height 33
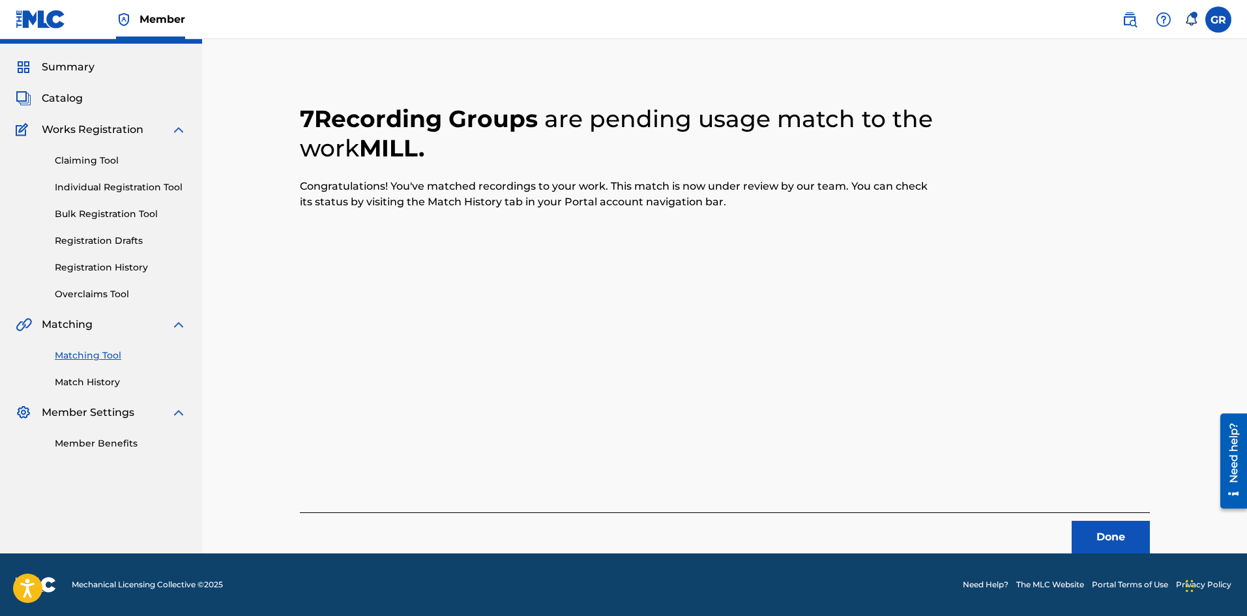
scroll to position [31, 0]
click at [1110, 532] on button "Done" at bounding box center [1110, 537] width 78 height 33
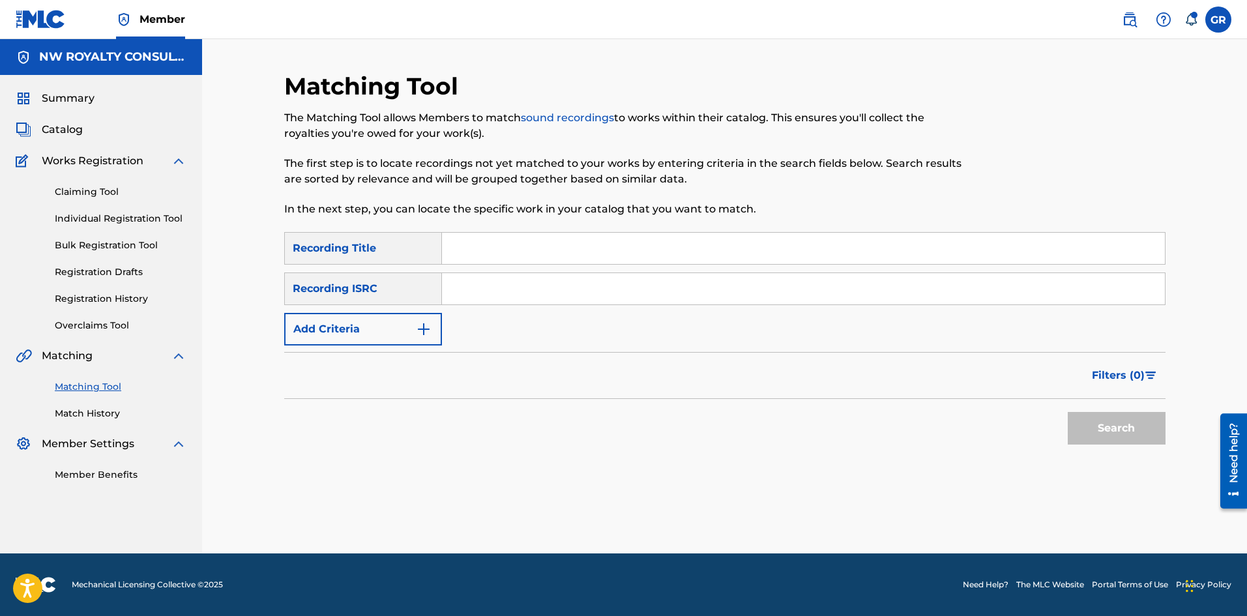
scroll to position [0, 0]
